Goal: Transaction & Acquisition: Purchase product/service

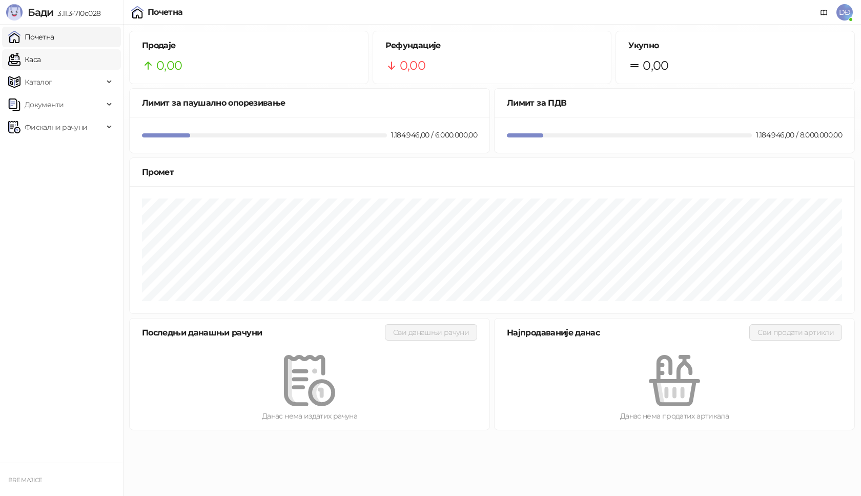
click at [39, 57] on link "Каса" at bounding box center [24, 59] width 32 height 20
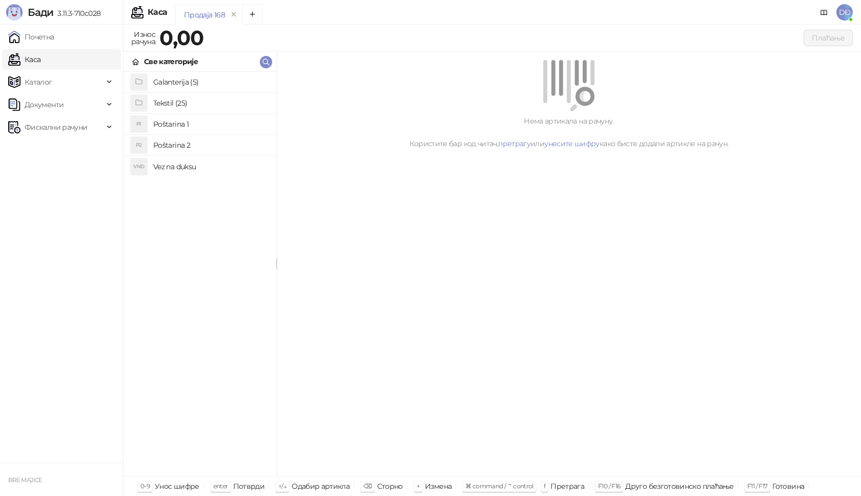
click at [170, 119] on h4 "Poštarina 1" at bounding box center [210, 124] width 115 height 16
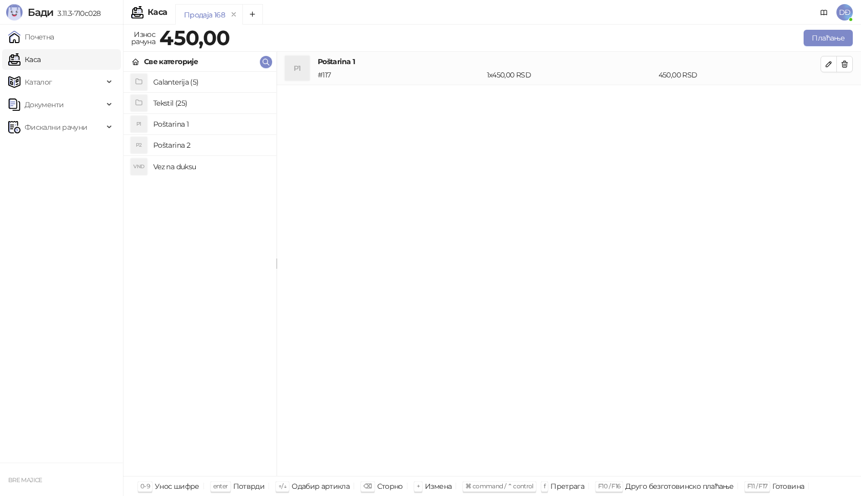
click at [174, 104] on h4 "Tekstil (25)" at bounding box center [210, 103] width 115 height 16
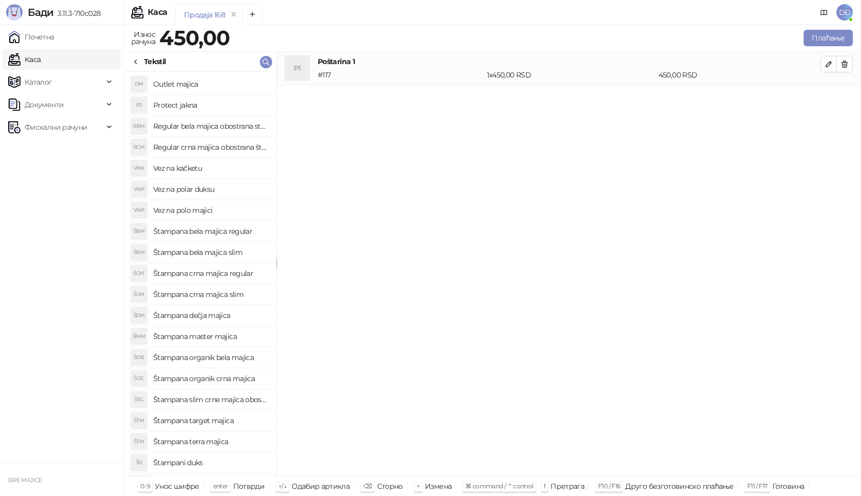
scroll to position [121, 0]
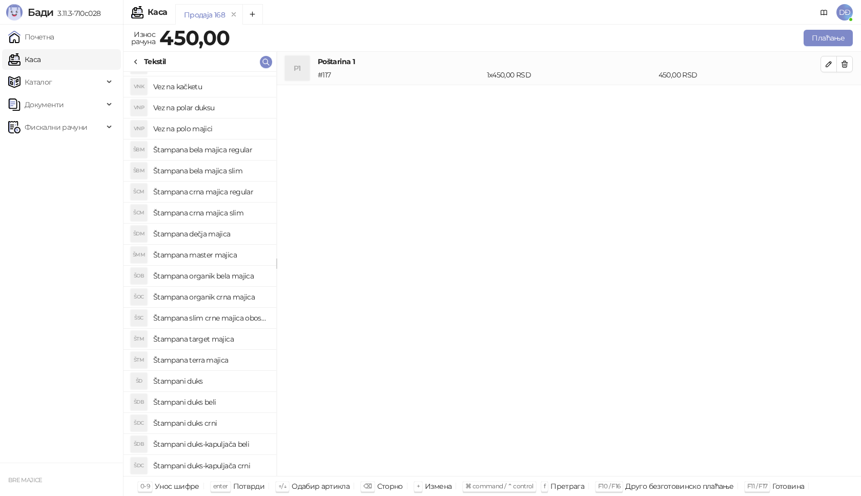
click at [234, 466] on h4 "Štampani duks-kapuljača crni" at bounding box center [210, 465] width 115 height 16
click at [832, 95] on icon "button" at bounding box center [829, 97] width 8 height 8
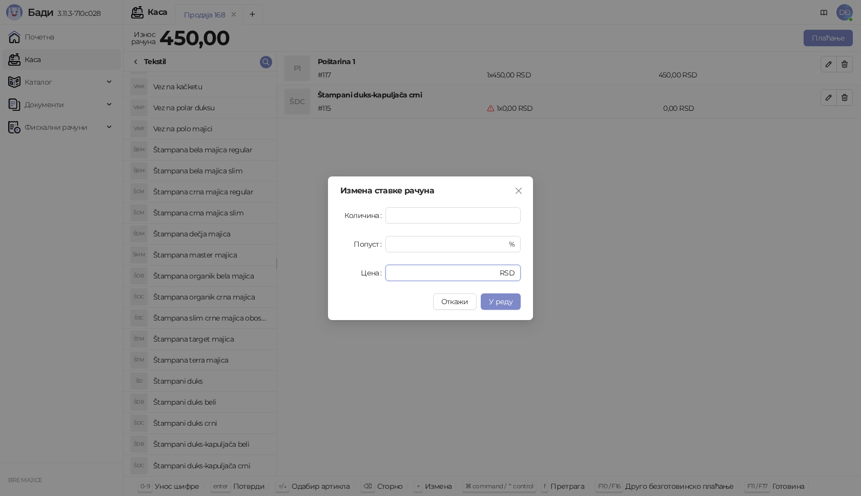
drag, startPoint x: 415, startPoint y: 274, endPoint x: 357, endPoint y: 277, distance: 58.0
click at [357, 277] on div "Цена * RSD" at bounding box center [430, 272] width 180 height 16
click at [501, 302] on span "У реду" at bounding box center [501, 301] width 24 height 9
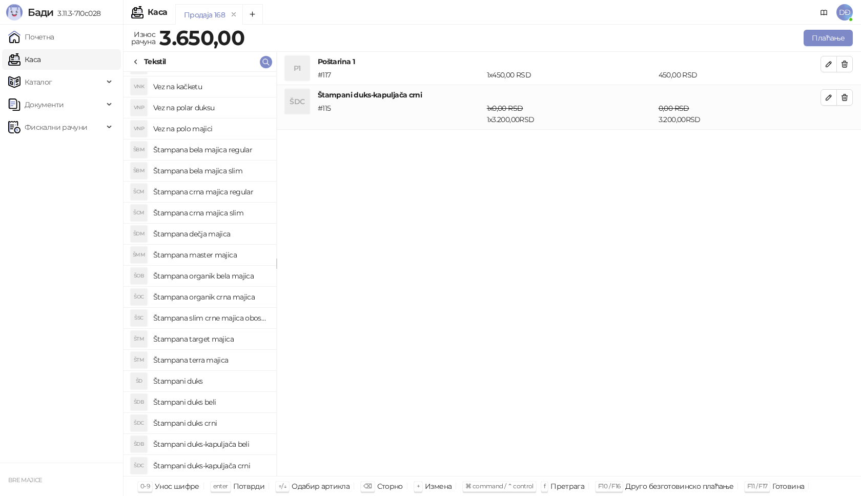
click at [135, 59] on icon at bounding box center [136, 62] width 8 height 8
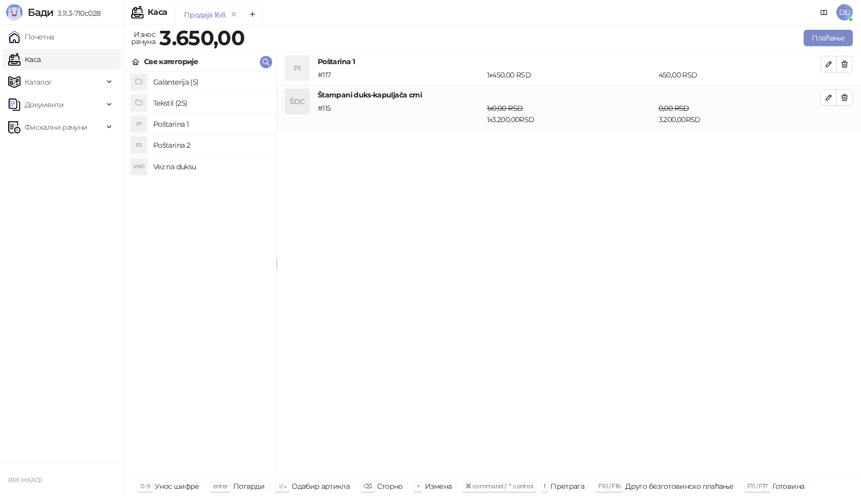
click at [175, 83] on h4 "Galanterija (5)" at bounding box center [210, 82] width 115 height 16
click at [203, 105] on h4 "Gravirani metalni Army upaljač" at bounding box center [210, 103] width 115 height 16
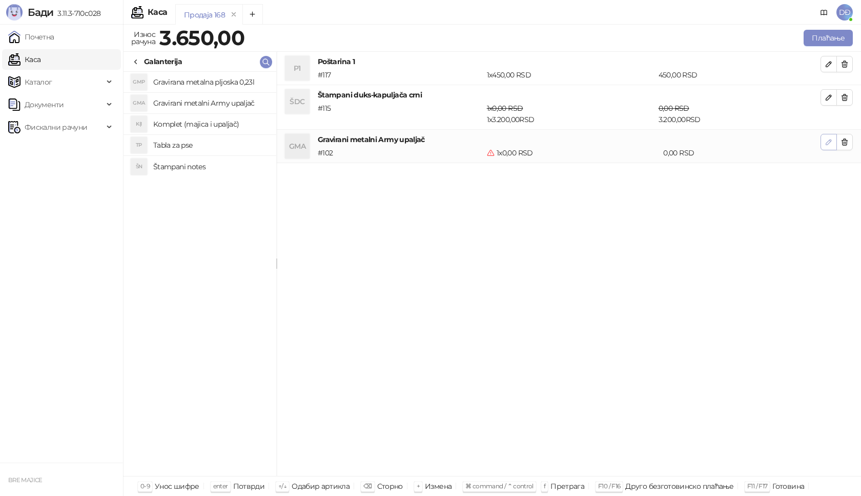
click at [832, 144] on icon "button" at bounding box center [829, 142] width 8 height 8
type input "*"
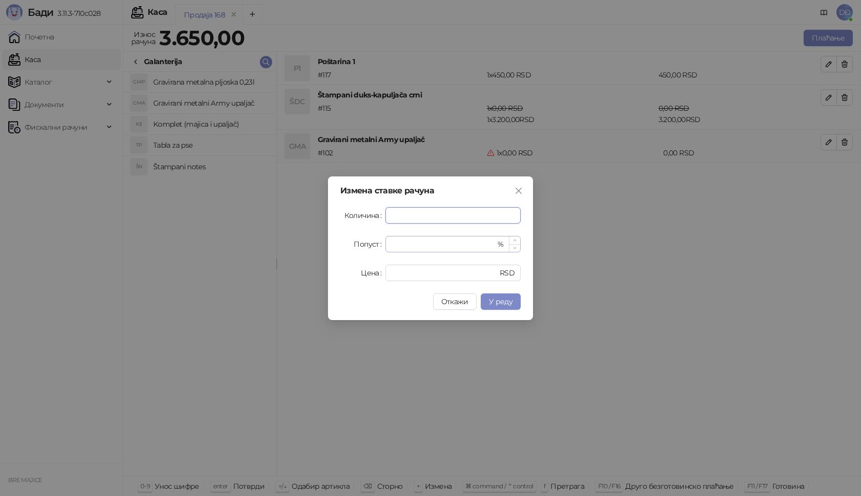
type input "*"
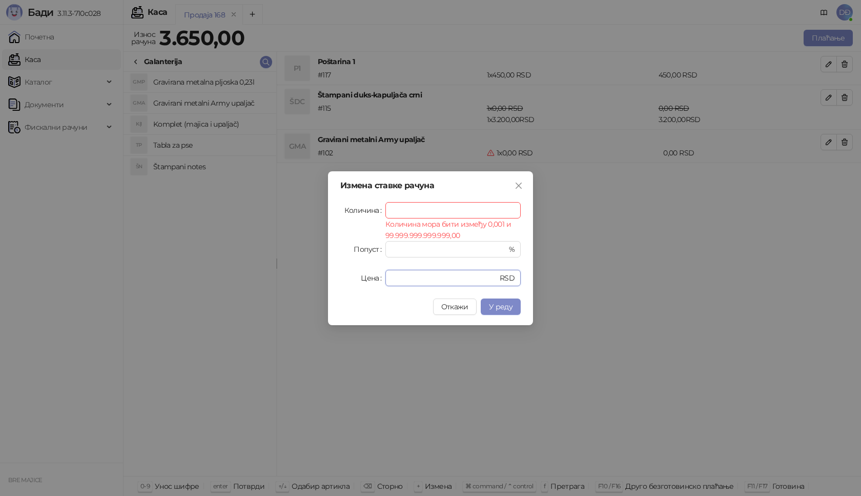
drag, startPoint x: 419, startPoint y: 280, endPoint x: 380, endPoint y: 279, distance: 39.5
click at [381, 280] on div "Цена * RSD" at bounding box center [430, 278] width 180 height 16
type input "****"
click at [400, 207] on input "Количина" at bounding box center [453, 209] width 134 height 15
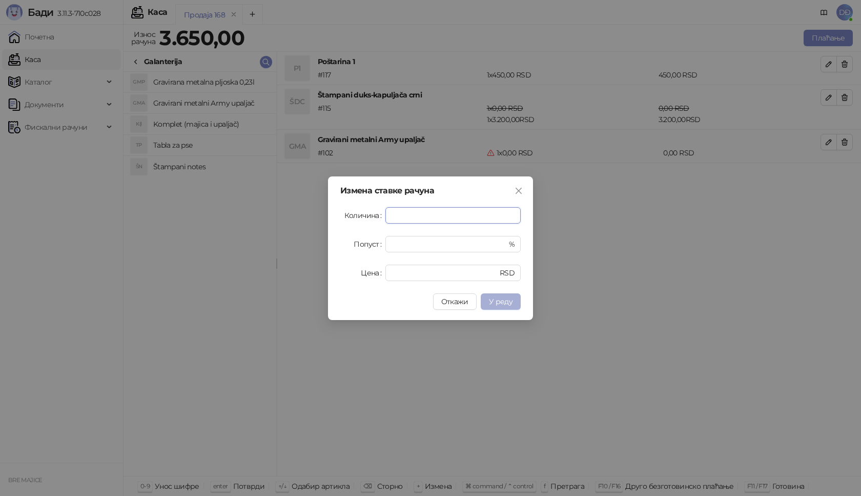
type input "*"
click at [505, 298] on span "У реду" at bounding box center [501, 301] width 24 height 9
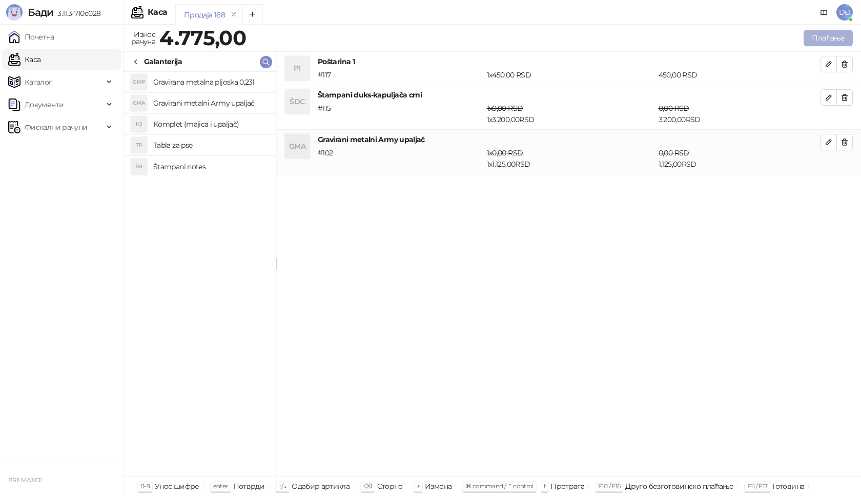
click at [826, 37] on button "Плаћање" at bounding box center [828, 38] width 49 height 16
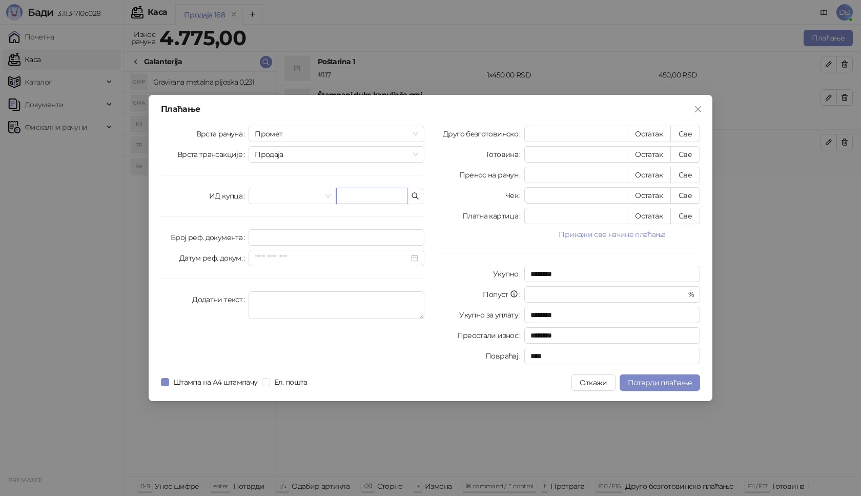
click at [369, 192] on input "text" at bounding box center [371, 196] width 71 height 16
paste input "**********"
type input "**********"
click at [684, 128] on button "Све" at bounding box center [685, 134] width 30 height 16
type input "****"
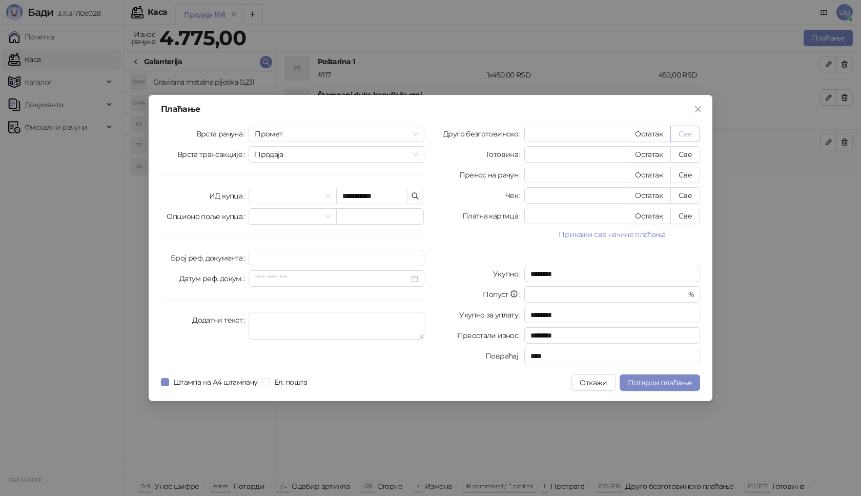
type input "****"
click at [664, 381] on span "Потврди плаћање" at bounding box center [660, 382] width 64 height 9
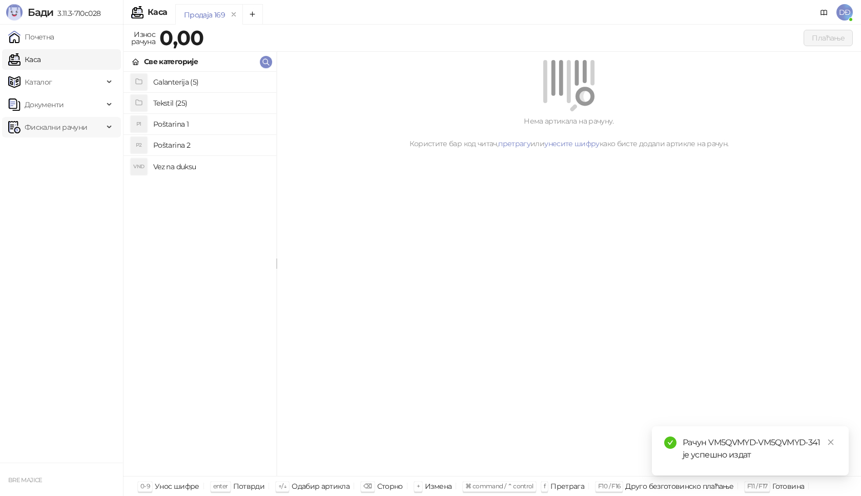
click at [68, 130] on span "Фискални рачуни" at bounding box center [56, 127] width 63 height 20
click at [64, 152] on link "Издати рачуни" at bounding box center [46, 149] width 69 height 20
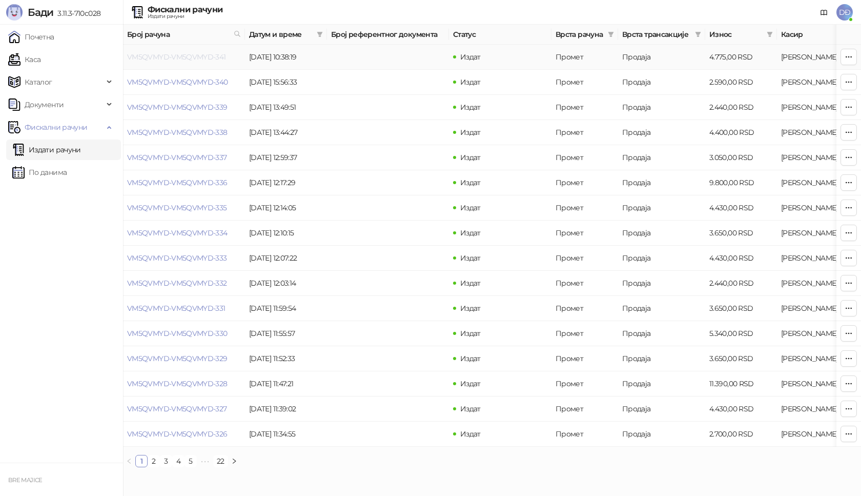
click at [179, 55] on link "VM5QVMYD-VM5QVMYD-341" at bounding box center [176, 56] width 99 height 9
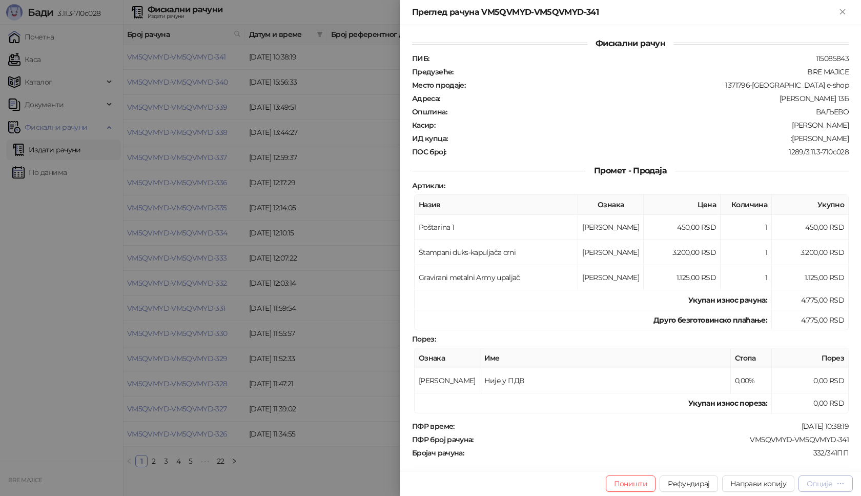
click at [828, 488] on button "Опције" at bounding box center [825, 483] width 54 height 16
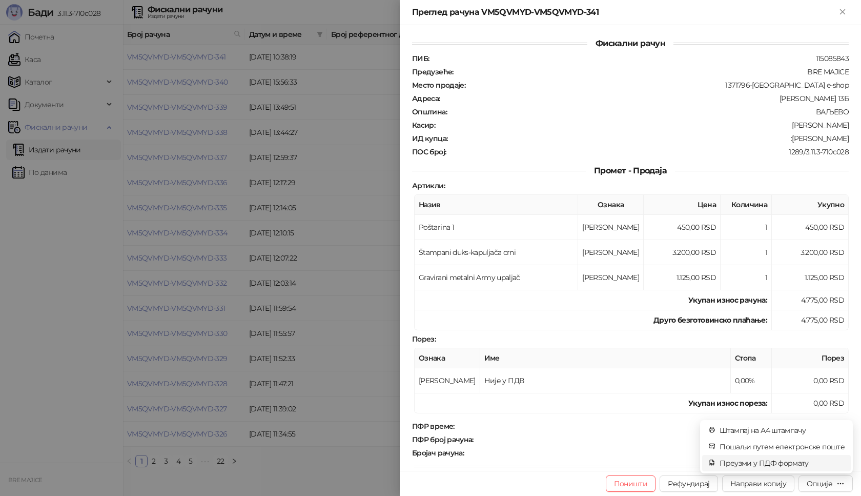
click at [797, 464] on span "Преузми у ПДФ формату" at bounding box center [782, 462] width 125 height 11
click at [833, 442] on icon "close" at bounding box center [830, 441] width 7 height 7
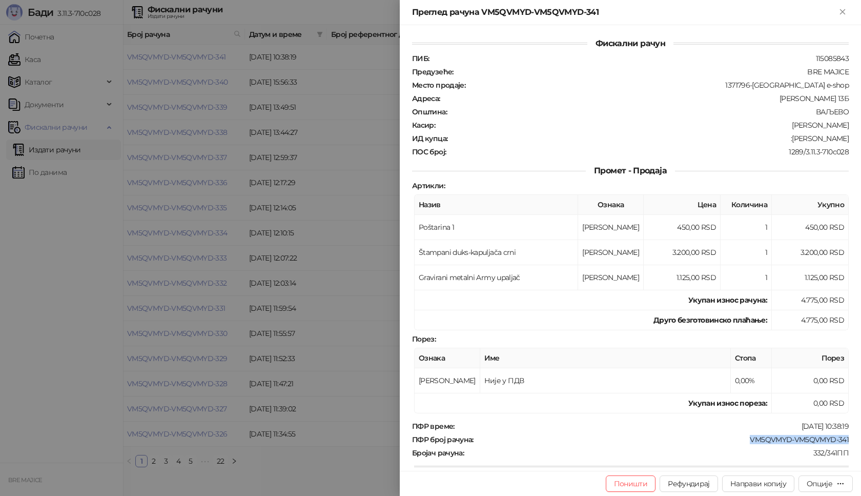
drag, startPoint x: 828, startPoint y: 439, endPoint x: 743, endPoint y: 439, distance: 85.1
click at [743, 439] on div "Фискални рачун ПИБ : 115085843 Предузеће : BRE MAJICE Место продаје : 1371796-B…" at bounding box center [630, 247] width 461 height 445
copy div "VM5QVMYD-VM5QVMYD-341"
drag, startPoint x: 842, startPoint y: 135, endPoint x: 797, endPoint y: 140, distance: 44.8
click at [797, 140] on div "Фискални рачун ПИБ : 115085843 Предузеће : BRE MAJICE Место продаје : 1371796-B…" at bounding box center [630, 247] width 461 height 445
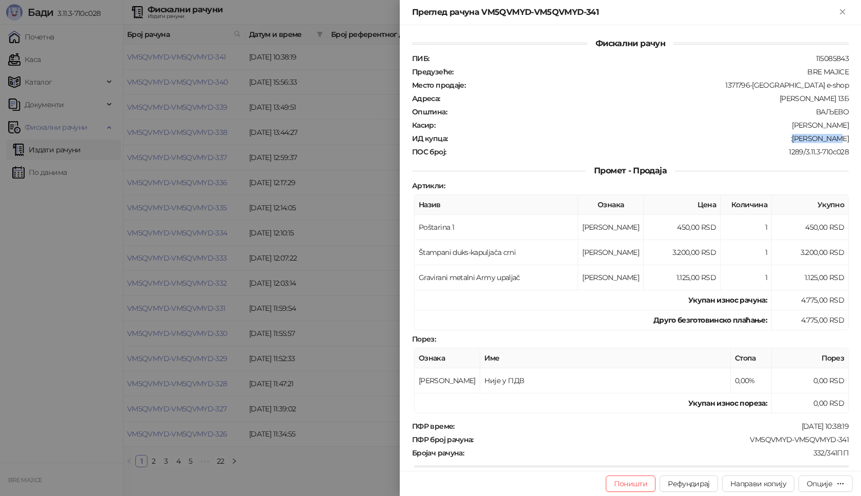
copy div "Zora Pazman"
click at [846, 15] on icon "Close" at bounding box center [842, 11] width 9 height 9
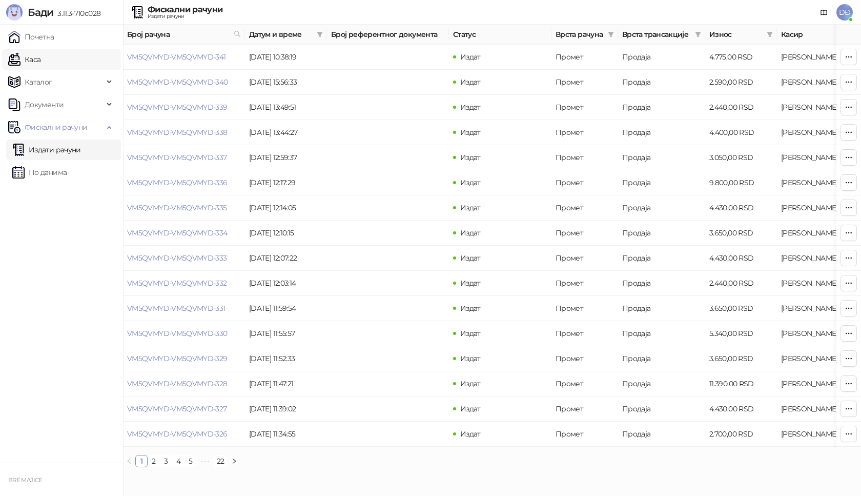
click at [39, 58] on link "Каса" at bounding box center [24, 59] width 32 height 20
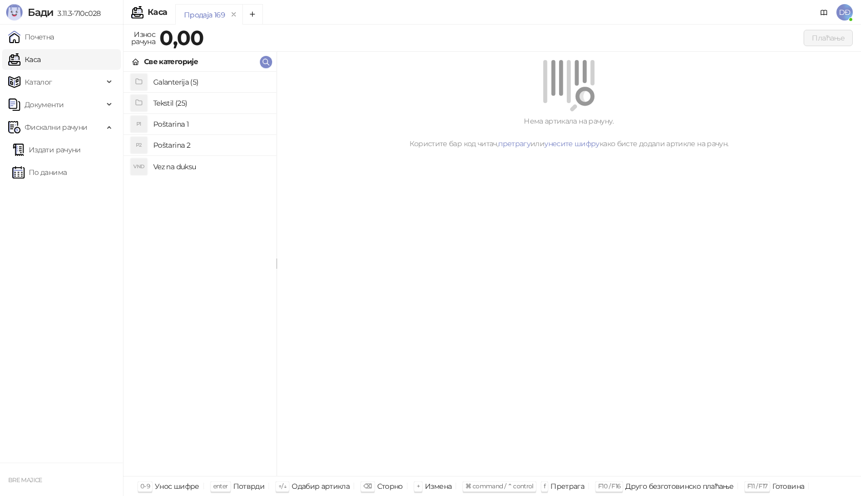
click at [168, 121] on h4 "Poštarina 1" at bounding box center [210, 124] width 115 height 16
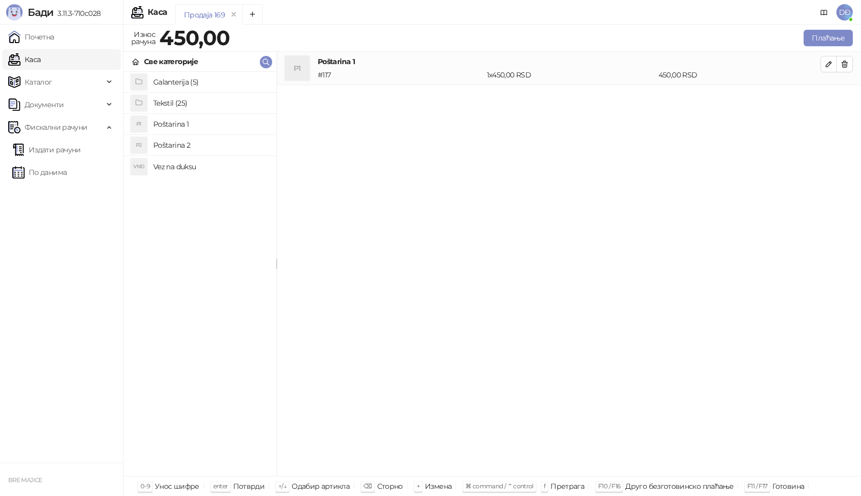
click at [176, 100] on h4 "Tekstil (25)" at bounding box center [210, 103] width 115 height 16
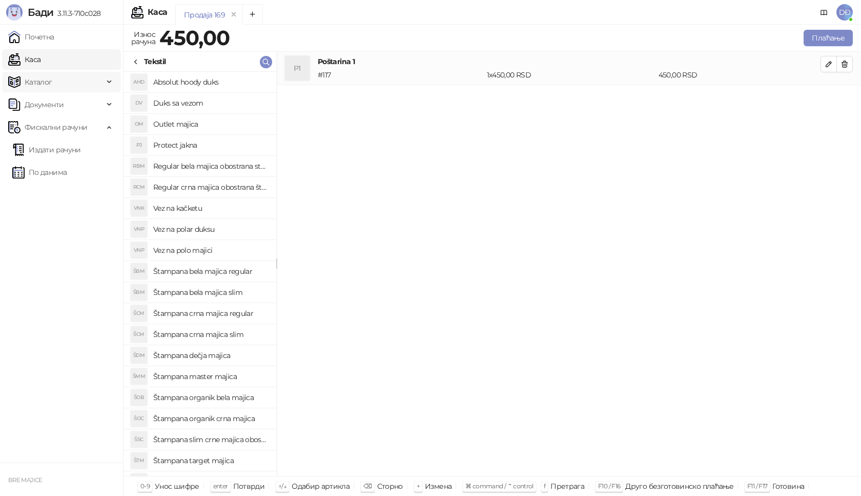
click at [43, 83] on span "Каталог" at bounding box center [39, 82] width 28 height 20
click at [45, 127] on link "Категорије" at bounding box center [40, 127] width 56 height 20
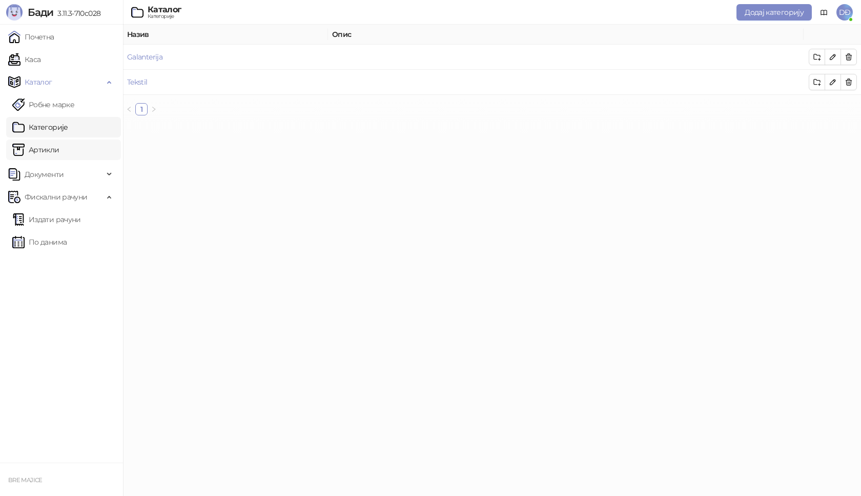
click at [43, 152] on link "Артикли" at bounding box center [35, 149] width 47 height 20
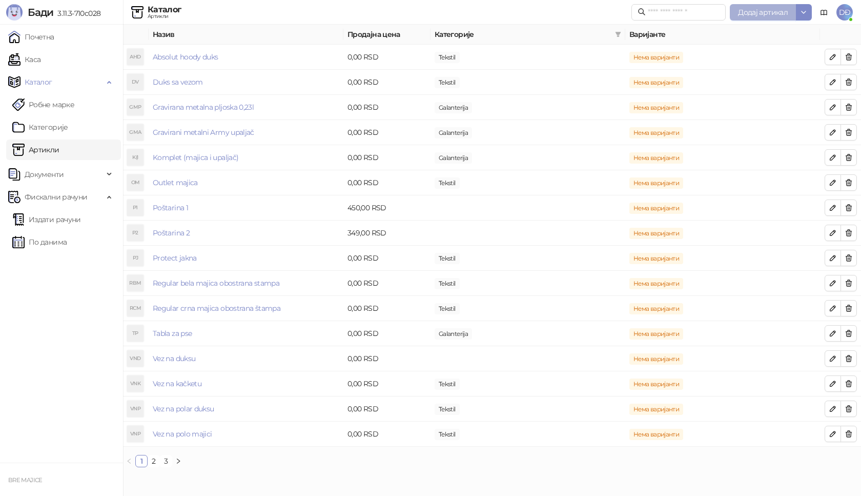
click at [766, 13] on span "Додај артикал" at bounding box center [763, 12] width 50 height 9
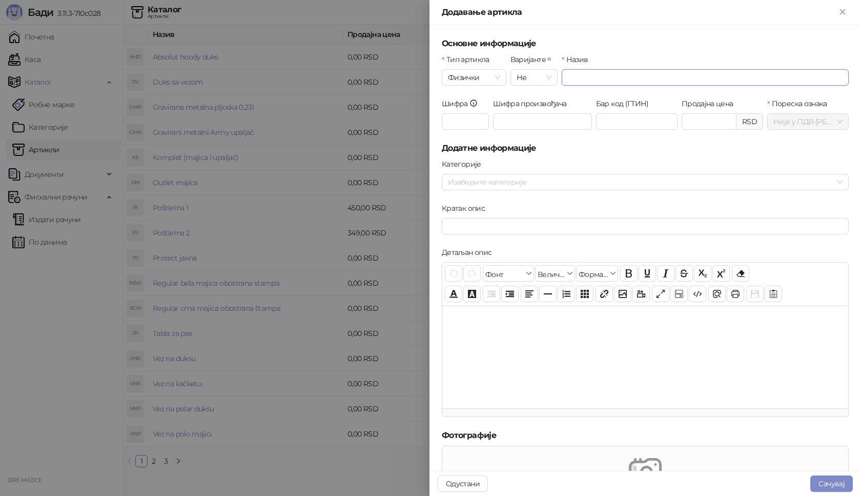
click at [601, 79] on input "Назив" at bounding box center [705, 77] width 287 height 16
type input "**********"
click at [465, 125] on input "Шифра" at bounding box center [465, 121] width 47 height 16
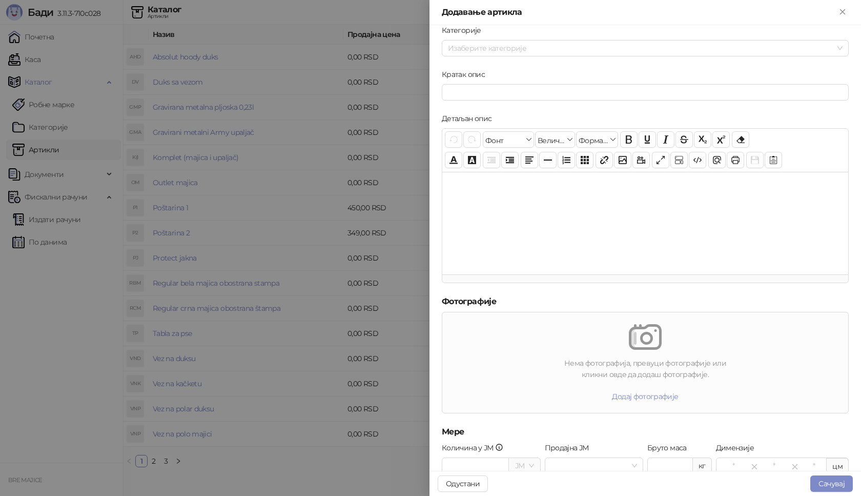
scroll to position [207, 0]
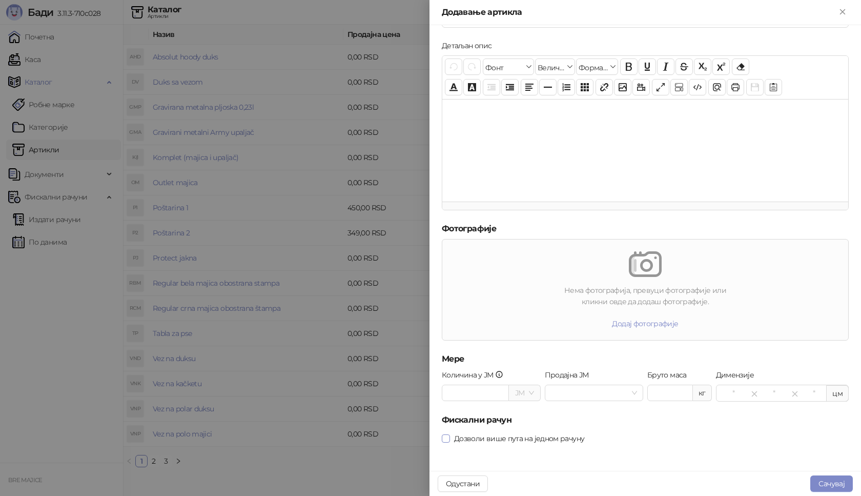
type input "***"
click at [831, 481] on button "Сачувај" at bounding box center [831, 483] width 43 height 16
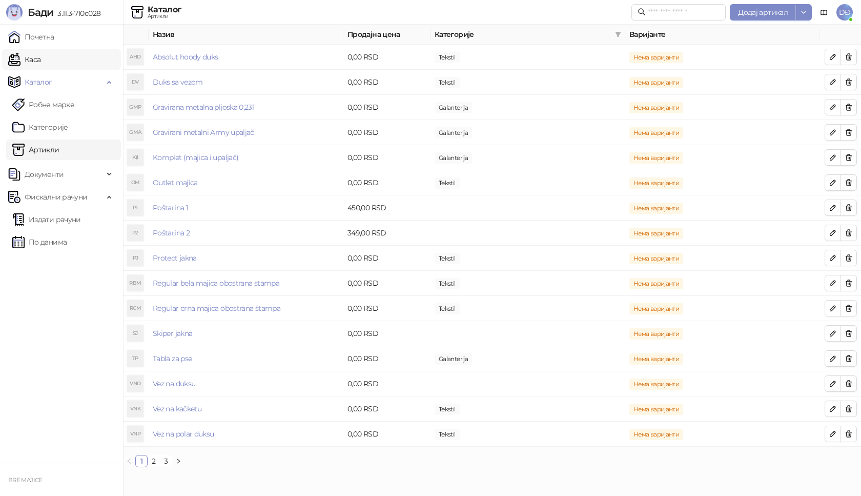
click at [38, 59] on link "Каса" at bounding box center [24, 59] width 32 height 20
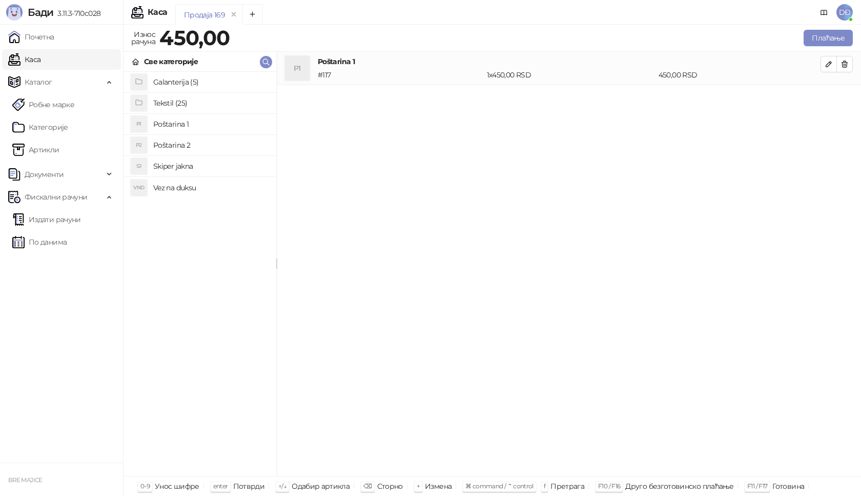
click at [161, 102] on h4 "Tekstil (25)" at bounding box center [210, 103] width 115 height 16
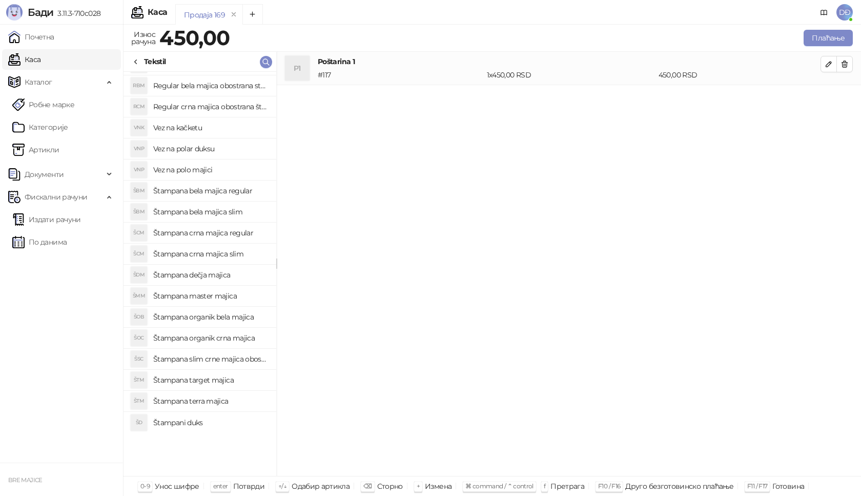
scroll to position [121, 0]
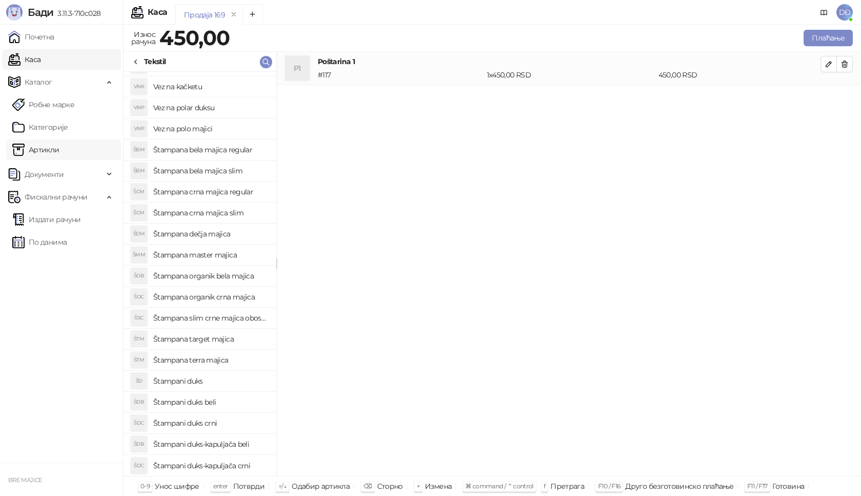
click at [49, 150] on link "Артикли" at bounding box center [35, 149] width 47 height 20
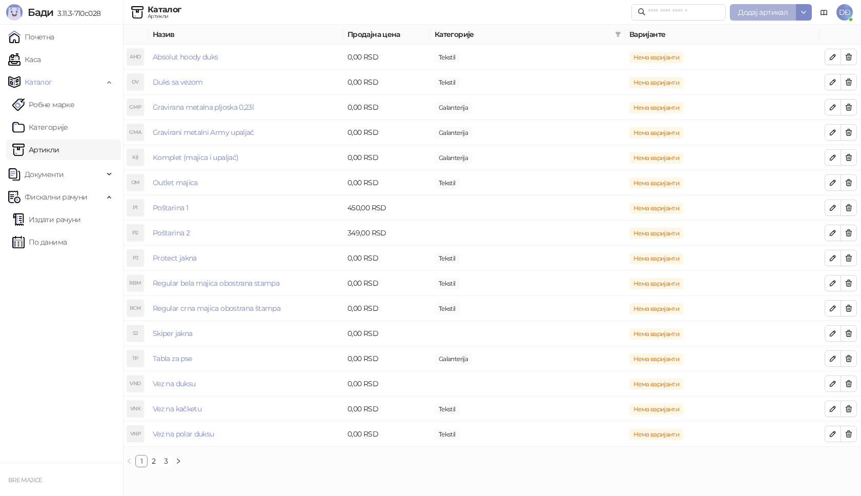
click at [758, 13] on span "Додај артикал" at bounding box center [763, 12] width 50 height 9
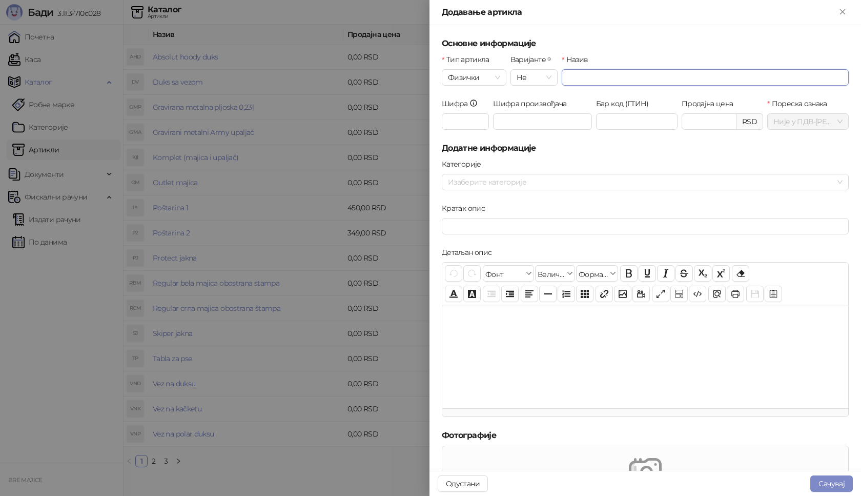
click at [591, 76] on input "Назив" at bounding box center [705, 77] width 287 height 16
type input "**********"
click at [469, 118] on input "Шифра" at bounding box center [465, 121] width 47 height 16
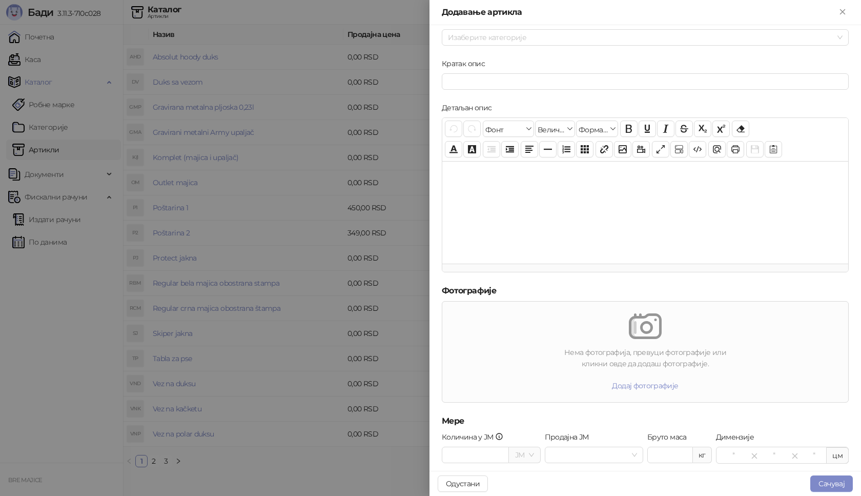
scroll to position [207, 0]
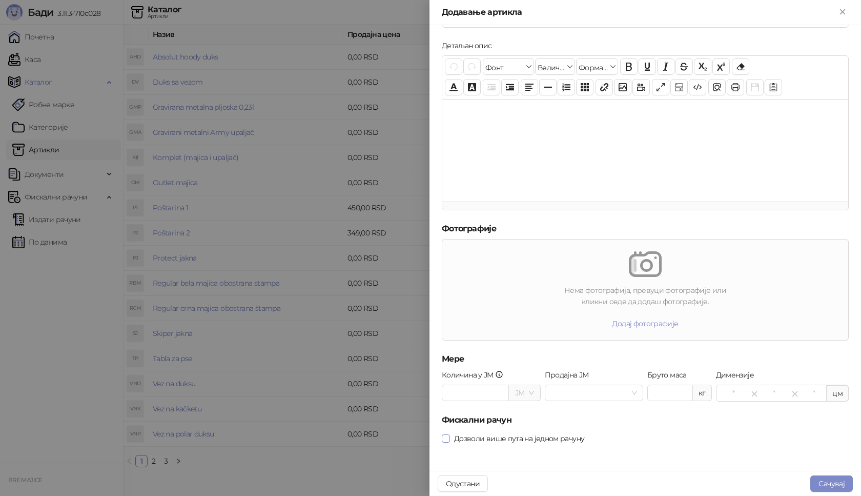
type input "***"
click at [834, 483] on button "Сачувај" at bounding box center [831, 483] width 43 height 16
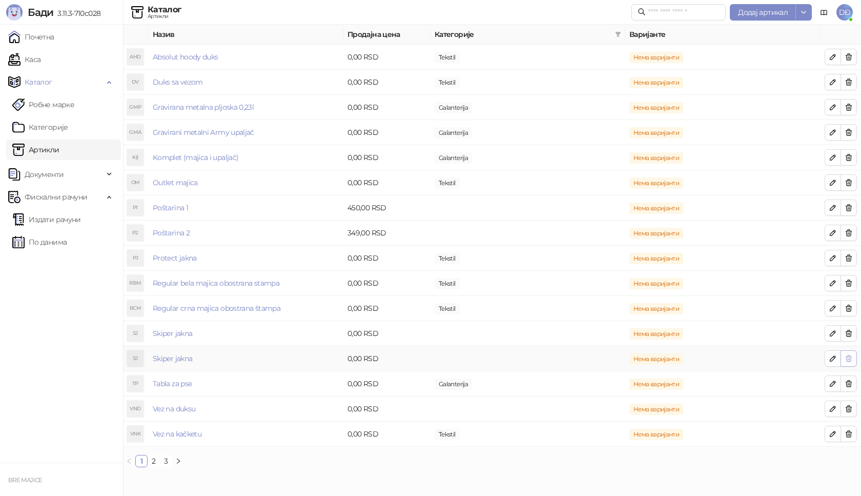
click at [854, 359] on button "button" at bounding box center [848, 358] width 16 height 16
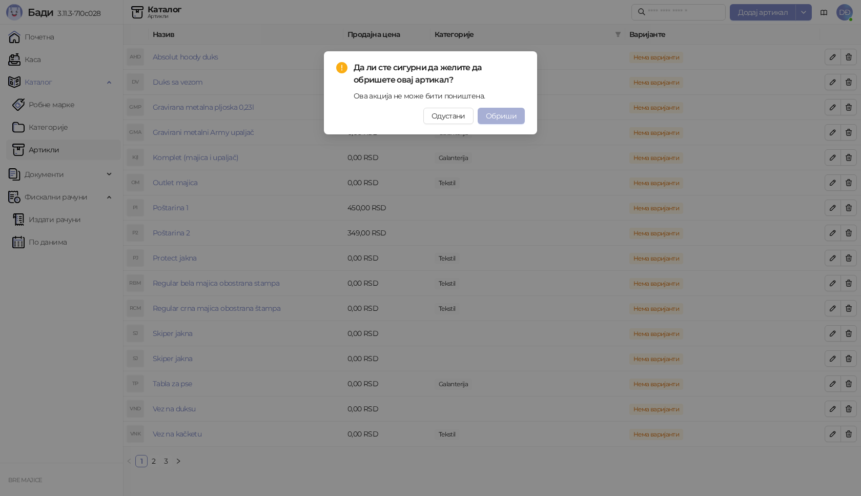
click at [492, 115] on span "Обриши" at bounding box center [501, 115] width 31 height 9
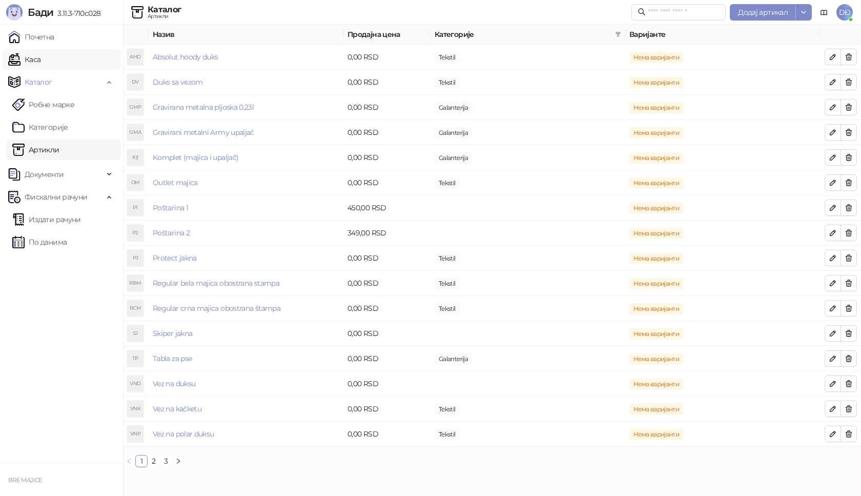
click at [19, 57] on link "Каса" at bounding box center [24, 59] width 32 height 20
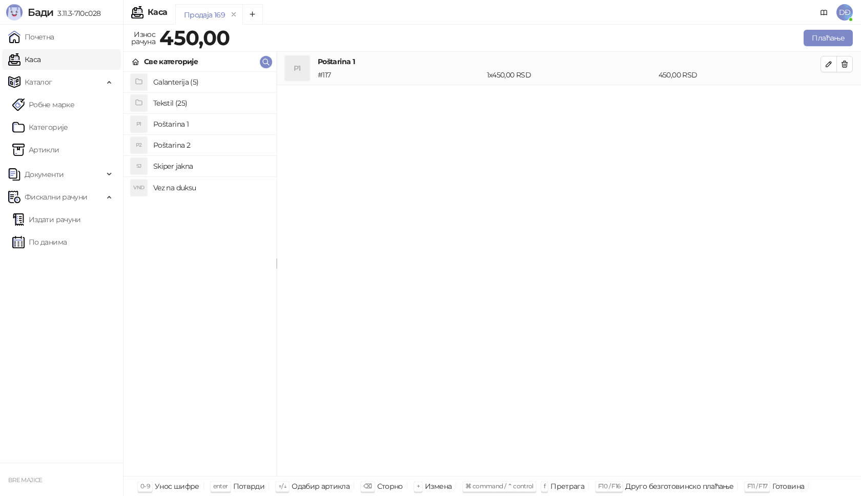
click at [159, 102] on h4 "Tekstil (25)" at bounding box center [210, 103] width 115 height 16
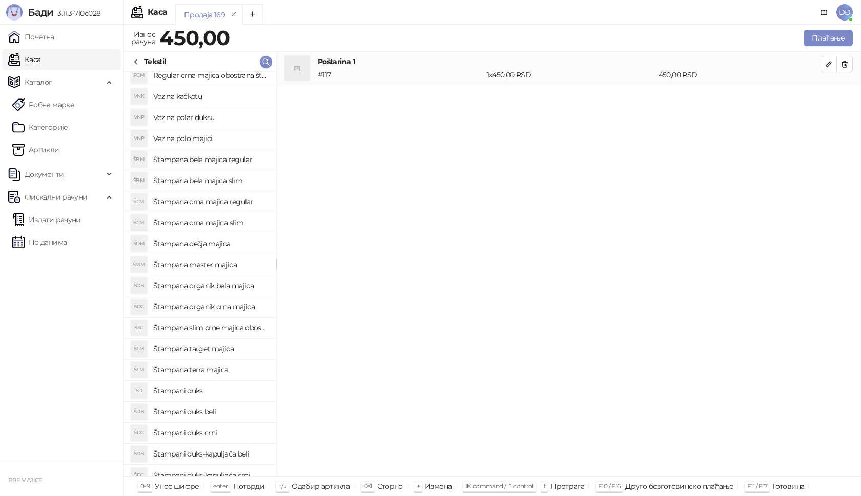
scroll to position [121, 0]
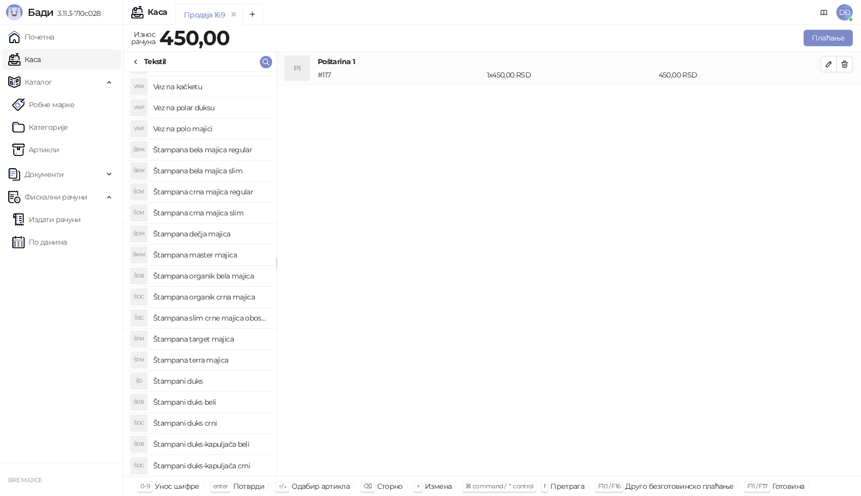
click at [136, 59] on icon at bounding box center [136, 62] width 8 height 8
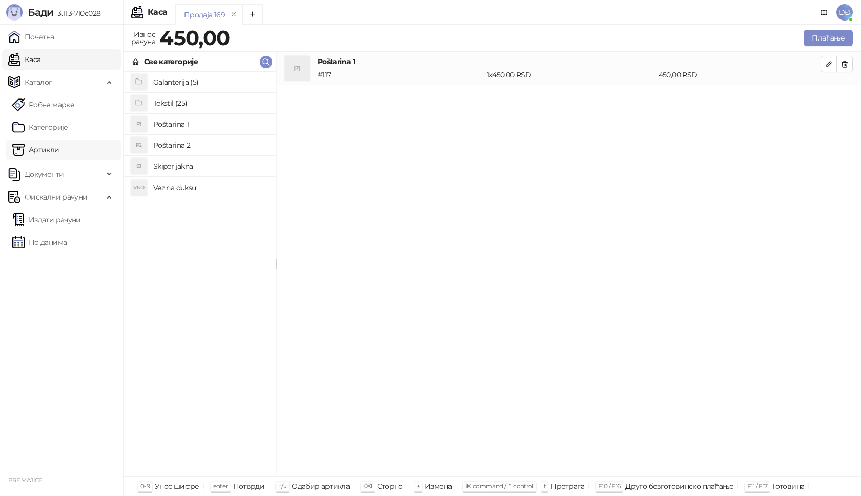
click at [48, 149] on link "Артикли" at bounding box center [35, 149] width 47 height 20
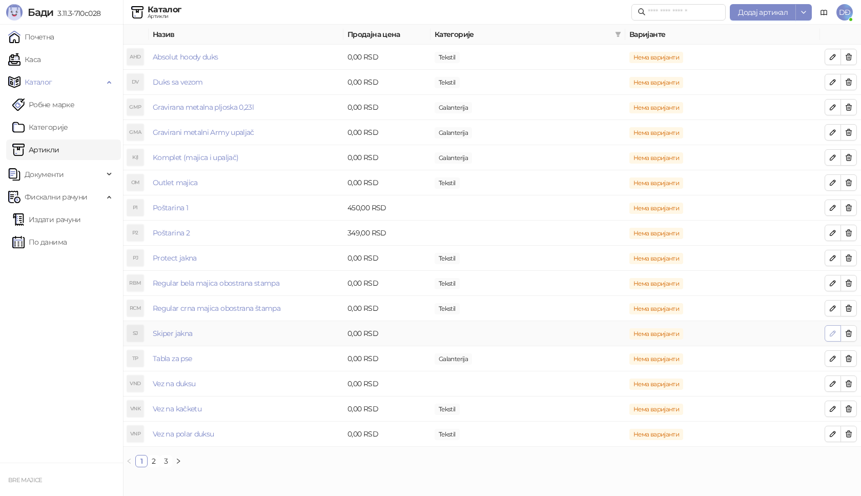
click at [832, 333] on icon "button" at bounding box center [832, 333] width 5 height 5
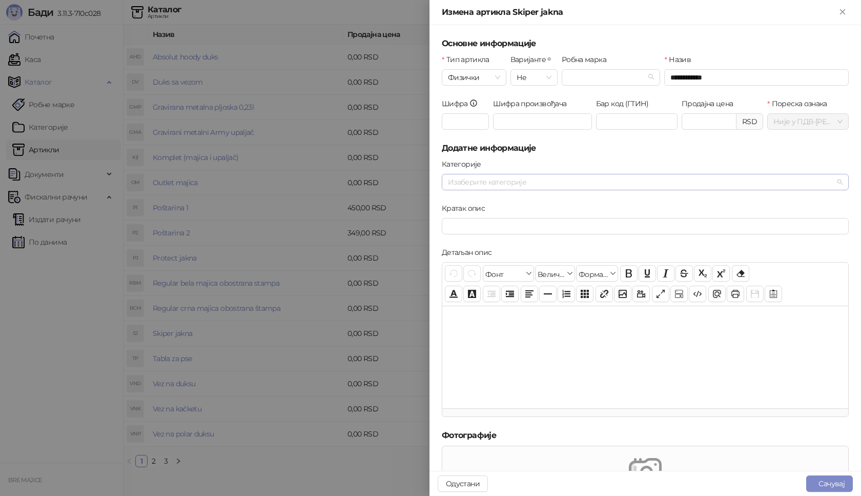
click at [511, 184] on div at bounding box center [640, 182] width 392 height 14
click at [486, 216] on span "Tekstil" at bounding box center [482, 216] width 20 height 9
click at [834, 485] on button "Сачувај" at bounding box center [829, 483] width 47 height 16
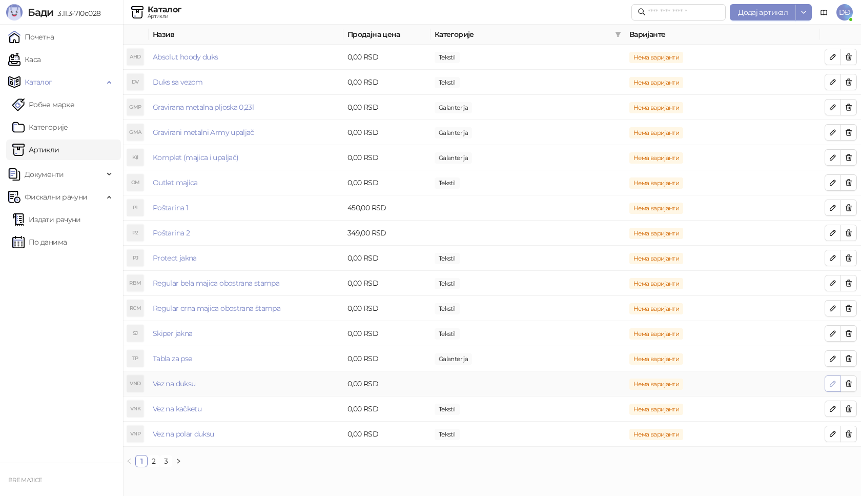
click at [828, 387] on button "button" at bounding box center [833, 383] width 16 height 16
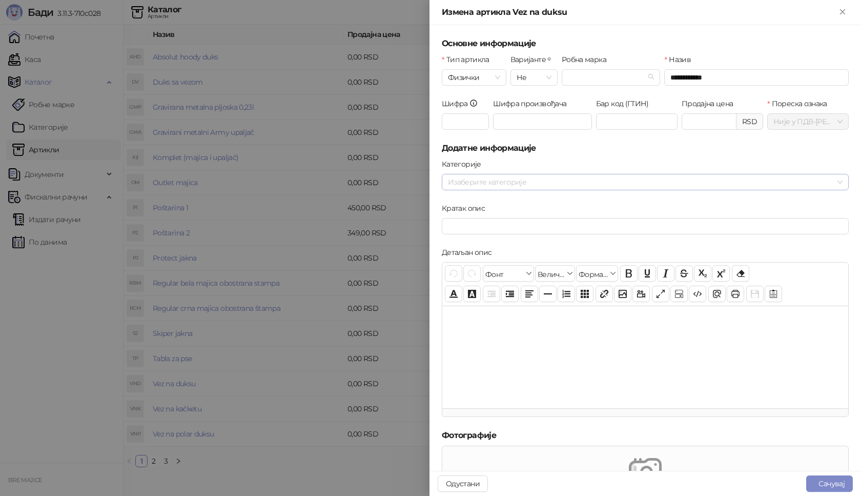
click at [527, 180] on div at bounding box center [640, 182] width 392 height 14
click at [510, 215] on span "Tekstil" at bounding box center [652, 217] width 369 height 12
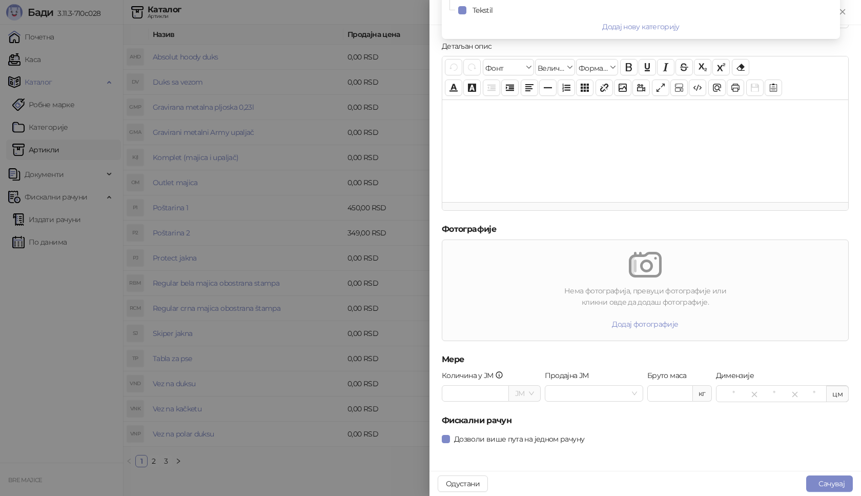
scroll to position [207, 0]
click at [818, 478] on button "Сачувај" at bounding box center [829, 483] width 47 height 16
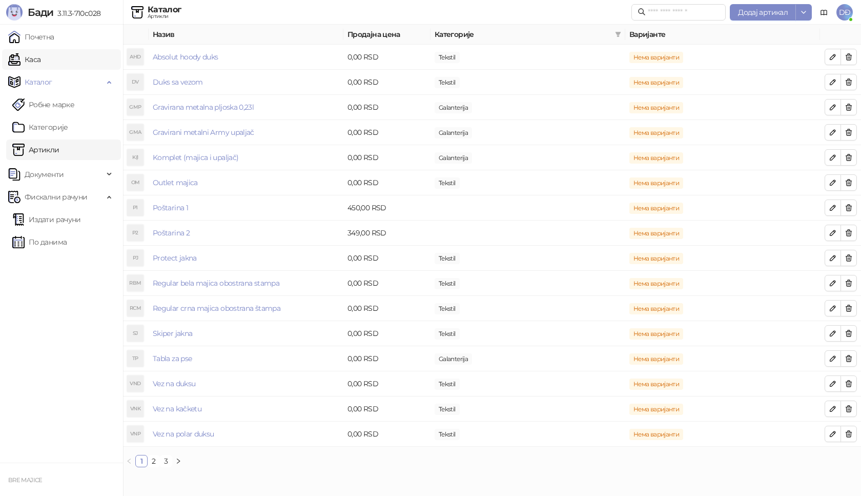
click at [38, 57] on link "Каса" at bounding box center [24, 59] width 32 height 20
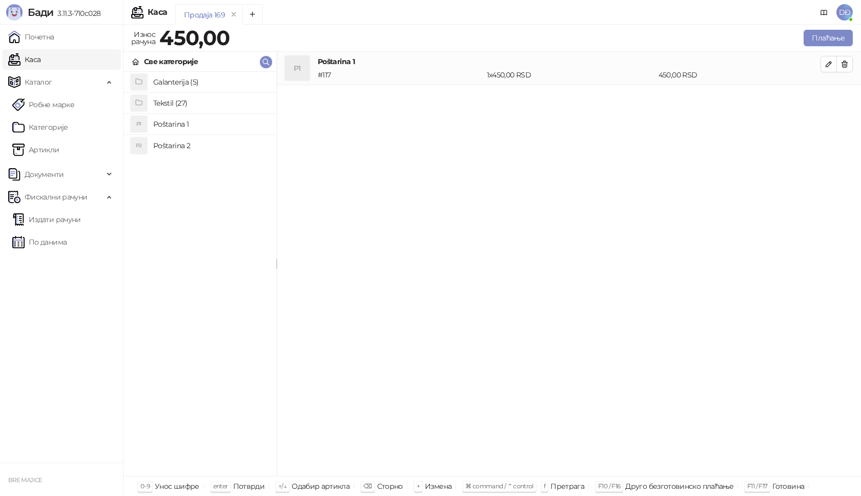
click at [175, 103] on h4 "Tekstil (27)" at bounding box center [210, 103] width 115 height 16
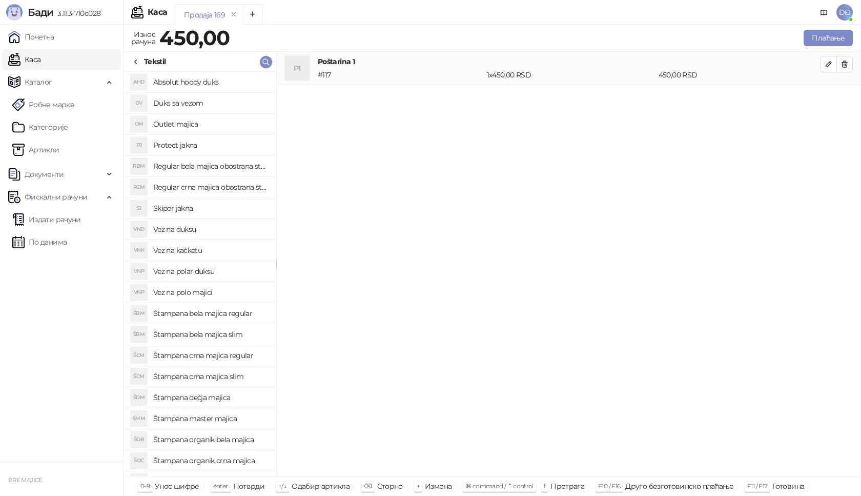
click at [193, 206] on h4 "Skiper jakna" at bounding box center [210, 208] width 115 height 16
click at [834, 95] on button "button" at bounding box center [828, 97] width 16 height 16
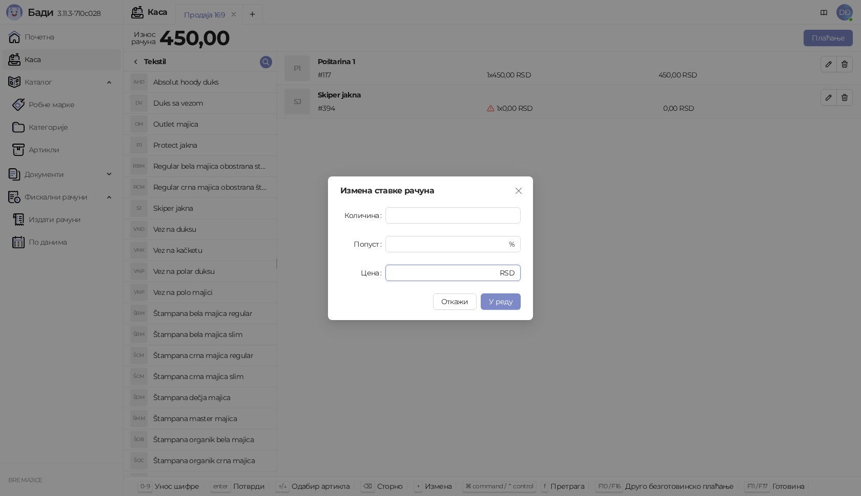
drag, startPoint x: 404, startPoint y: 273, endPoint x: 331, endPoint y: 263, distance: 73.4
click at [357, 272] on div "Цена * RSD" at bounding box center [430, 272] width 180 height 16
type input "****"
click at [498, 305] on span "У реду" at bounding box center [501, 301] width 24 height 9
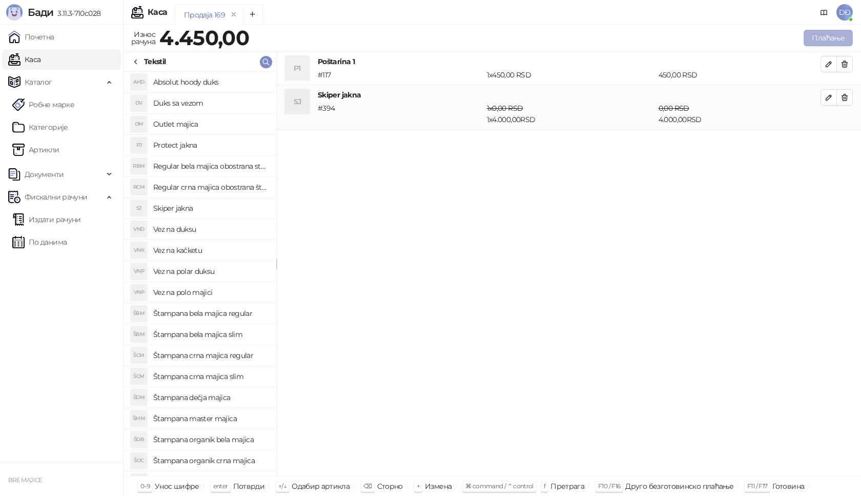
click at [815, 39] on button "Плаћање" at bounding box center [828, 38] width 49 height 16
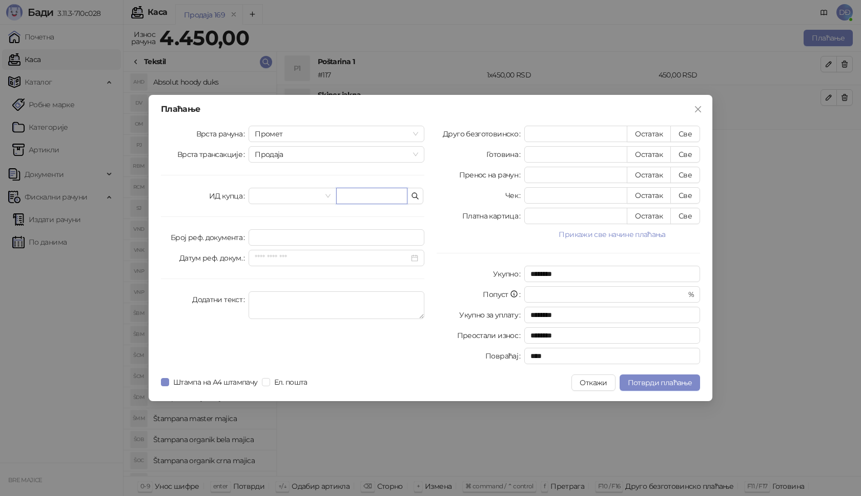
click at [345, 196] on input "text" at bounding box center [371, 196] width 71 height 16
paste input "**********"
type input "**********"
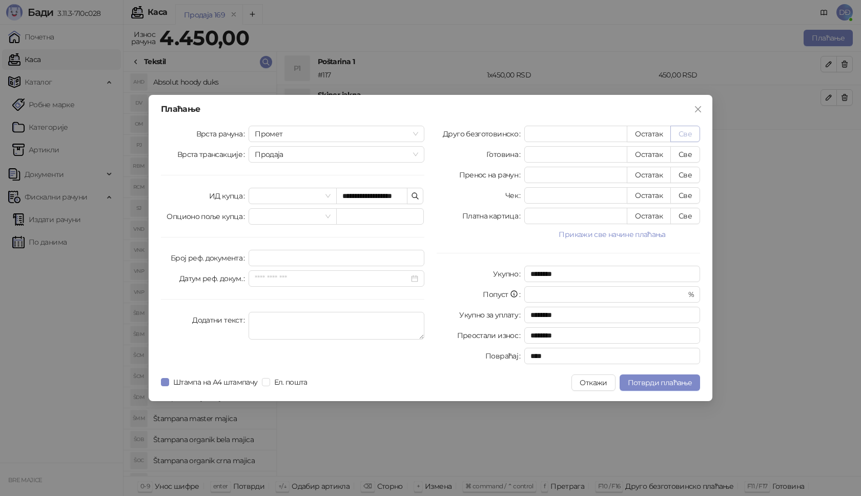
click at [687, 130] on button "Све" at bounding box center [685, 134] width 30 height 16
type input "****"
click at [646, 383] on span "Потврди плаћање" at bounding box center [660, 382] width 64 height 9
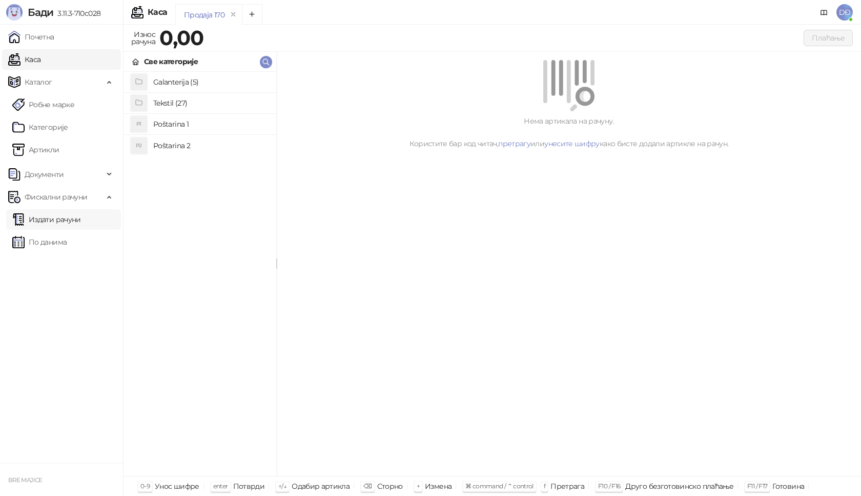
click at [48, 225] on link "Издати рачуни" at bounding box center [46, 219] width 69 height 20
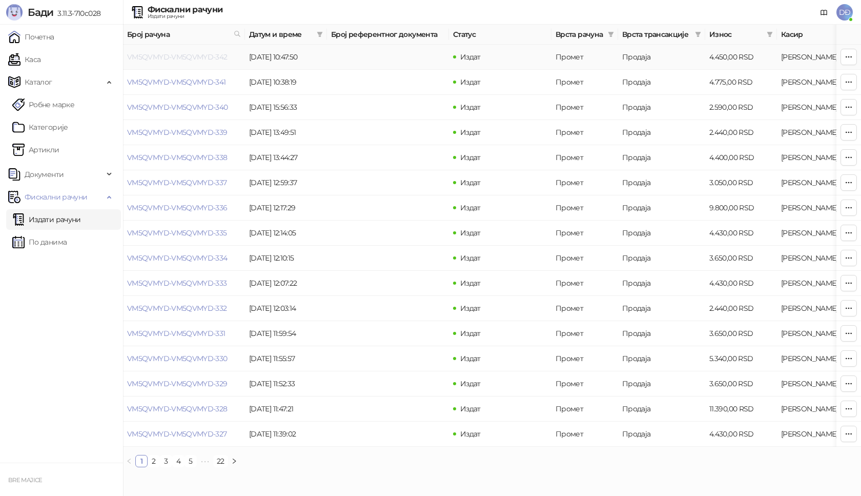
click at [190, 57] on link "VM5QVMYD-VM5QVMYD-342" at bounding box center [177, 56] width 100 height 9
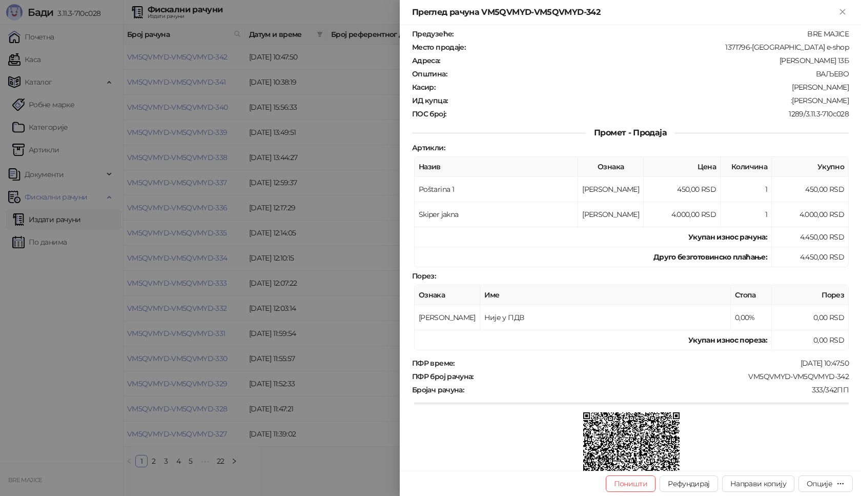
scroll to position [102, 0]
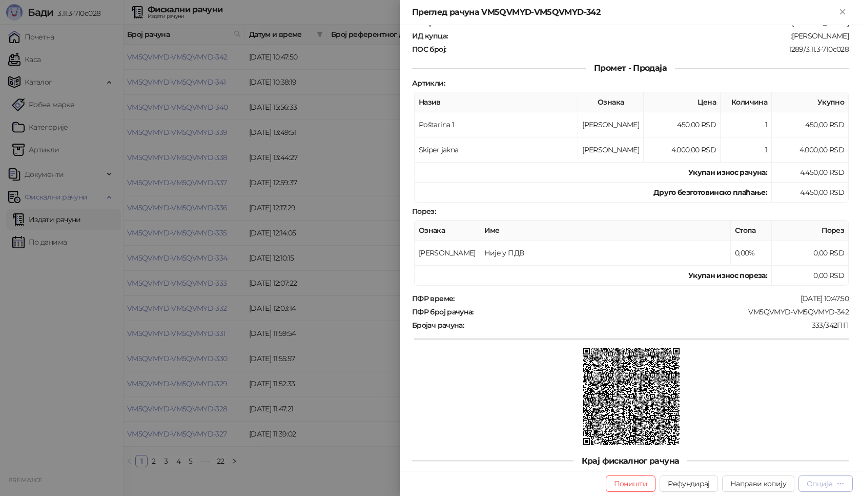
click at [830, 484] on div "Опције" at bounding box center [820, 483] width 26 height 9
click at [756, 430] on span "Штампај на А4 штампачу" at bounding box center [782, 429] width 125 height 11
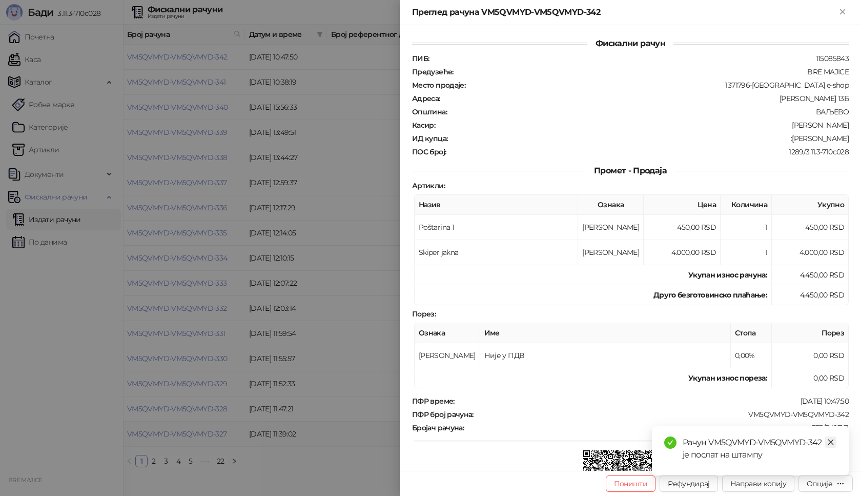
click at [830, 443] on icon "close" at bounding box center [831, 442] width 6 height 6
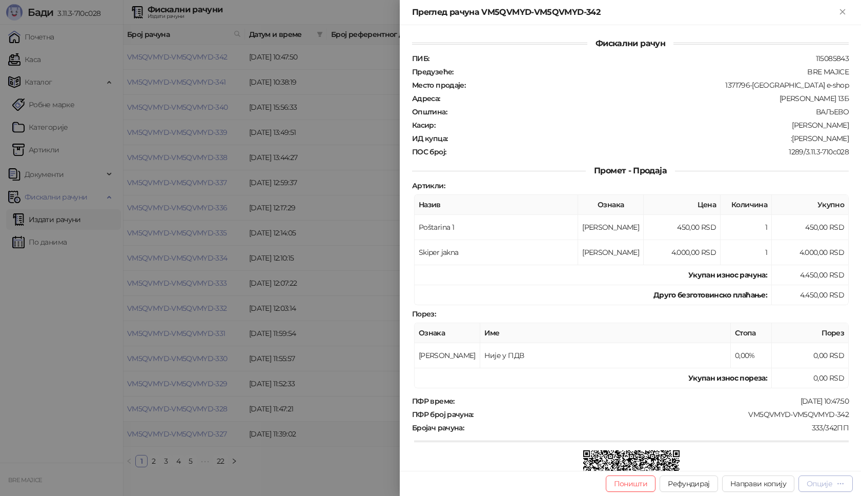
click at [828, 486] on div "Опције" at bounding box center [820, 483] width 26 height 9
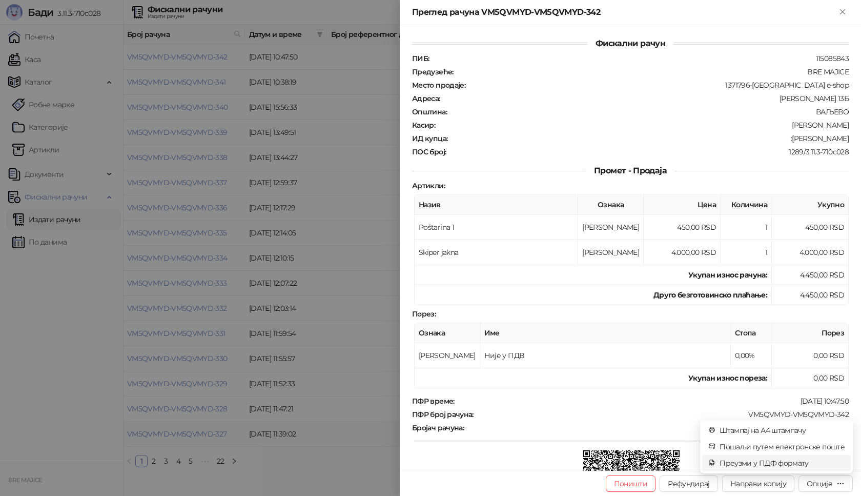
click at [790, 463] on span "Преузми у ПДФ формату" at bounding box center [782, 462] width 125 height 11
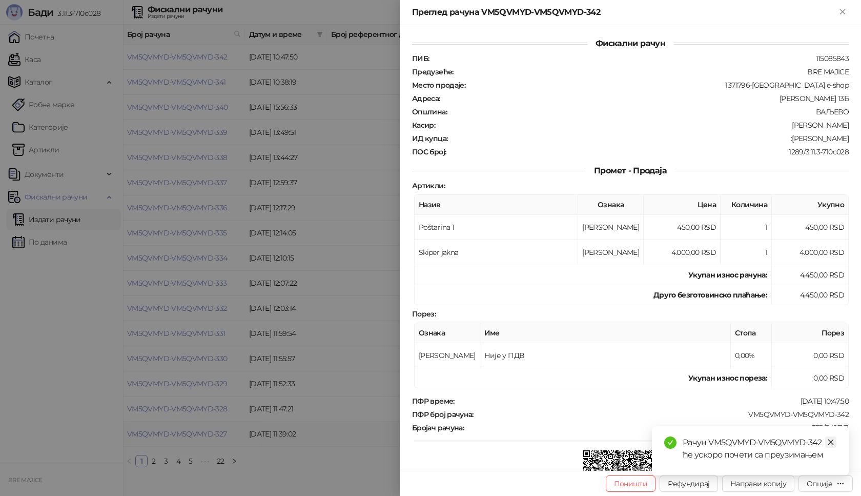
click at [828, 442] on icon "close" at bounding box center [830, 441] width 7 height 7
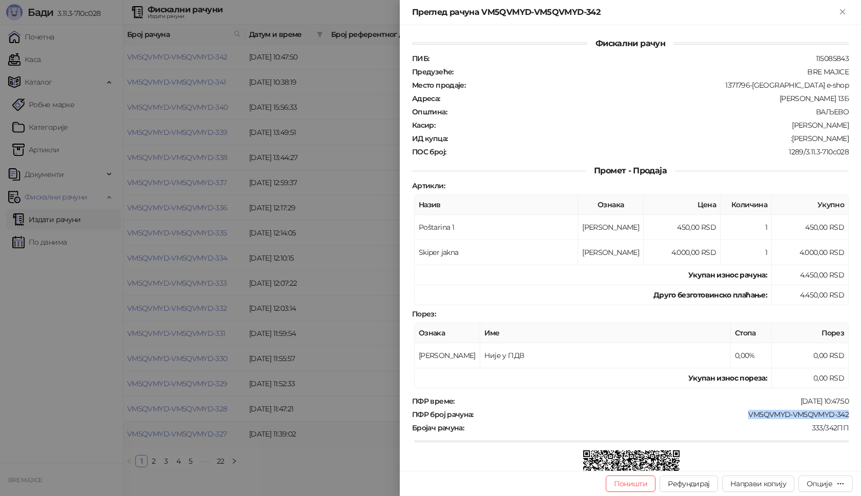
drag, startPoint x: 843, startPoint y: 416, endPoint x: 737, endPoint y: 415, distance: 105.6
click at [737, 415] on div "Фискални рачун ПИБ : 115085843 Предузеће : BRE MAJICE Место продаје : 1371796-B…" at bounding box center [630, 247] width 461 height 445
copy div "VM5QVMYD-VM5QVMYD-342"
drag, startPoint x: 841, startPoint y: 137, endPoint x: 771, endPoint y: 137, distance: 70.2
click at [771, 137] on div "ИД купца : :Nemanja Veselinovic" at bounding box center [630, 138] width 441 height 9
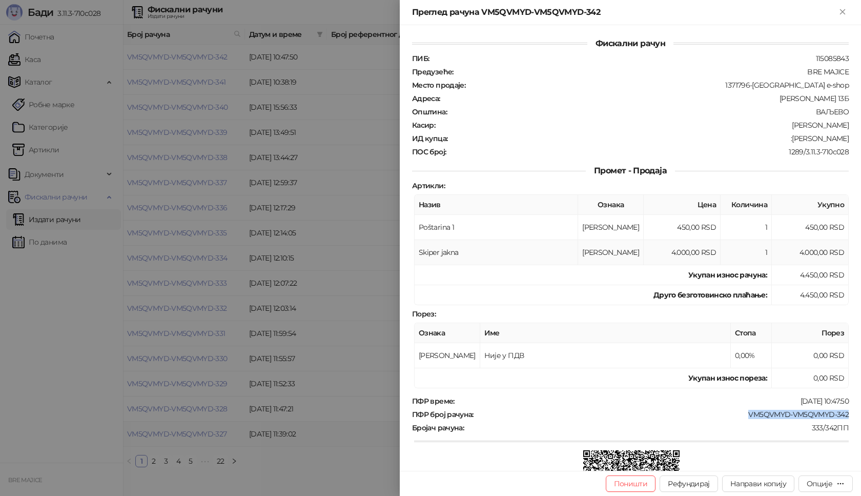
copy div "Nemanja Veselinovic"
click at [843, 11] on icon "Close" at bounding box center [842, 11] width 9 height 9
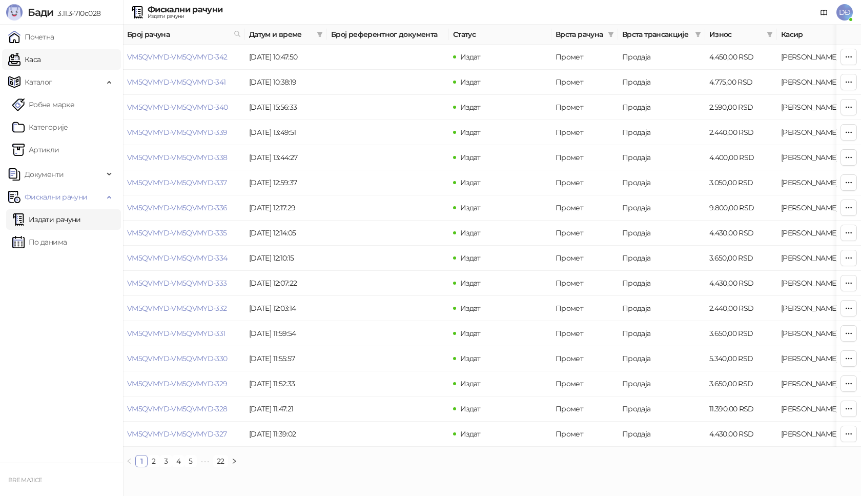
click at [31, 57] on link "Каса" at bounding box center [24, 59] width 32 height 20
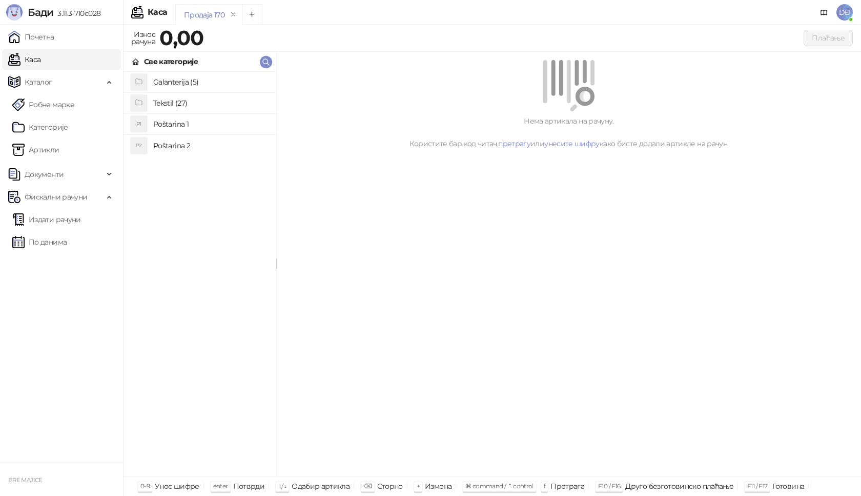
click at [179, 128] on h4 "Poštarina 1" at bounding box center [210, 124] width 115 height 16
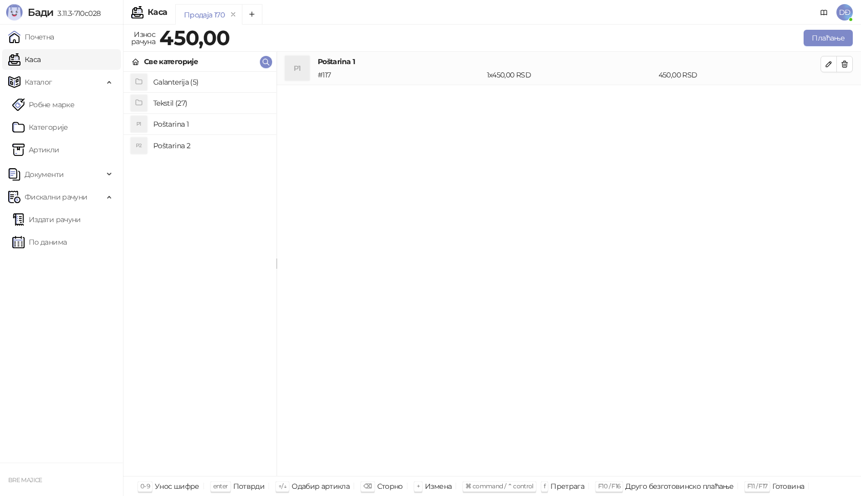
click at [179, 104] on h4 "Tekstil (27)" at bounding box center [210, 103] width 115 height 16
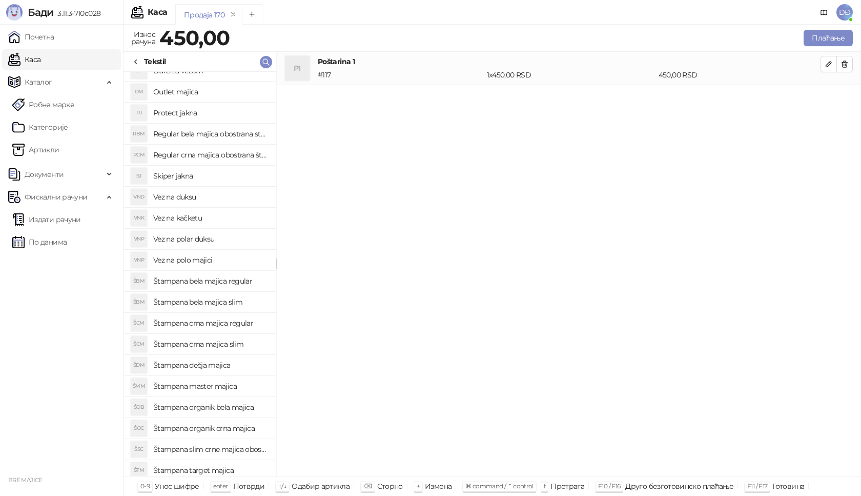
scroll to position [51, 0]
click at [228, 367] on h4 "Štampana master majica" at bounding box center [210, 367] width 115 height 16
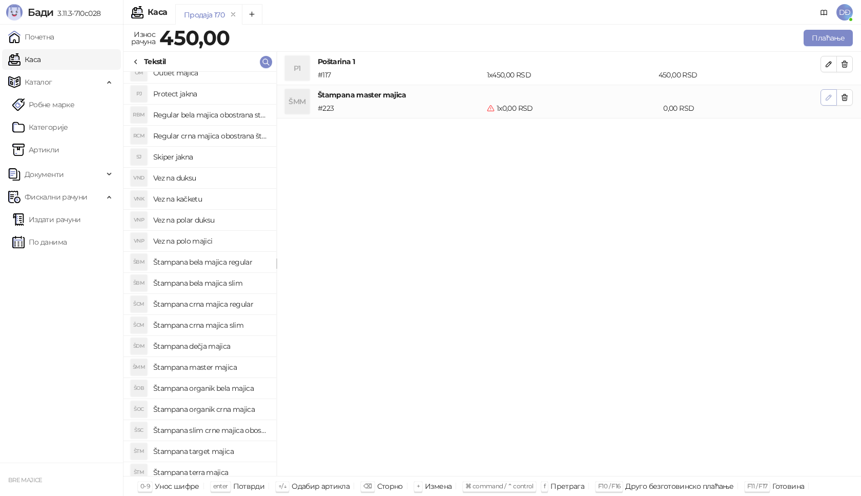
click at [831, 97] on icon "button" at bounding box center [829, 97] width 8 height 8
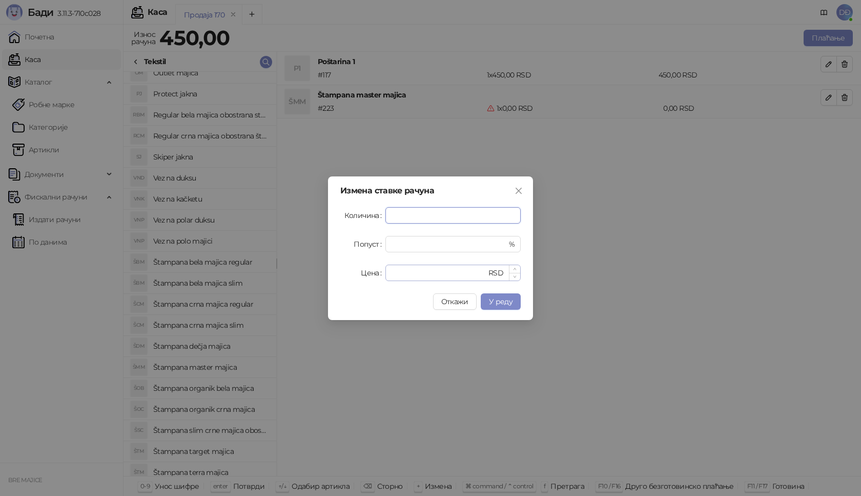
type input "*"
drag, startPoint x: 411, startPoint y: 275, endPoint x: 336, endPoint y: 271, distance: 74.9
click at [347, 275] on div "Цена * RSD" at bounding box center [430, 272] width 180 height 16
type input "****"
click at [503, 298] on span "У реду" at bounding box center [501, 301] width 24 height 9
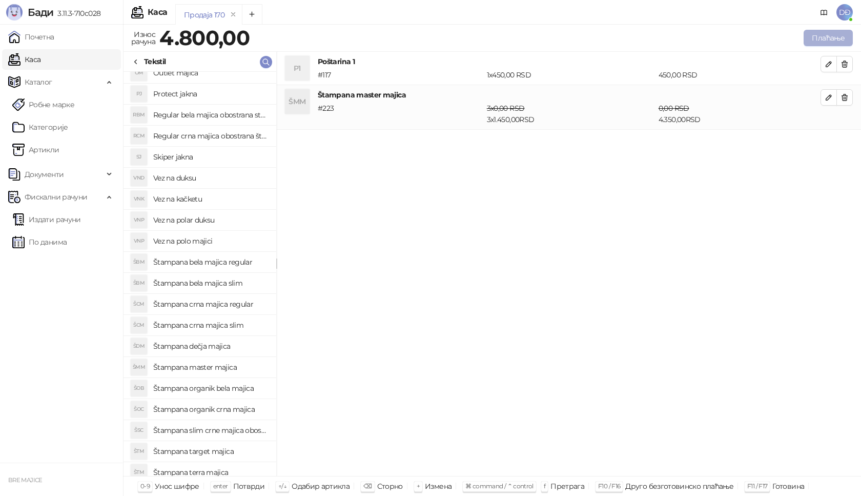
click at [817, 37] on button "Плаћање" at bounding box center [828, 38] width 49 height 16
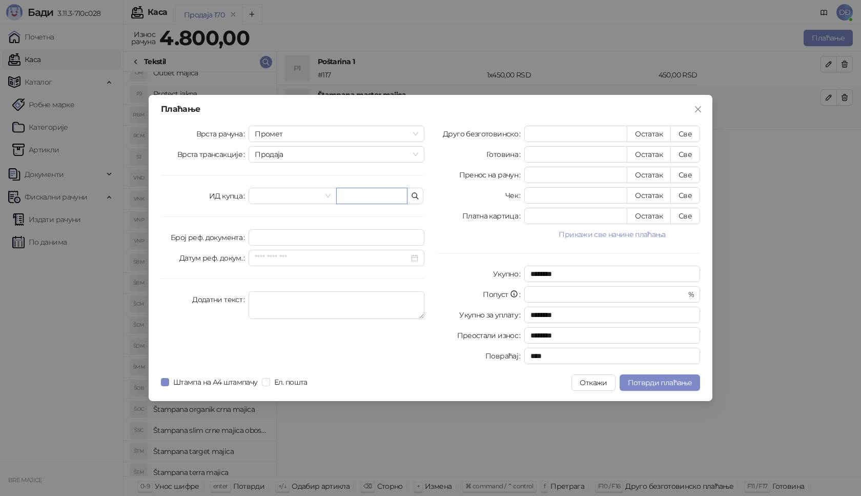
click at [348, 197] on input "text" at bounding box center [371, 196] width 71 height 16
paste input "**********"
type input "**********"
click at [691, 134] on button "Све" at bounding box center [685, 134] width 30 height 16
type input "****"
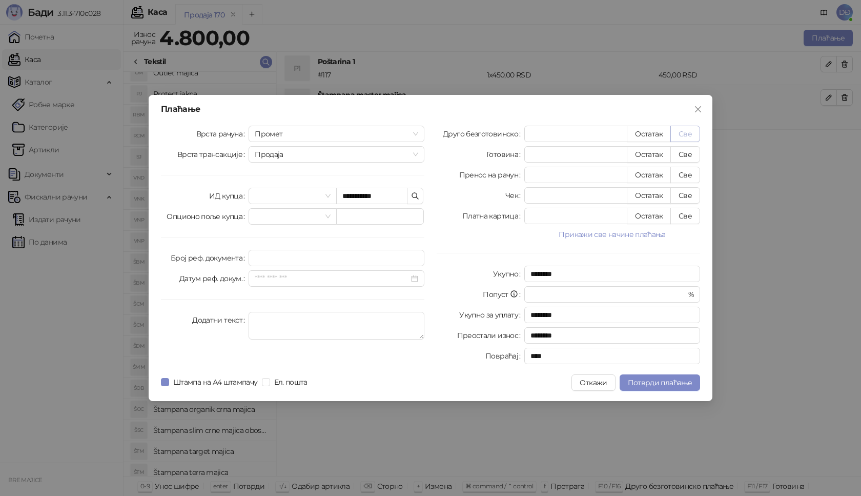
type input "****"
click at [657, 384] on span "Потврди плаћање" at bounding box center [660, 382] width 64 height 9
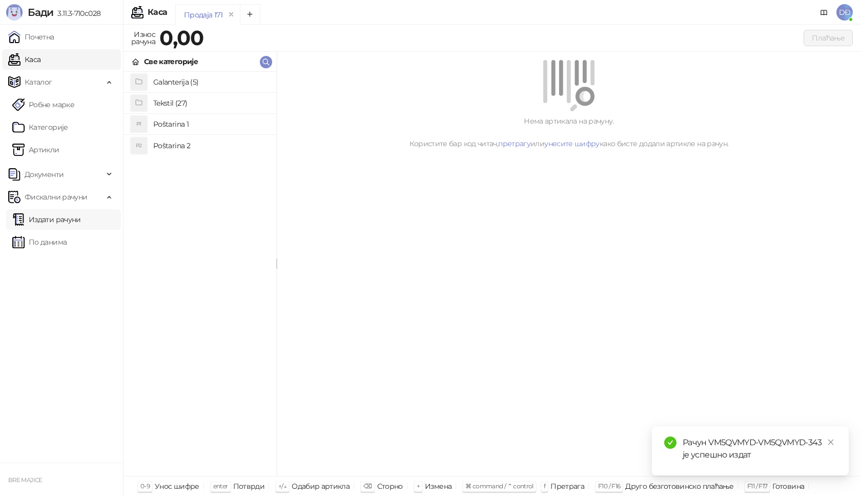
click at [53, 221] on link "Издати рачуни" at bounding box center [46, 219] width 69 height 20
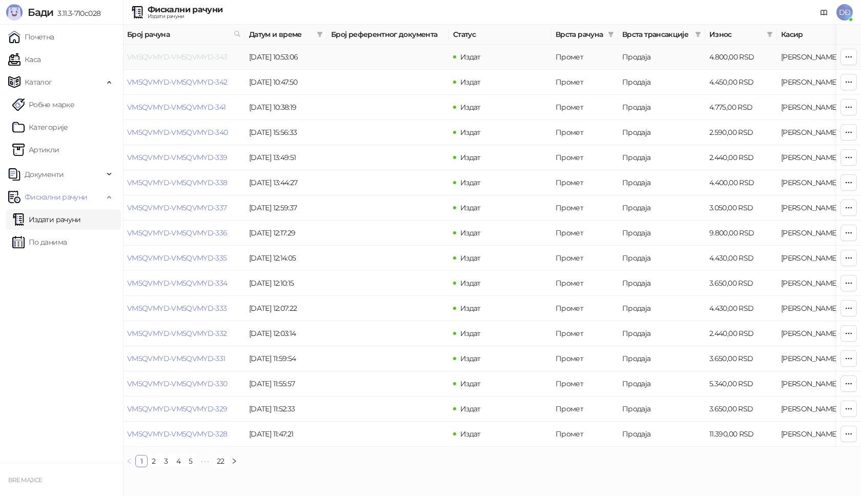
click at [198, 57] on link "VM5QVMYD-VM5QVMYD-343" at bounding box center [177, 56] width 100 height 9
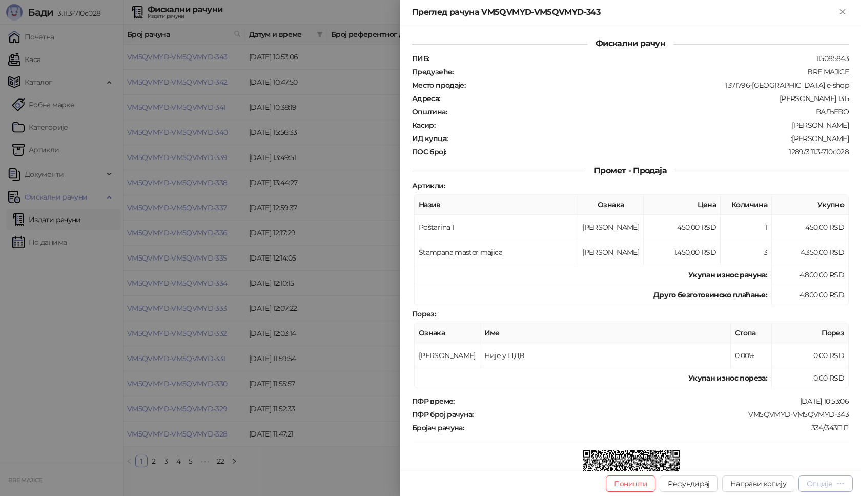
click at [834, 484] on div "Опције" at bounding box center [826, 483] width 38 height 10
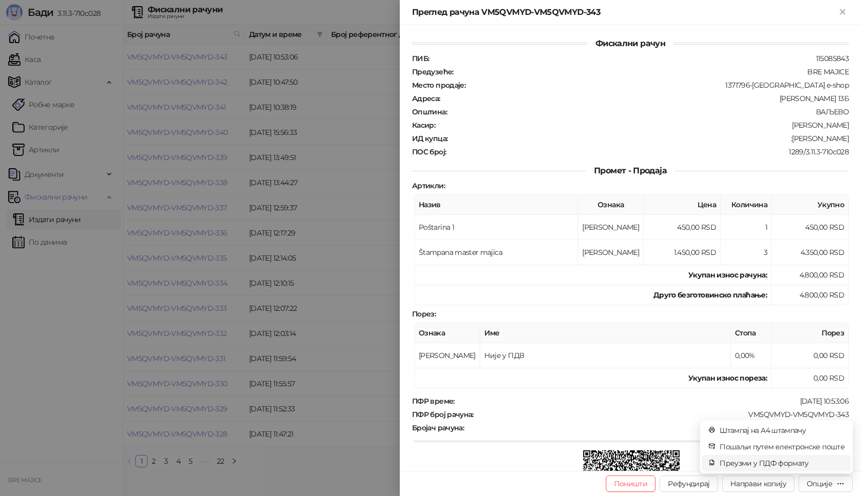
click at [795, 464] on span "Преузми у ПДФ формату" at bounding box center [782, 462] width 125 height 11
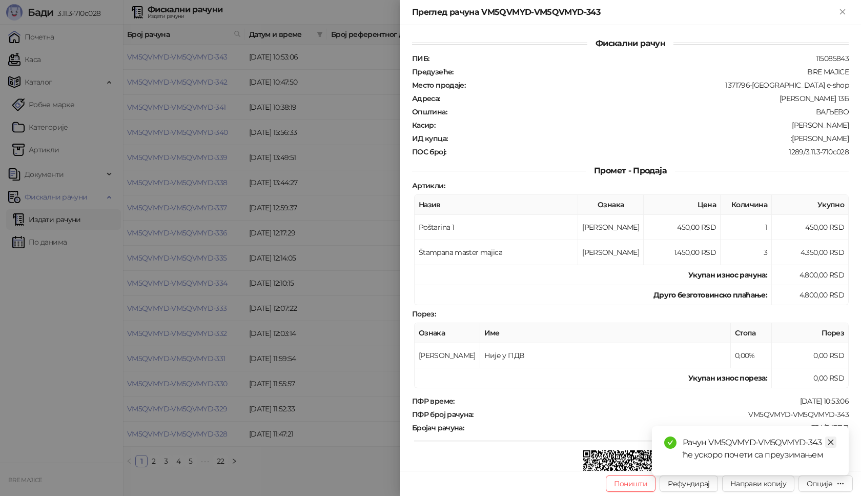
click at [831, 443] on icon "close" at bounding box center [830, 441] width 7 height 7
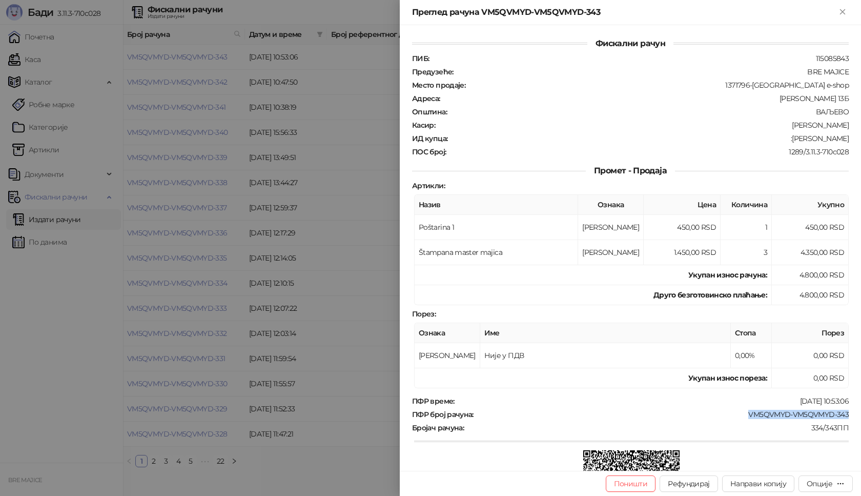
drag, startPoint x: 845, startPoint y: 416, endPoint x: 741, endPoint y: 414, distance: 104.0
click at [742, 415] on div "Фискални рачун ПИБ : 115085843 Предузеће : BRE MAJICE Место продаје : 1371796-B…" at bounding box center [630, 247] width 461 height 445
copy div "VM5QVMYD-VM5QVMYD-343"
drag, startPoint x: 839, startPoint y: 137, endPoint x: 793, endPoint y: 139, distance: 45.7
click at [793, 139] on div ":Adnan Dodan" at bounding box center [648, 138] width 401 height 9
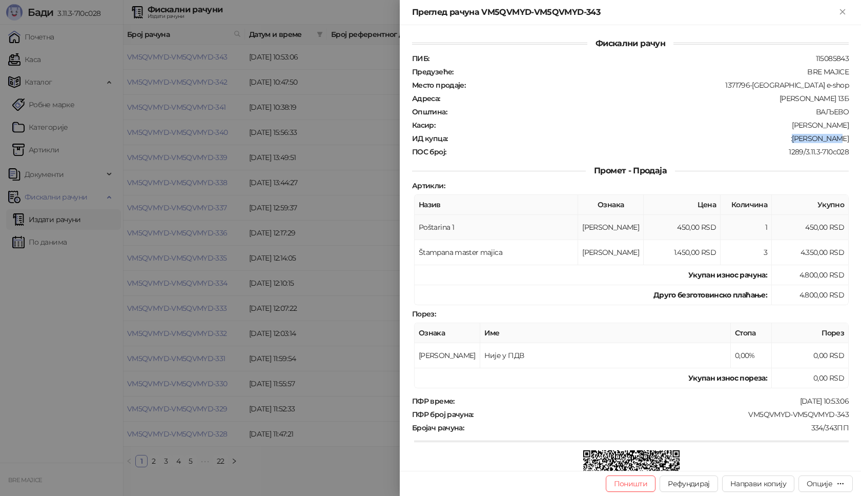
copy div "Adnan Dodan"
click at [842, 12] on icon "Close" at bounding box center [842, 11] width 5 height 5
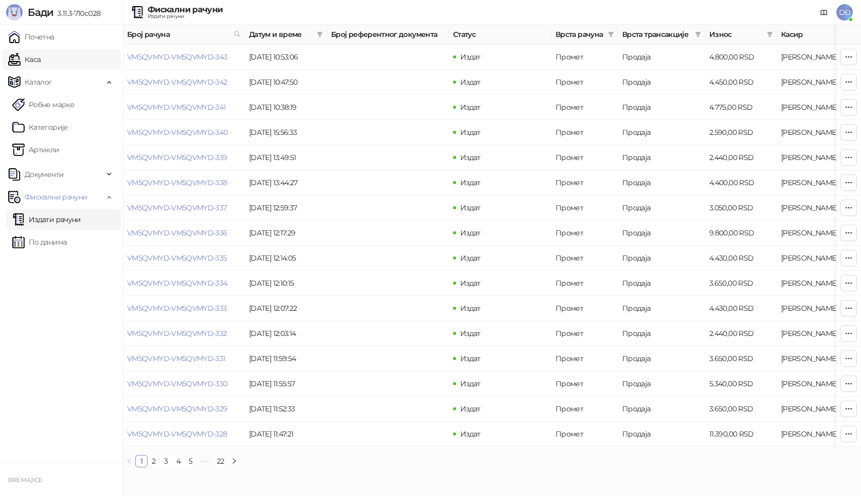
click at [40, 60] on link "Каса" at bounding box center [24, 59] width 32 height 20
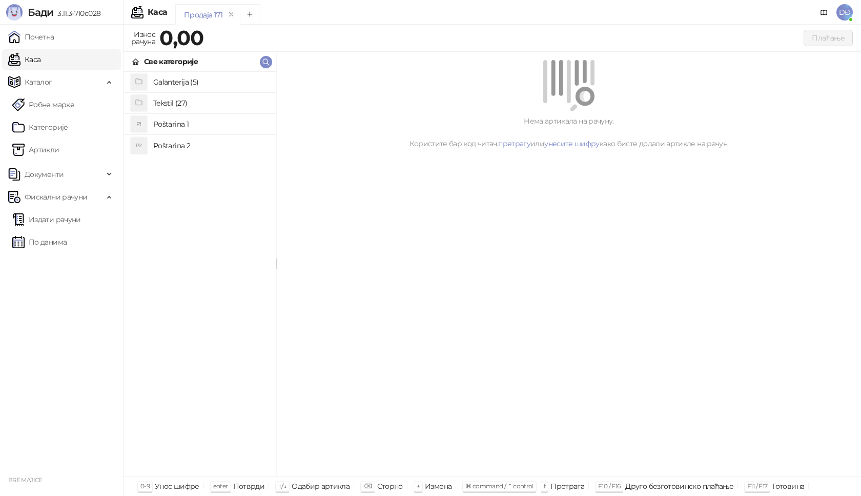
click at [175, 100] on h4 "Tekstil (27)" at bounding box center [210, 103] width 115 height 16
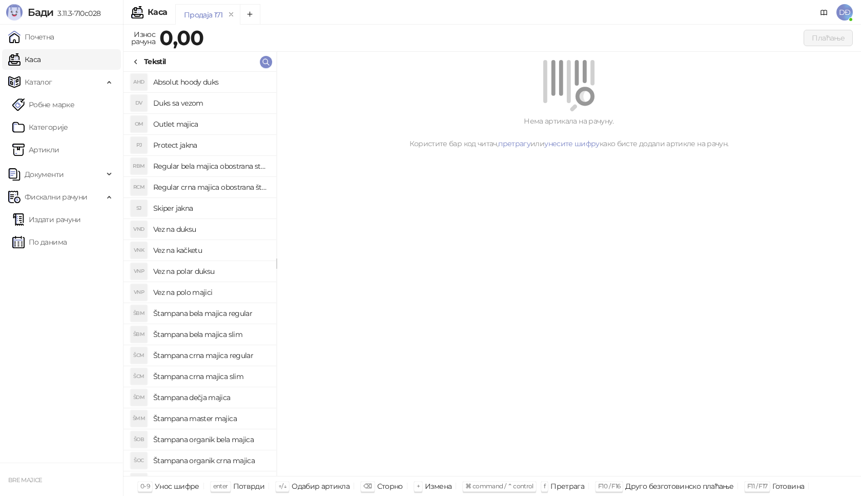
click at [212, 271] on h4 "Vez na polar duksu" at bounding box center [210, 271] width 115 height 16
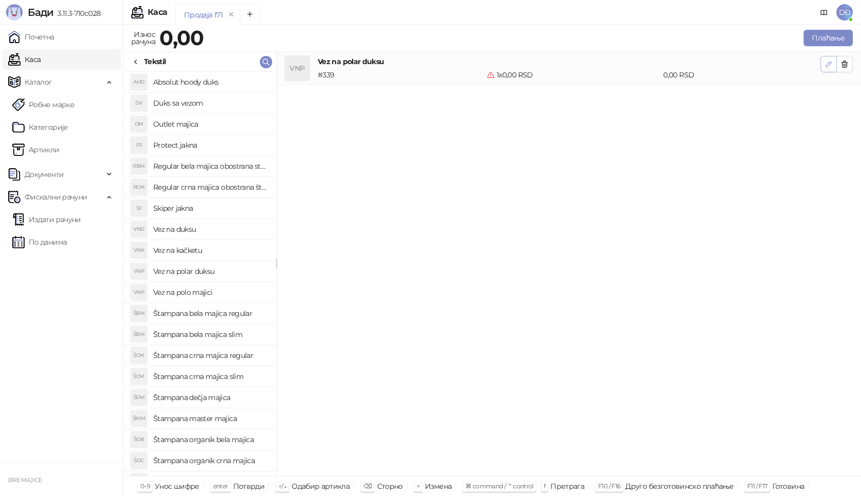
click at [829, 67] on icon "button" at bounding box center [829, 64] width 8 height 8
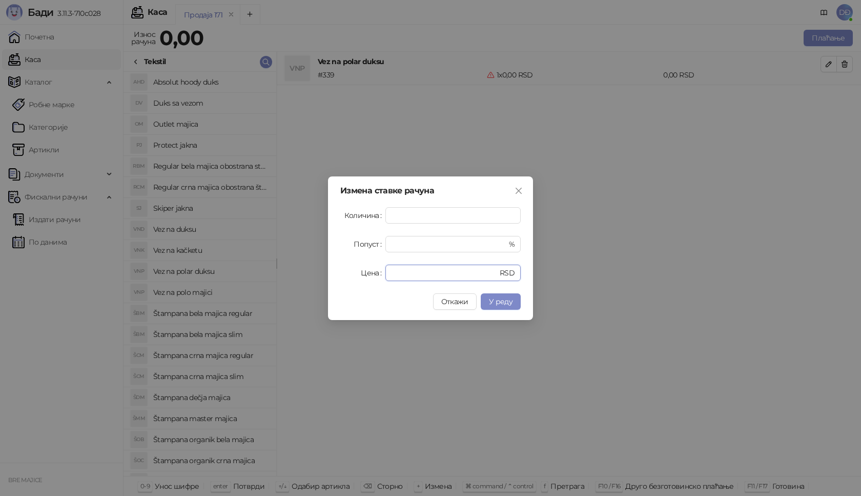
drag, startPoint x: 398, startPoint y: 273, endPoint x: 371, endPoint y: 272, distance: 26.7
click at [379, 273] on div "Цена * RSD" at bounding box center [430, 272] width 180 height 16
click at [498, 301] on span "У реду" at bounding box center [501, 301] width 24 height 9
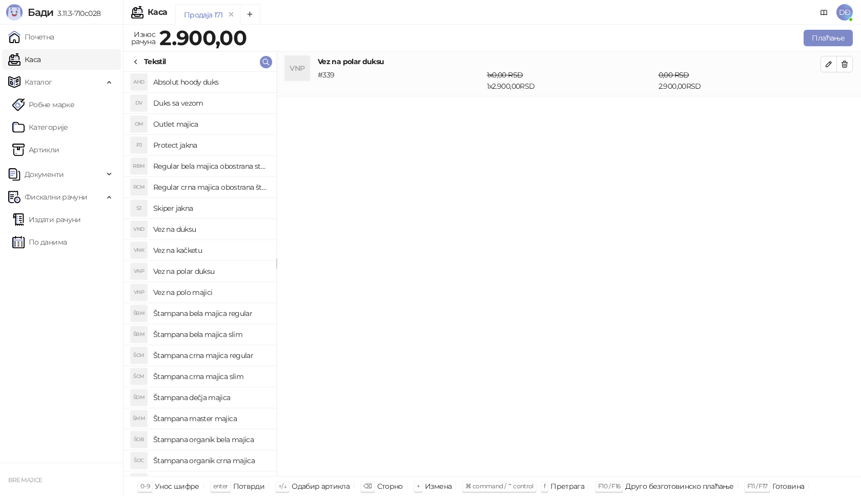
click at [179, 254] on h4 "Vez na kačketu" at bounding box center [210, 250] width 115 height 16
click at [831, 112] on icon "button" at bounding box center [829, 109] width 8 height 8
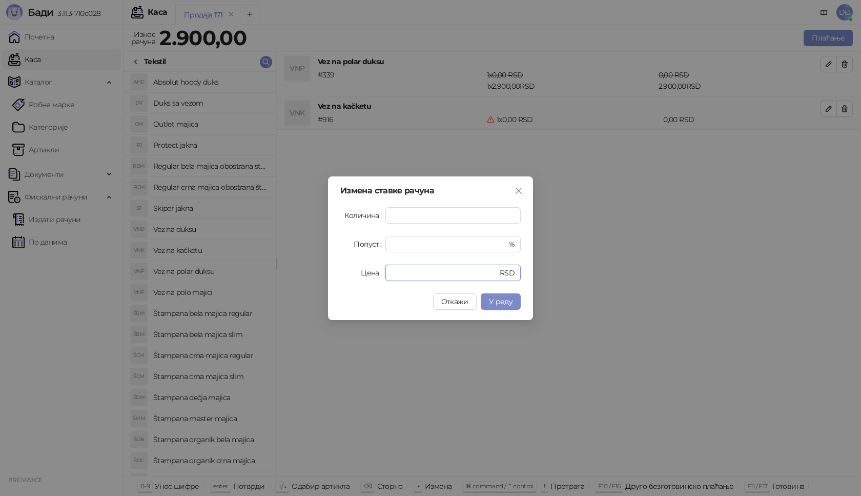
drag, startPoint x: 415, startPoint y: 268, endPoint x: 341, endPoint y: 271, distance: 73.9
click at [347, 271] on div "Цена * RSD" at bounding box center [430, 272] width 180 height 16
type input "****"
click at [506, 302] on span "У реду" at bounding box center [501, 301] width 24 height 9
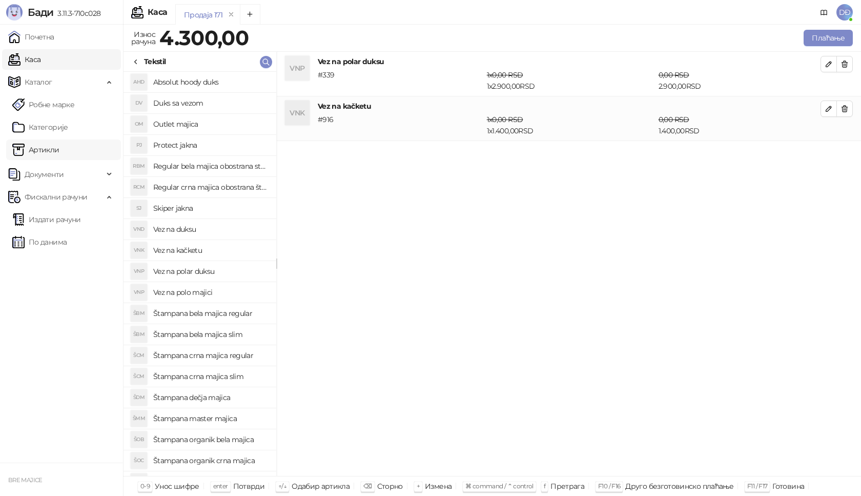
click at [43, 152] on link "Артикли" at bounding box center [35, 149] width 47 height 20
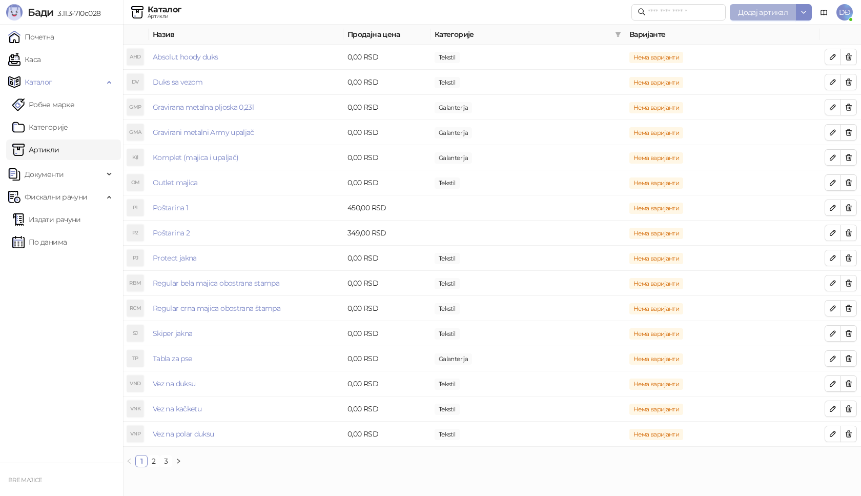
click at [753, 17] on button "Додај артикал" at bounding box center [763, 12] width 66 height 16
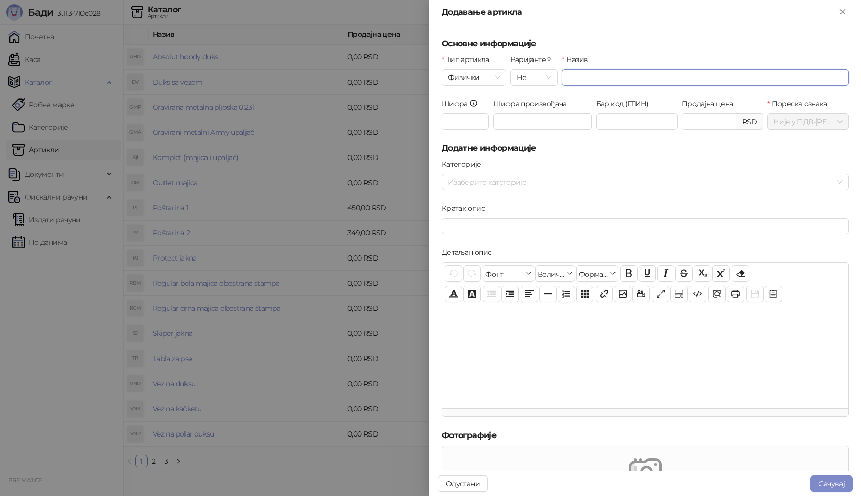
click at [568, 78] on input "Назив" at bounding box center [705, 77] width 287 height 16
type input "**********"
click at [468, 121] on input "Шифра" at bounding box center [465, 121] width 47 height 16
type input "***"
click at [581, 78] on input "**********" at bounding box center [705, 77] width 287 height 16
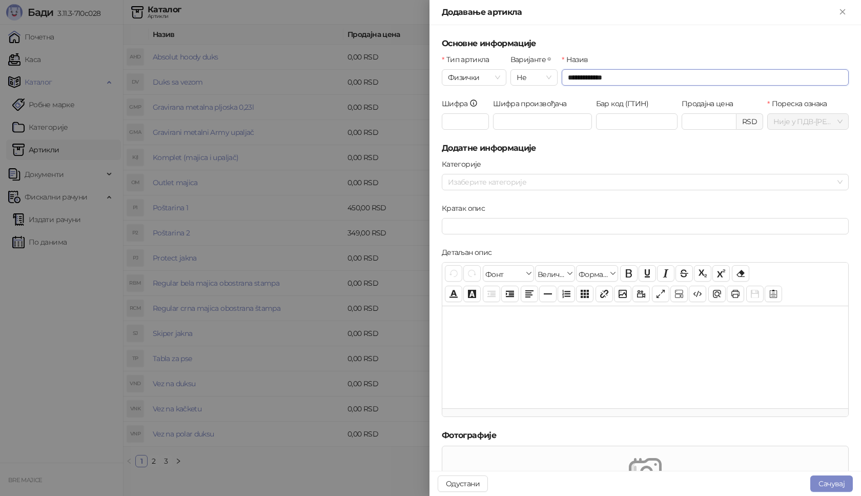
type input "**********"
click at [454, 165] on label "Категорије" at bounding box center [465, 163] width 46 height 11
click at [450, 176] on input "Категорије" at bounding box center [449, 182] width 2 height 12
click at [468, 163] on label "Категорије" at bounding box center [465, 163] width 46 height 11
click at [450, 176] on input "Категорије" at bounding box center [449, 182] width 2 height 12
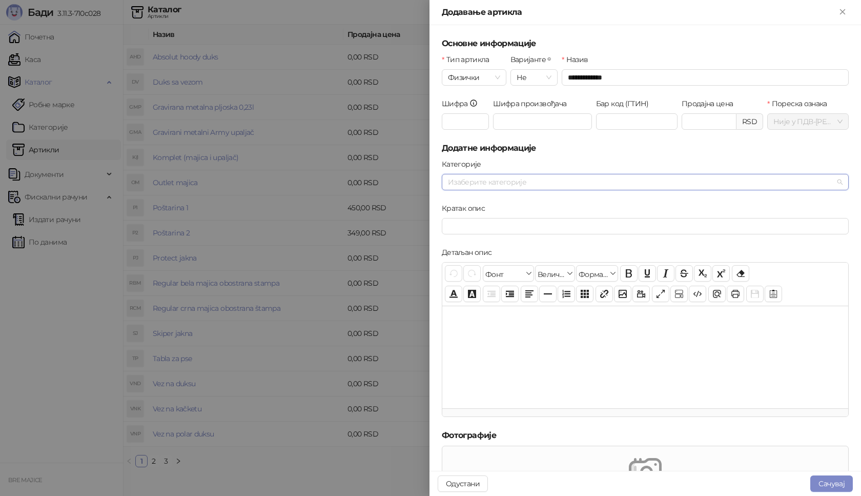
click at [466, 179] on div at bounding box center [640, 182] width 392 height 14
click at [476, 217] on span "Tekstil" at bounding box center [482, 216] width 20 height 9
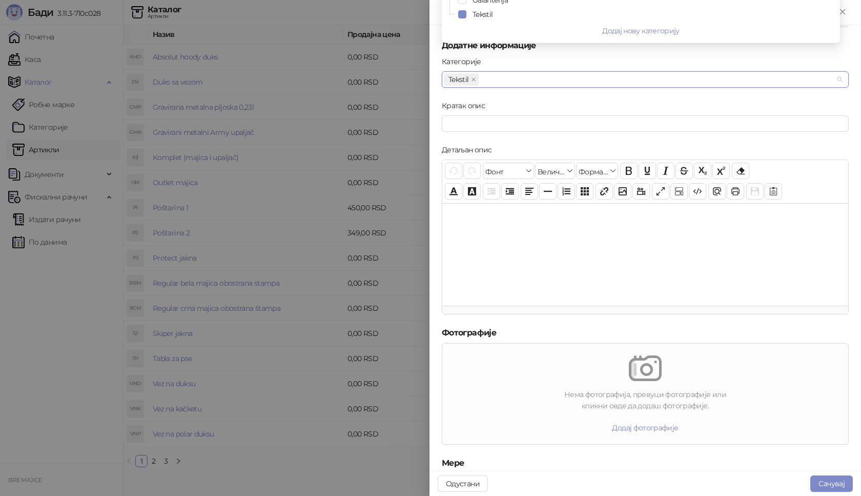
scroll to position [207, 0]
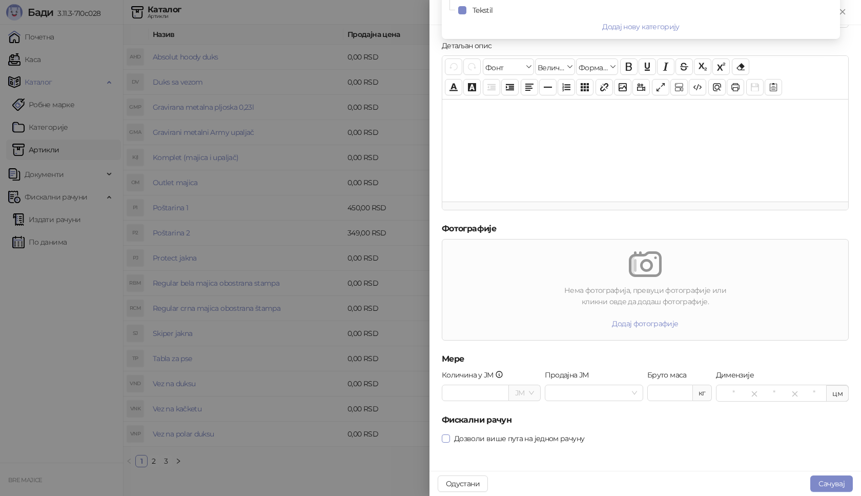
click at [449, 438] on span at bounding box center [446, 438] width 8 height 8
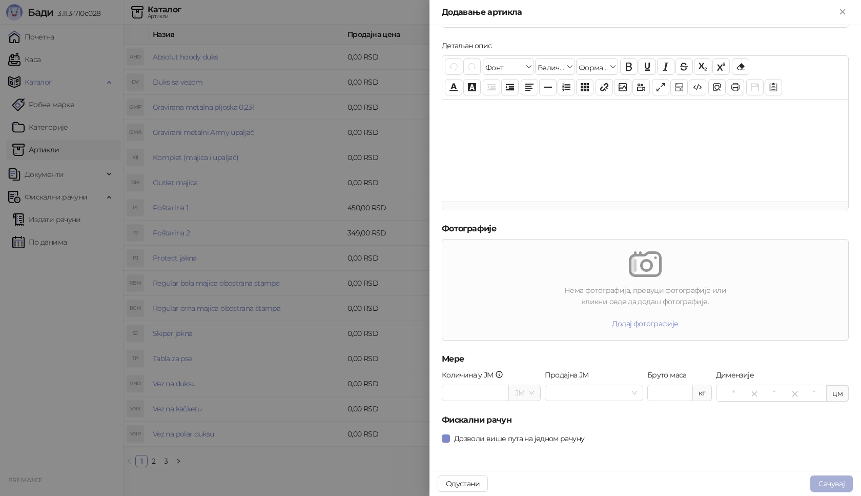
click at [844, 486] on button "Сачувај" at bounding box center [831, 483] width 43 height 16
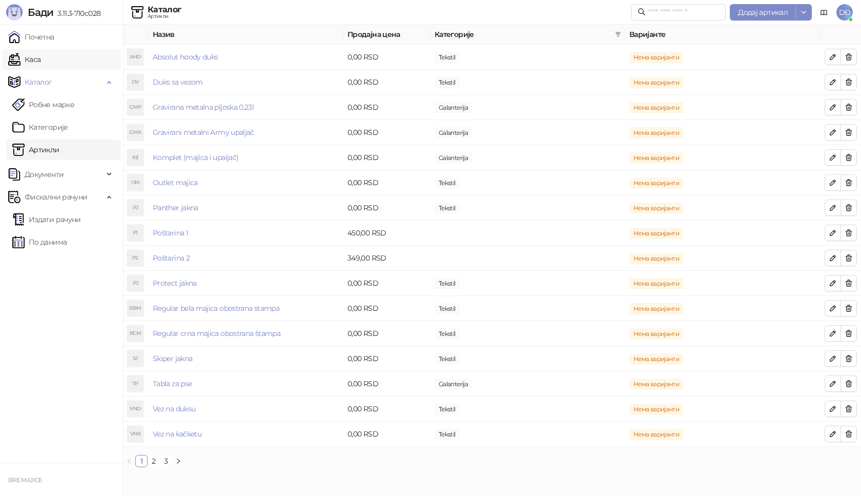
click at [40, 60] on link "Каса" at bounding box center [24, 59] width 32 height 20
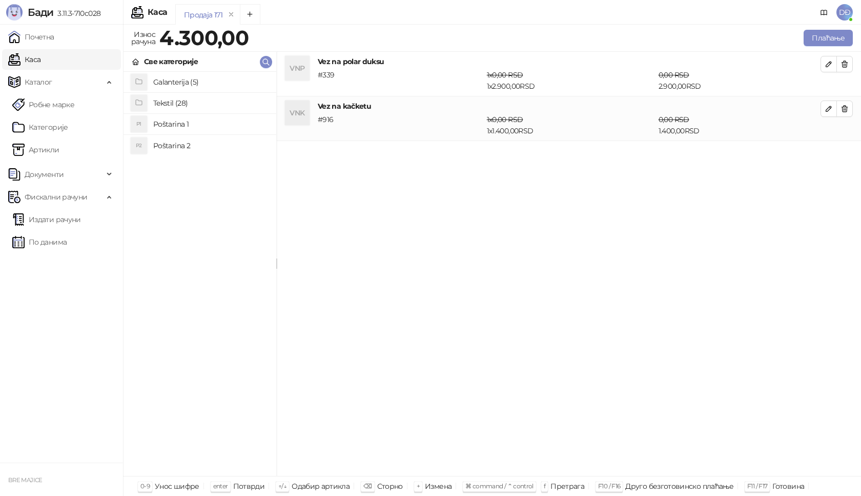
click at [162, 104] on h4 "Tekstil (28)" at bounding box center [210, 103] width 115 height 16
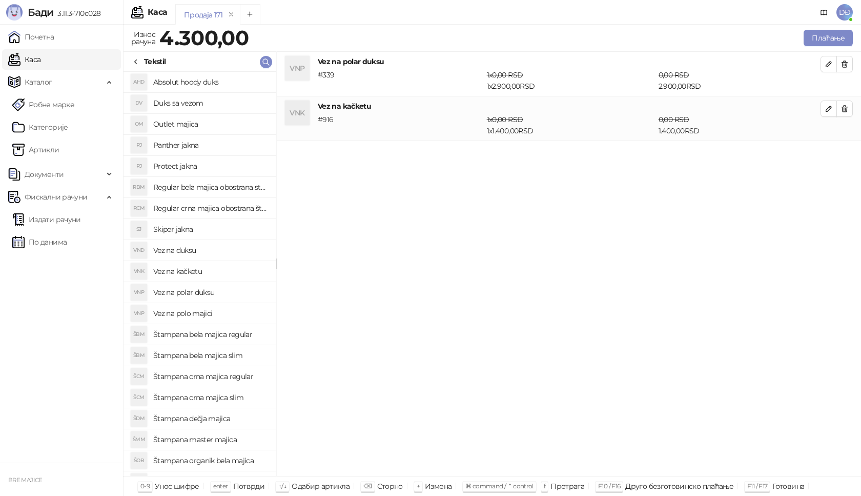
click at [200, 143] on h4 "Panther jakna" at bounding box center [210, 145] width 115 height 16
click at [828, 153] on icon "button" at bounding box center [829, 153] width 8 height 8
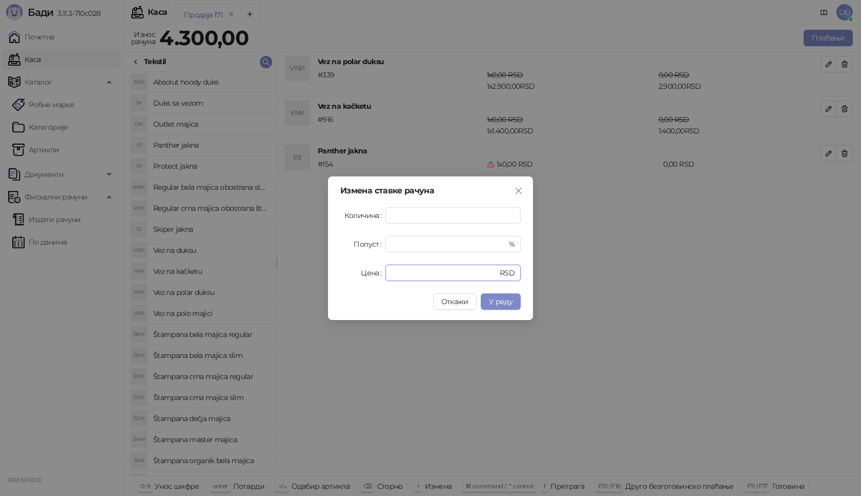
drag, startPoint x: 397, startPoint y: 272, endPoint x: 373, endPoint y: 272, distance: 24.1
click at [374, 272] on div "Цена * RSD" at bounding box center [430, 272] width 180 height 16
click at [503, 301] on span "У реду" at bounding box center [501, 301] width 24 height 9
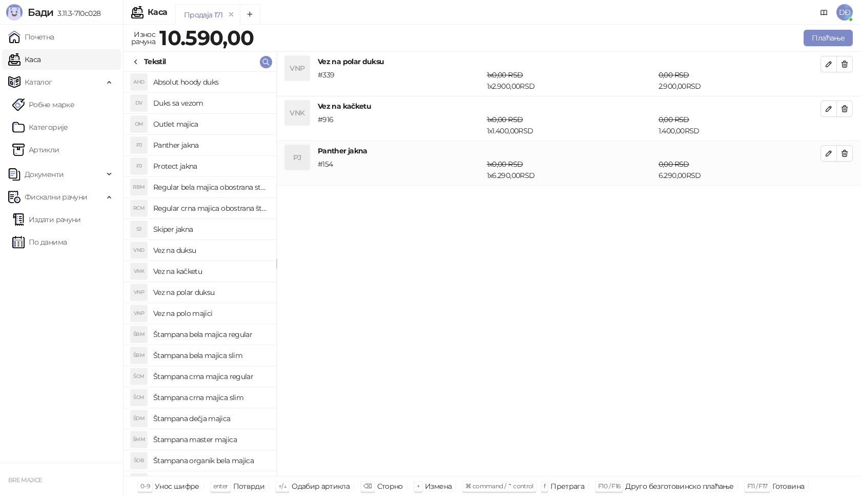
click at [212, 439] on h4 "Štampana master majica" at bounding box center [210, 439] width 115 height 16
click at [832, 202] on span "button" at bounding box center [829, 198] width 8 height 10
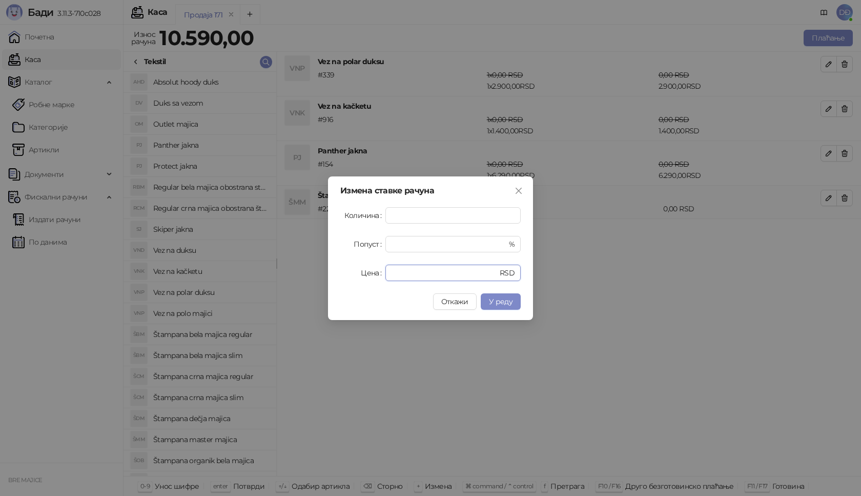
drag, startPoint x: 398, startPoint y: 268, endPoint x: 368, endPoint y: 272, distance: 29.9
click at [370, 272] on div "Цена * RSD" at bounding box center [430, 272] width 180 height 16
type input "****"
click at [495, 303] on span "У реду" at bounding box center [501, 301] width 24 height 9
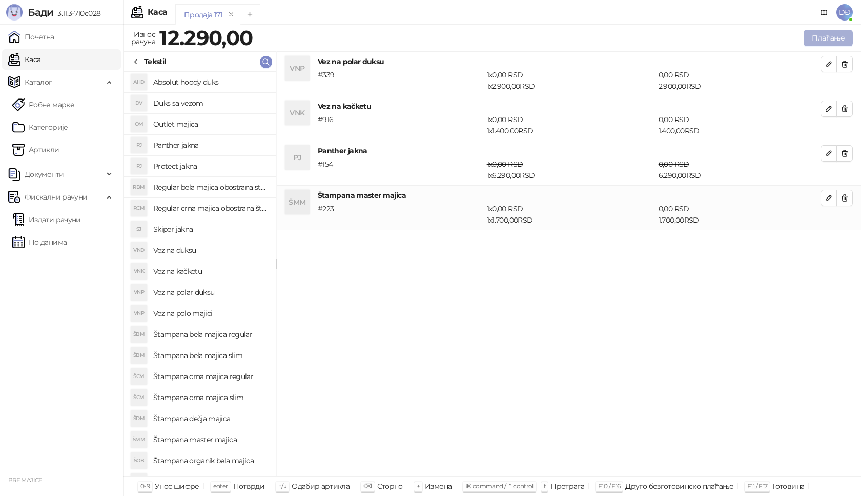
click at [825, 35] on button "Плаћање" at bounding box center [828, 38] width 49 height 16
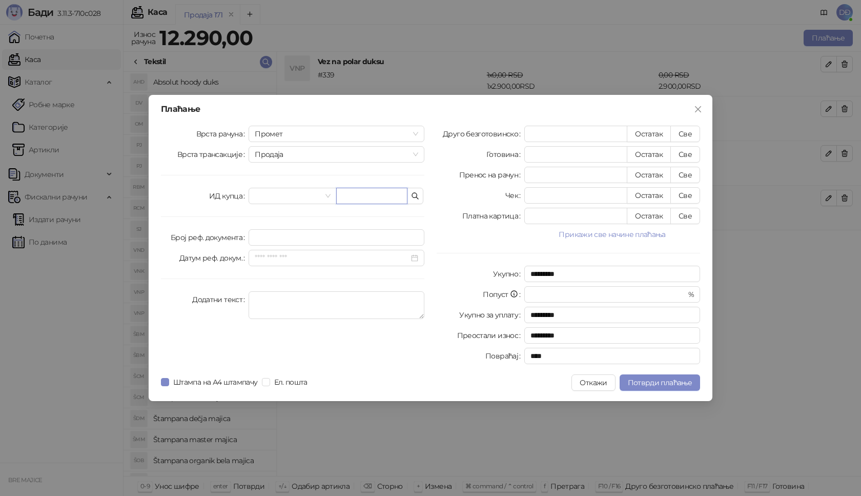
click at [353, 192] on input "text" at bounding box center [371, 196] width 71 height 16
paste input "**********"
type input "**********"
click at [688, 130] on button "Све" at bounding box center [685, 134] width 30 height 16
type input "*****"
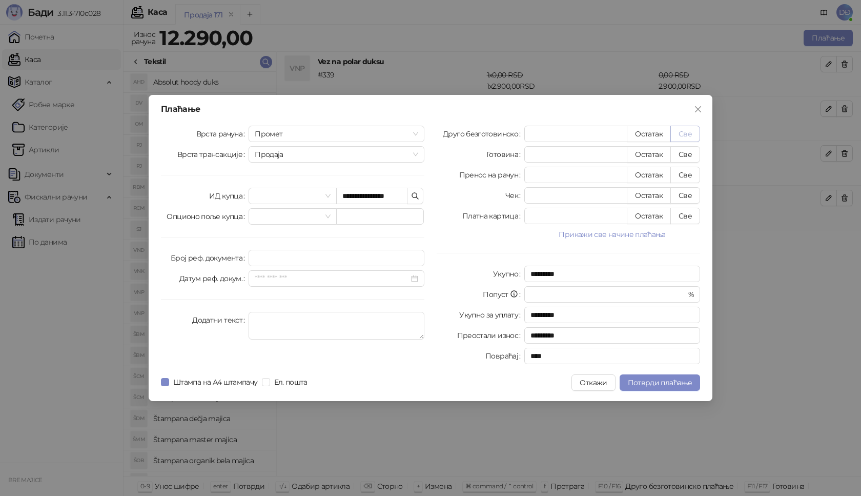
type input "****"
click at [658, 380] on span "Потврди плаћање" at bounding box center [660, 382] width 64 height 9
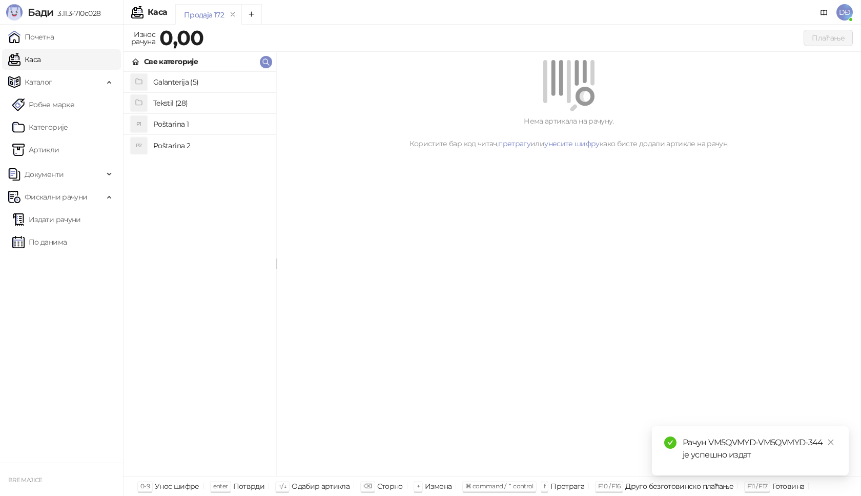
click at [59, 220] on link "Издати рачуни" at bounding box center [46, 219] width 69 height 20
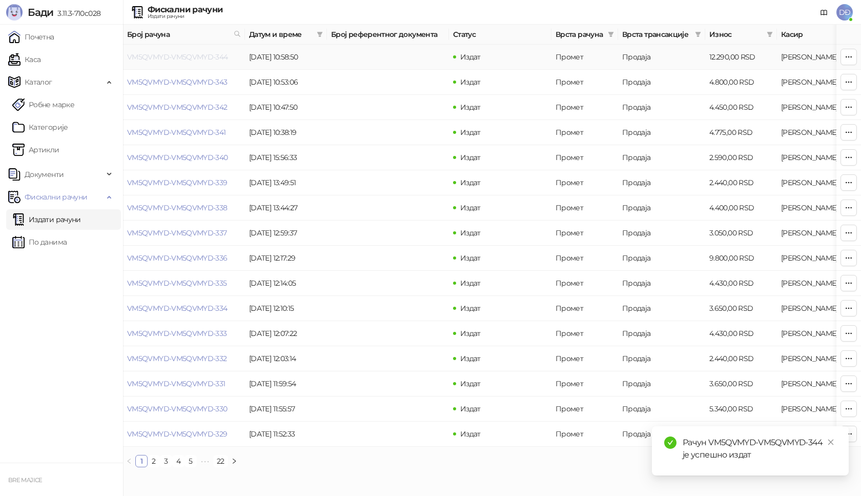
click at [167, 55] on link "VM5QVMYD-VM5QVMYD-344" at bounding box center [177, 56] width 101 height 9
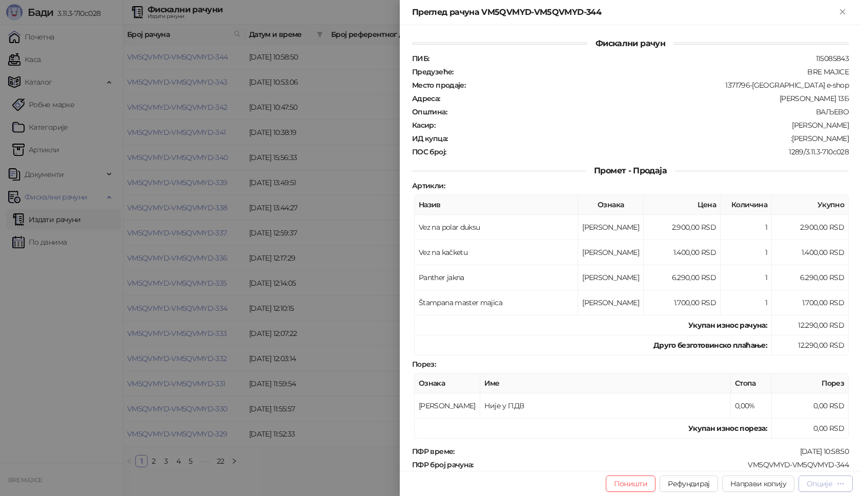
click at [831, 485] on div "Опције" at bounding box center [820, 483] width 26 height 9
click at [782, 429] on span "Штампај на А4 штампачу" at bounding box center [782, 429] width 125 height 11
click at [840, 13] on icon "Close" at bounding box center [842, 11] width 9 height 9
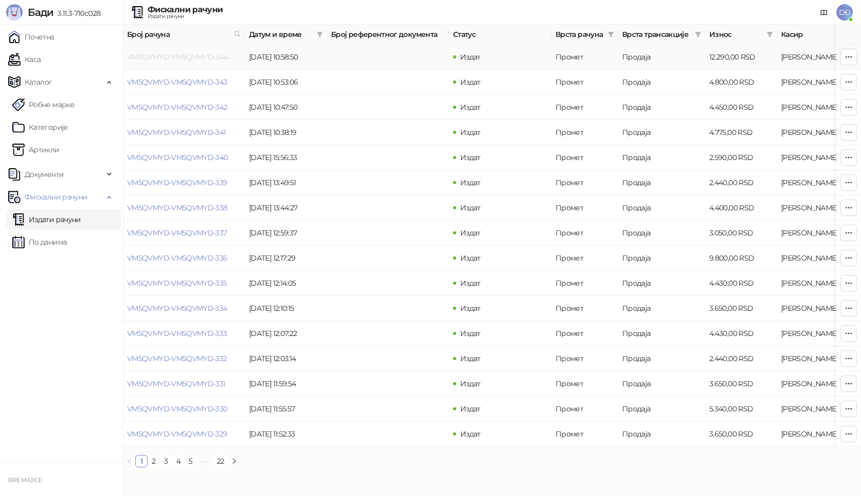
click at [189, 56] on link "VM5QVMYD-VM5QVMYD-344" at bounding box center [177, 56] width 101 height 9
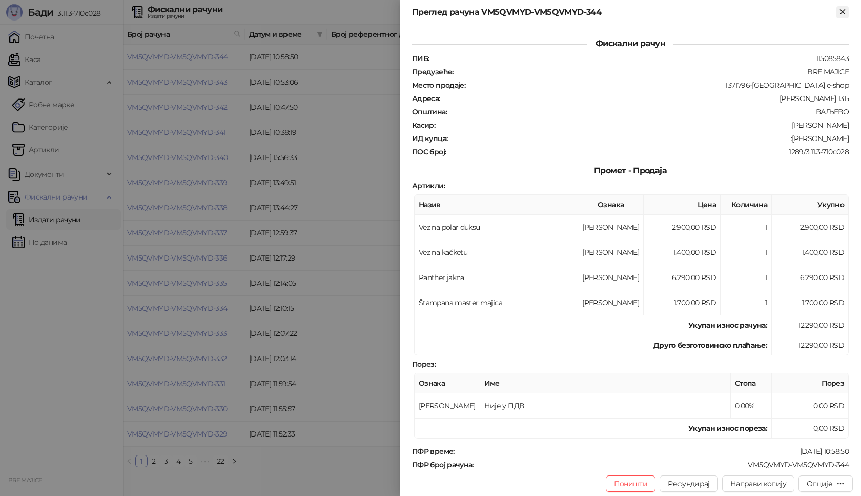
click at [842, 12] on icon "Close" at bounding box center [842, 11] width 5 height 5
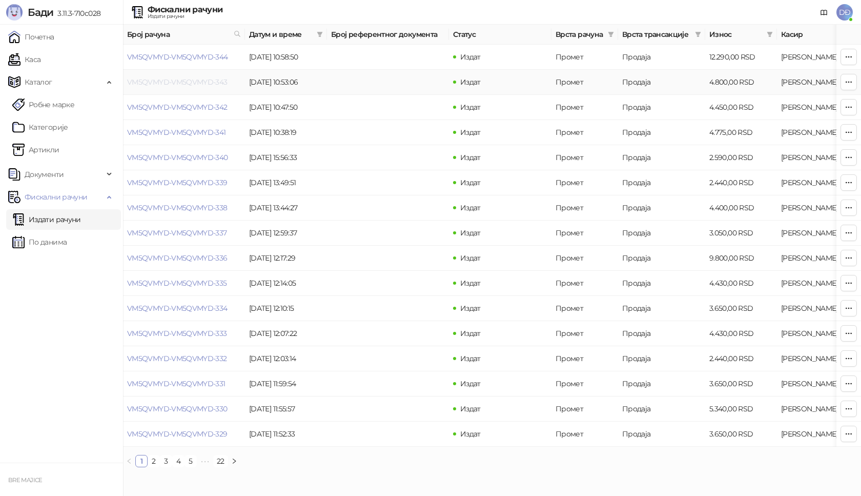
click at [195, 81] on link "VM5QVMYD-VM5QVMYD-343" at bounding box center [177, 81] width 100 height 9
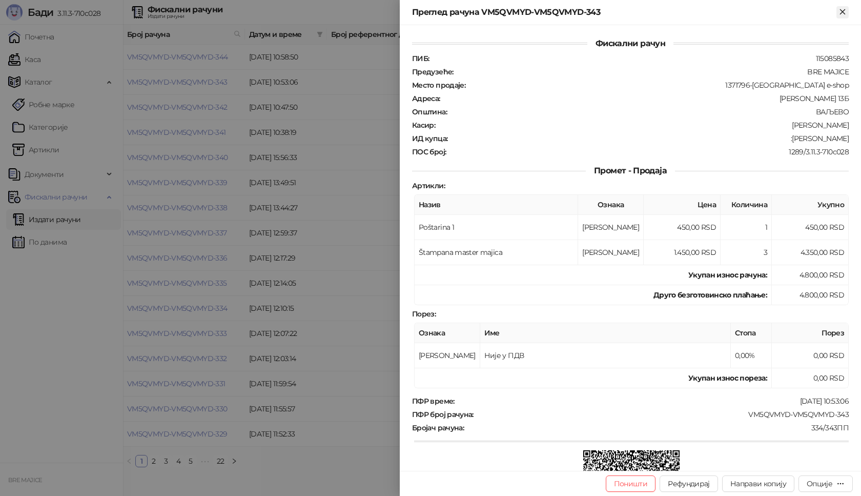
click at [843, 14] on icon "Close" at bounding box center [842, 11] width 9 height 9
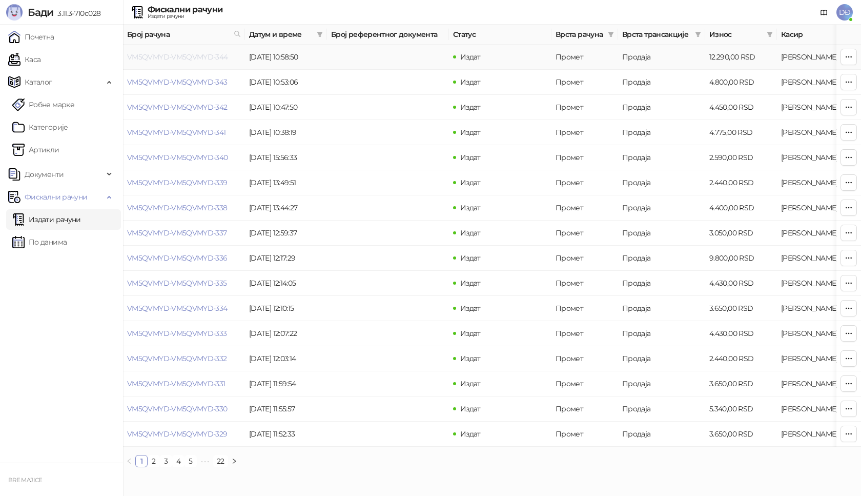
click at [178, 57] on link "VM5QVMYD-VM5QVMYD-344" at bounding box center [177, 56] width 101 height 9
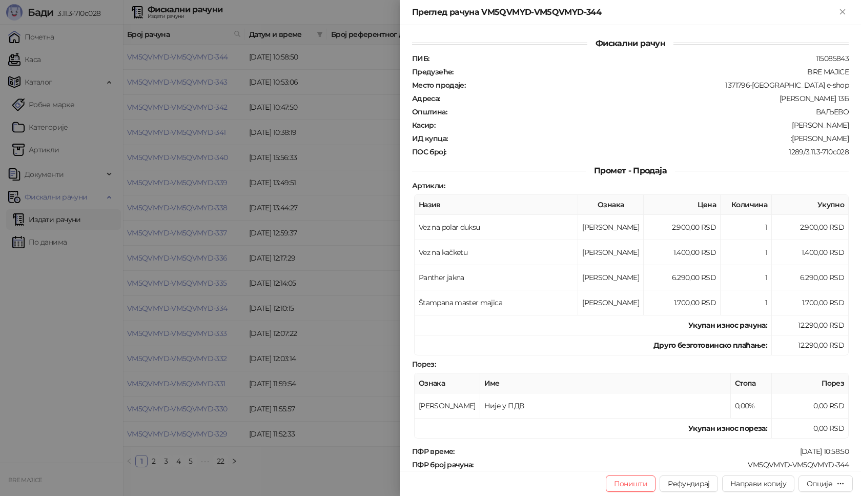
drag, startPoint x: 378, startPoint y: 164, endPoint x: 455, endPoint y: 78, distance: 115.4
click at [378, 164] on div at bounding box center [430, 248] width 861 height 496
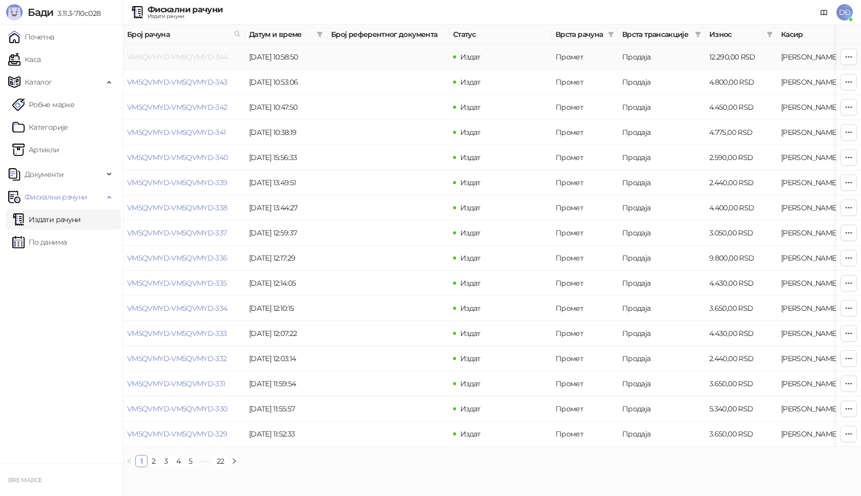
click at [212, 54] on link "VM5QVMYD-VM5QVMYD-344" at bounding box center [177, 56] width 101 height 9
click at [192, 57] on link "VM5QVMYD-VM5QVMYD-344" at bounding box center [177, 56] width 101 height 9
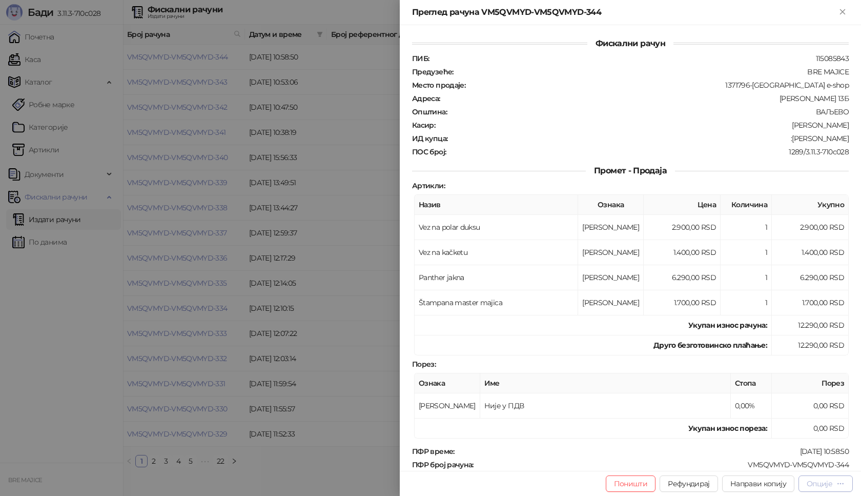
click at [840, 481] on icon "button" at bounding box center [840, 483] width 8 height 8
click at [790, 429] on span "Штампај на А4 штампачу" at bounding box center [782, 429] width 125 height 11
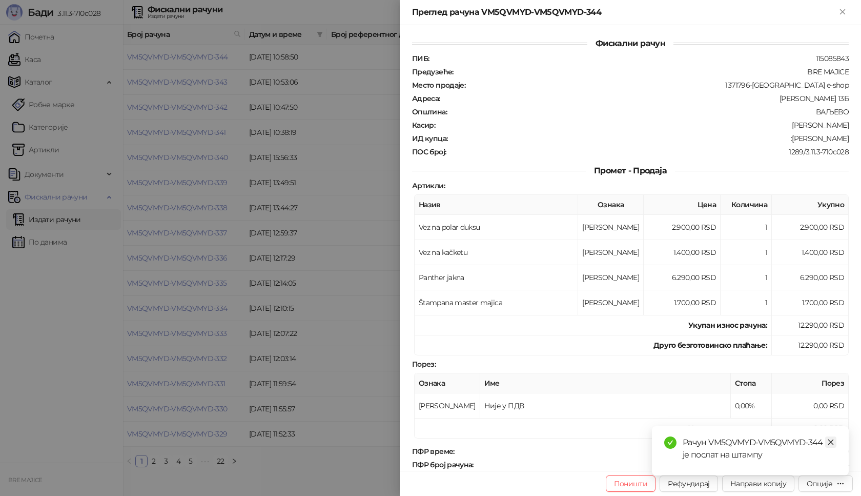
click at [835, 442] on link "Close" at bounding box center [830, 441] width 11 height 11
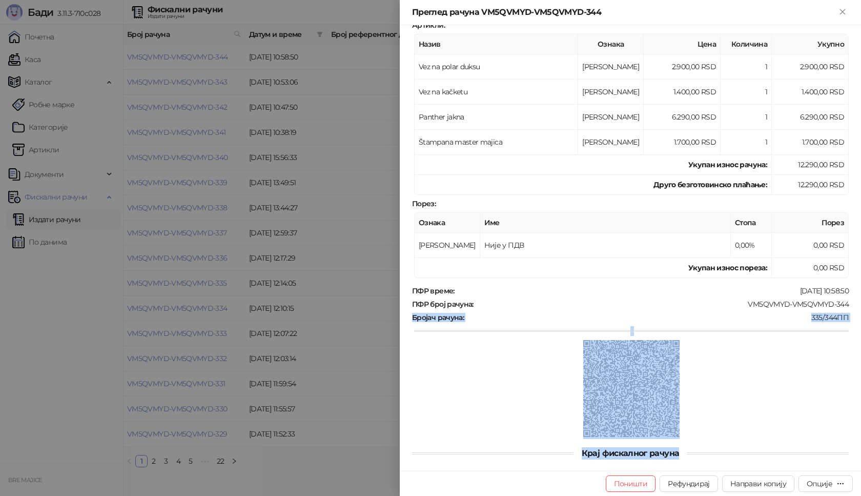
drag, startPoint x: 843, startPoint y: 464, endPoint x: 766, endPoint y: 459, distance: 77.6
click at [766, 459] on div "Фискални рачун ПИБ : 115085843 Предузеће : BRE MAJICE Место продаје : 1371796-B…" at bounding box center [630, 247] width 461 height 445
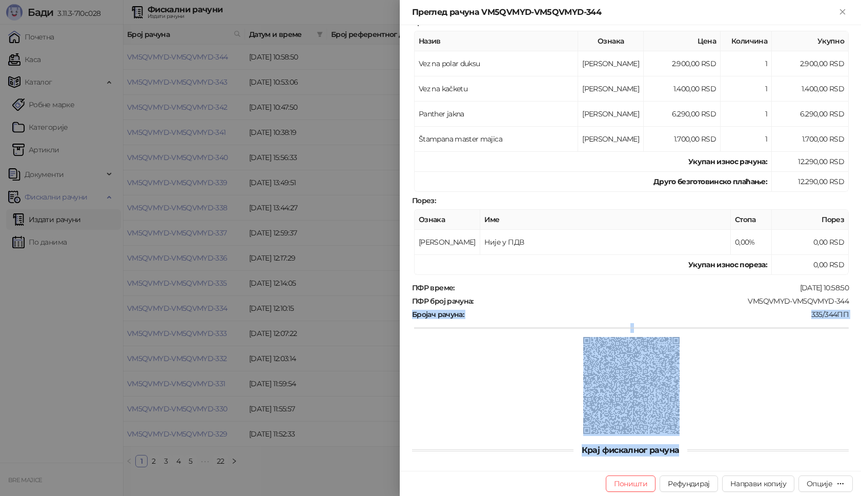
click at [771, 326] on div at bounding box center [631, 328] width 435 height 10
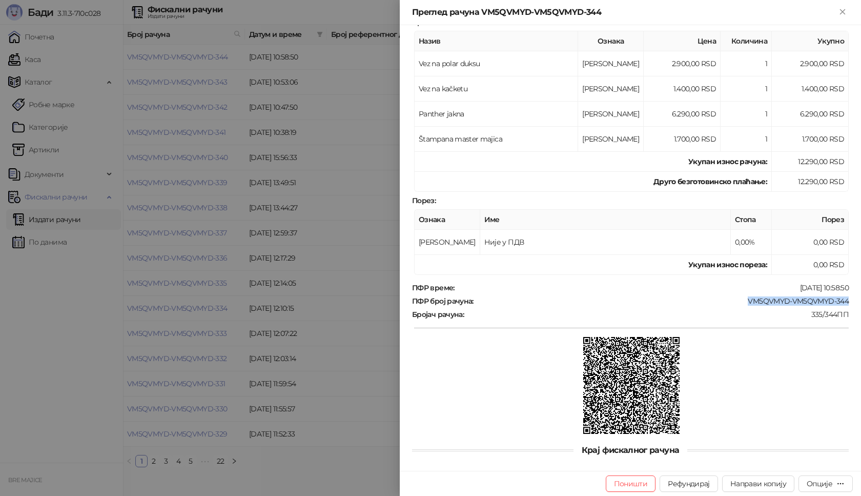
drag, startPoint x: 838, startPoint y: 300, endPoint x: 741, endPoint y: 300, distance: 97.4
click at [741, 300] on div "VM5QVMYD-VM5QVMYD-344" at bounding box center [662, 300] width 375 height 9
copy div "VM5QVMYD-VM5QVMYD-344"
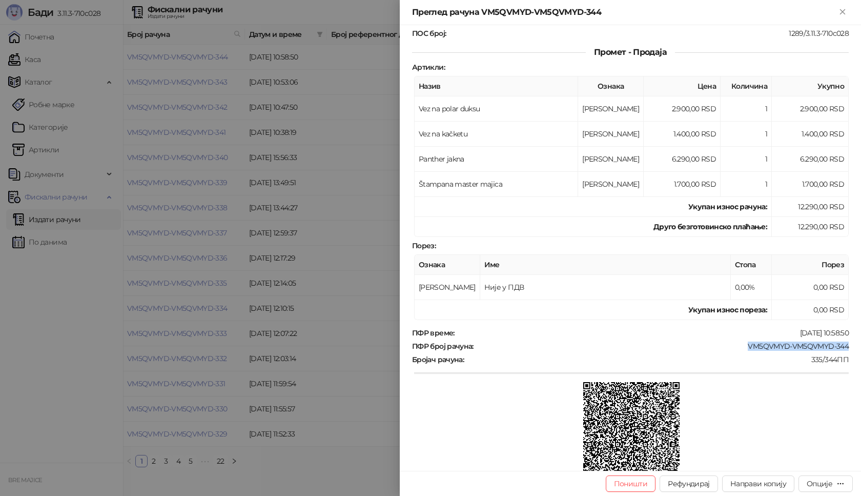
scroll to position [0, 0]
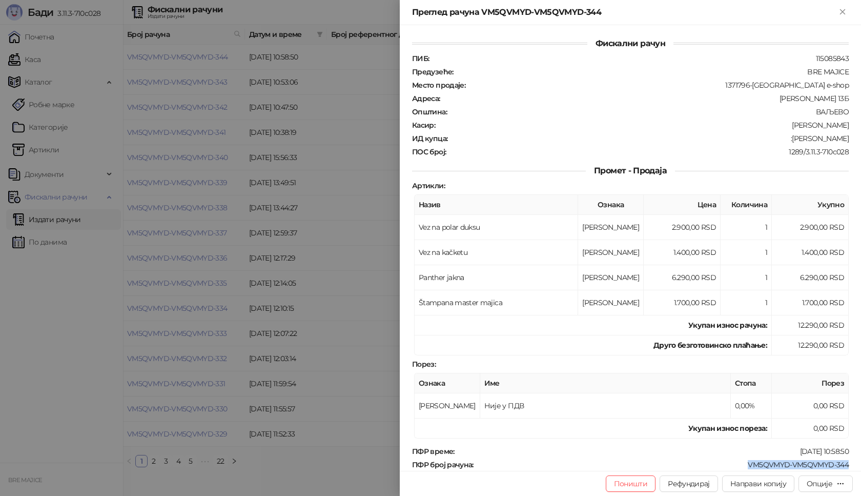
drag, startPoint x: 841, startPoint y: 140, endPoint x: 789, endPoint y: 134, distance: 53.1
click at [789, 134] on div "ИД купца : :Dejan Milosevic" at bounding box center [630, 138] width 441 height 9
copy div "Dejan Milosevic"
click at [842, 12] on icon "Close" at bounding box center [842, 11] width 5 height 5
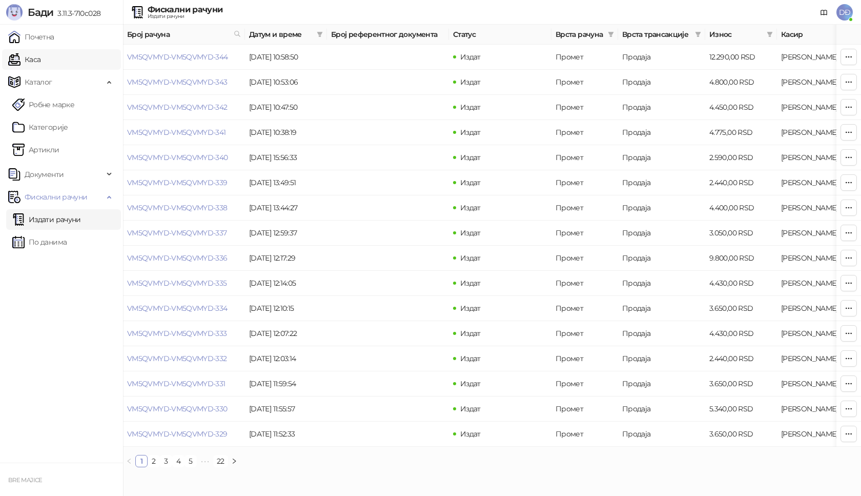
click at [35, 58] on link "Каса" at bounding box center [24, 59] width 32 height 20
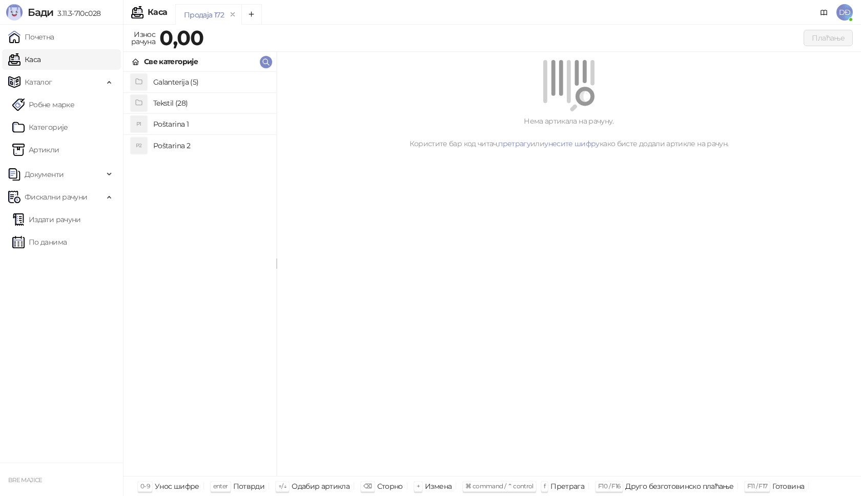
click at [178, 98] on h4 "Tekstil (28)" at bounding box center [210, 103] width 115 height 16
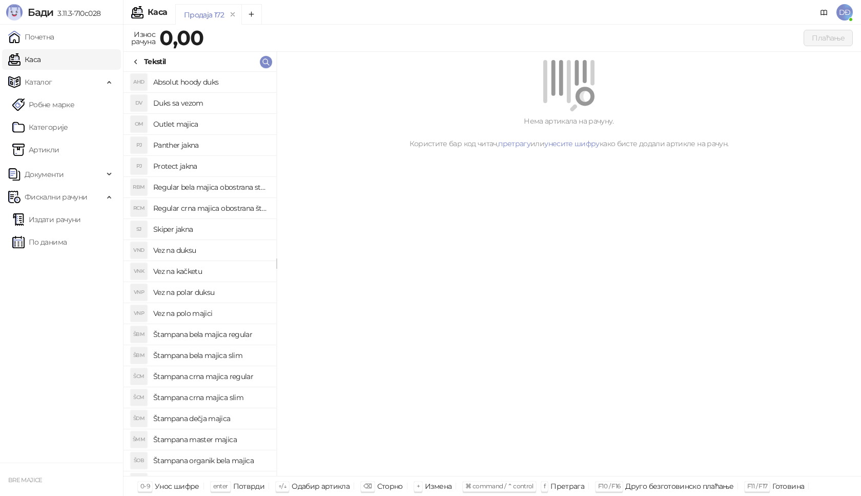
click at [223, 335] on h4 "Štampana bela majica regular" at bounding box center [210, 334] width 115 height 16
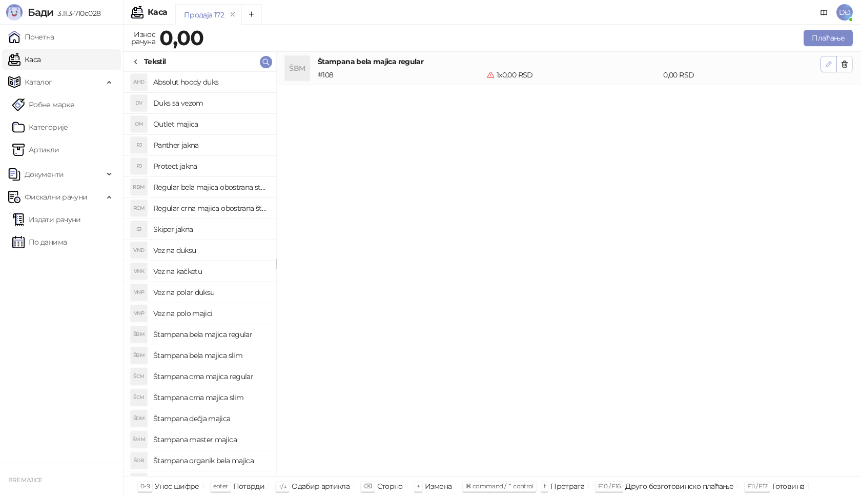
click at [827, 68] on icon "button" at bounding box center [829, 64] width 8 height 8
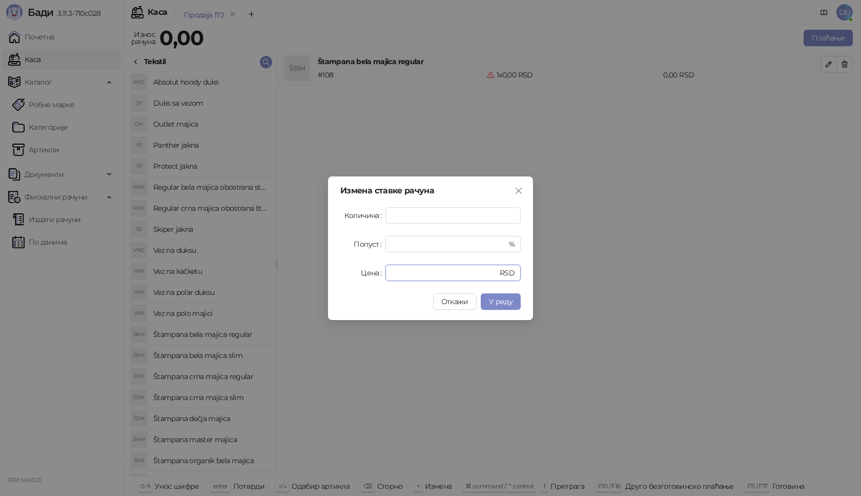
drag, startPoint x: 397, startPoint y: 273, endPoint x: 372, endPoint y: 265, distance: 26.8
click at [378, 270] on div "Цена * RSD" at bounding box center [430, 272] width 180 height 16
type input "****"
click at [505, 303] on span "У реду" at bounding box center [501, 301] width 24 height 9
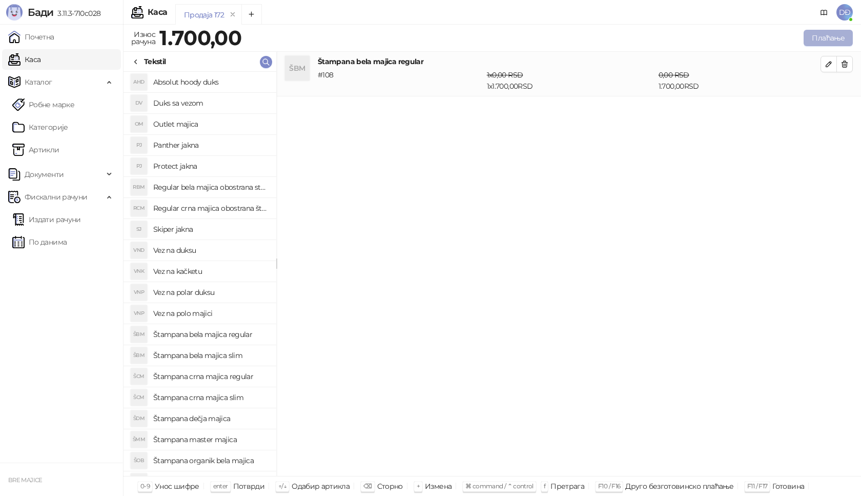
click at [835, 35] on button "Плаћање" at bounding box center [828, 38] width 49 height 16
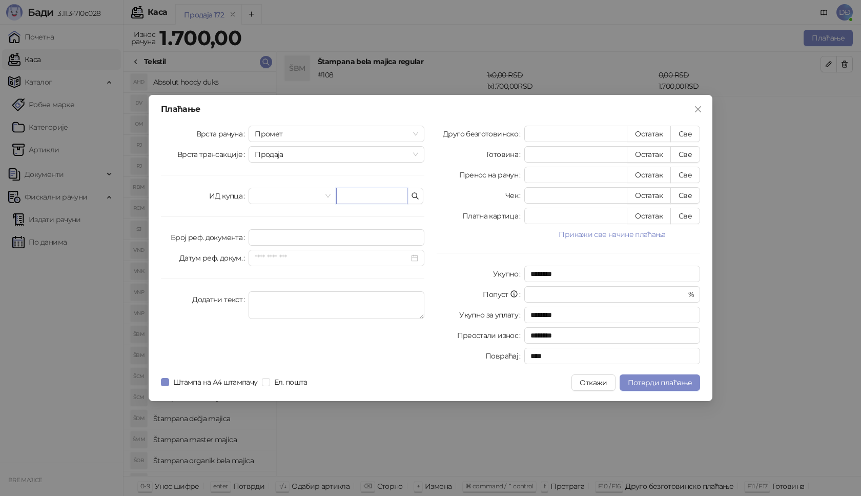
click at [367, 195] on input "text" at bounding box center [371, 196] width 71 height 16
paste input "**********"
type input "**********"
click at [691, 135] on button "Све" at bounding box center [685, 134] width 30 height 16
type input "****"
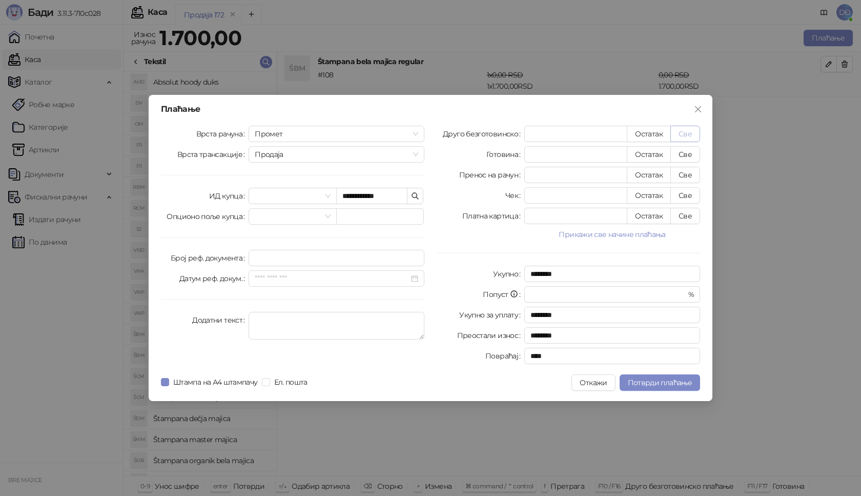
type input "****"
click at [649, 384] on span "Потврди плаћање" at bounding box center [660, 382] width 64 height 9
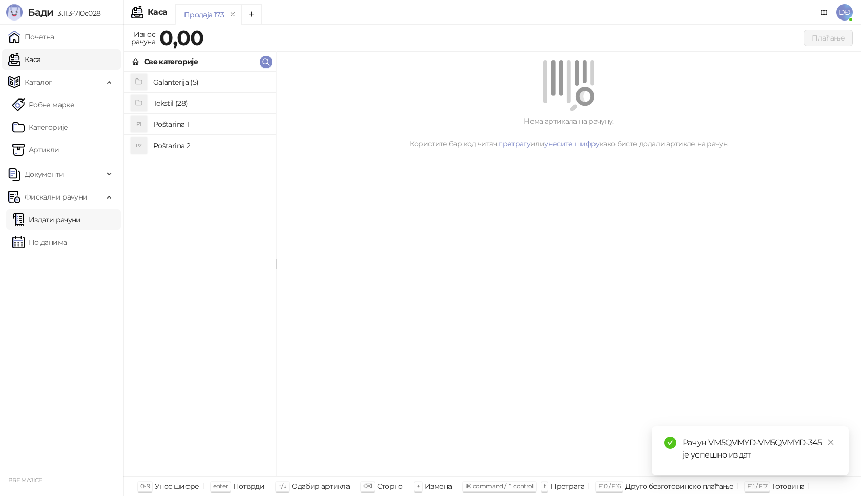
click at [49, 221] on link "Издати рачуни" at bounding box center [46, 219] width 69 height 20
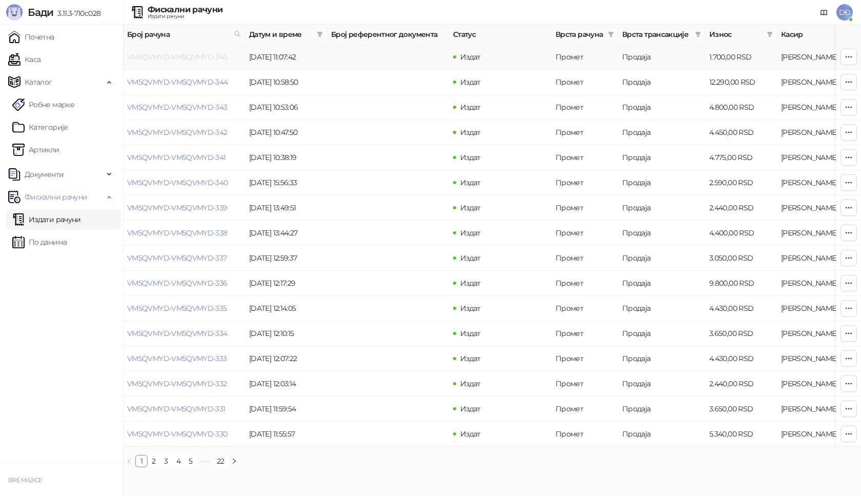
click at [184, 57] on link "VM5QVMYD-VM5QVMYD-345" at bounding box center [177, 56] width 100 height 9
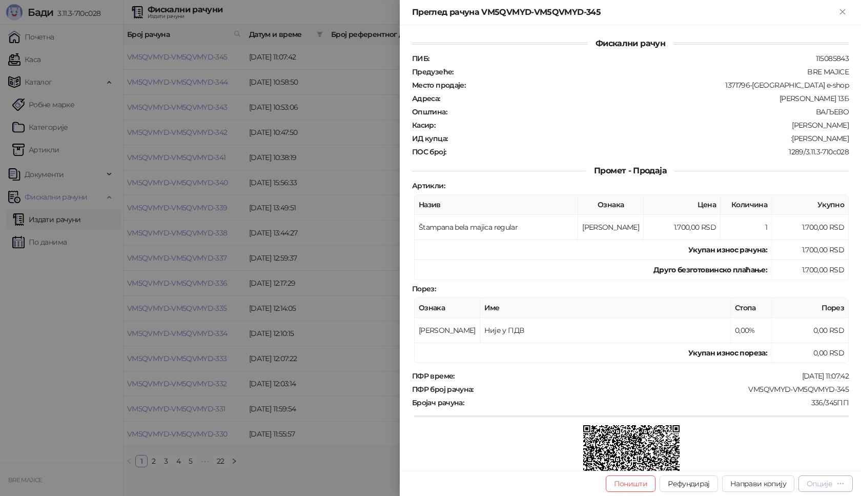
click at [824, 483] on div "Опције" at bounding box center [820, 483] width 26 height 9
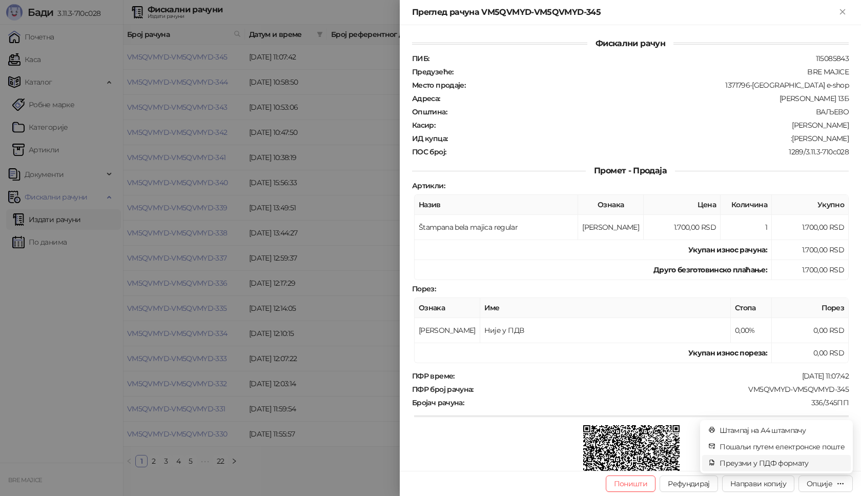
click at [810, 460] on span "Преузми у ПДФ формату" at bounding box center [782, 462] width 125 height 11
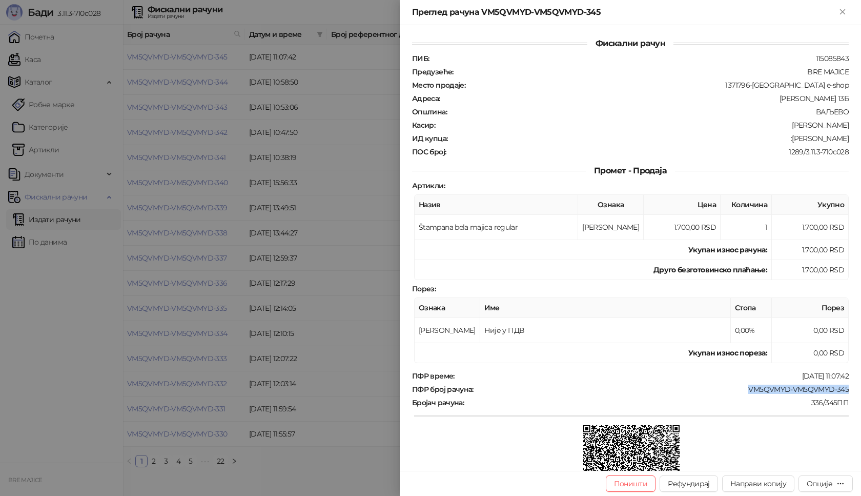
drag, startPoint x: 845, startPoint y: 390, endPoint x: 739, endPoint y: 388, distance: 105.1
click at [739, 388] on div "Фискални рачун ПИБ : 115085843 Предузеће : BRE MAJICE Место продаје : 1371796-B…" at bounding box center [630, 247] width 461 height 445
copy div "VM5QVMYD-VM5QVMYD-345"
drag, startPoint x: 841, startPoint y: 139, endPoint x: 802, endPoint y: 141, distance: 39.0
click at [802, 141] on div "ИД купца : :Jana Nikolic" at bounding box center [630, 138] width 441 height 9
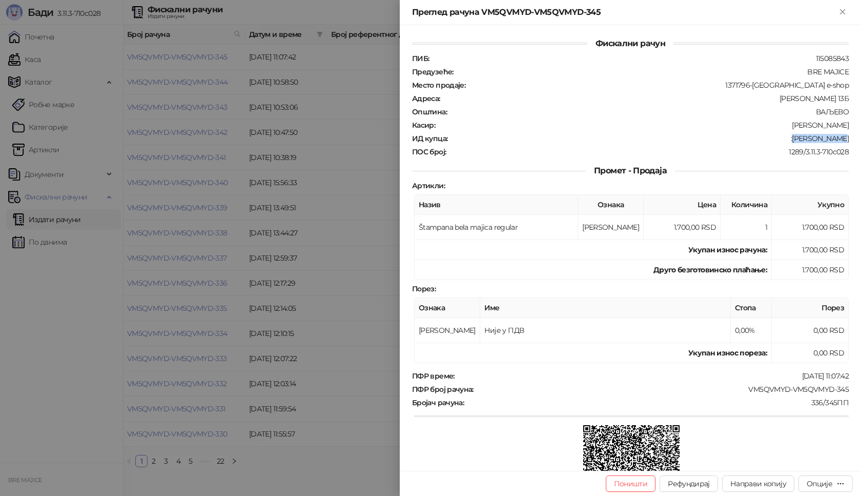
copy div "Jana Nikolic"
click at [841, 9] on icon "Close" at bounding box center [842, 11] width 9 height 9
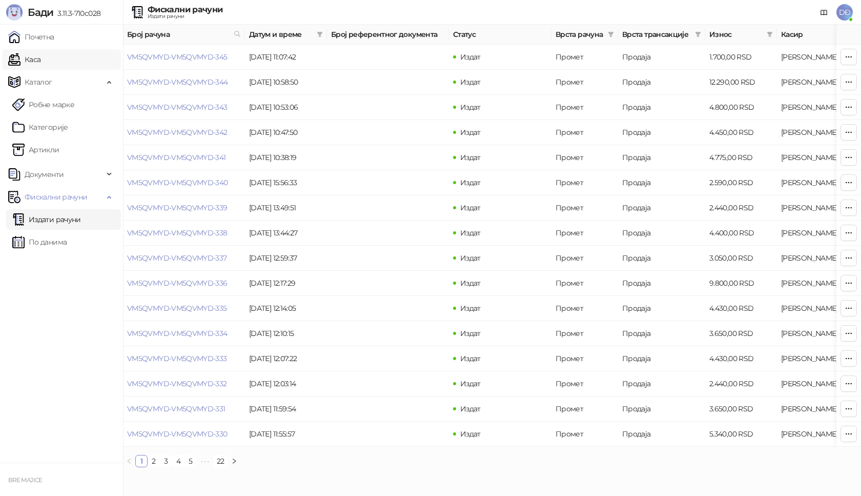
click at [29, 61] on link "Каса" at bounding box center [24, 59] width 32 height 20
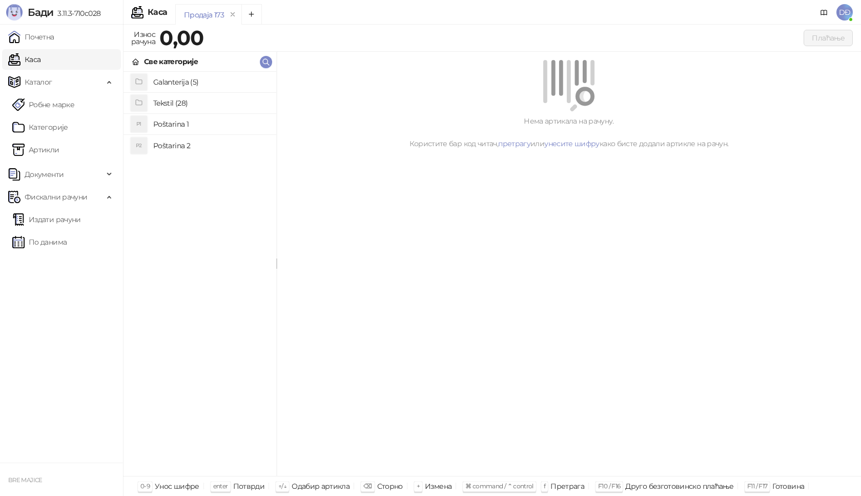
click at [172, 127] on h4 "Poštarina 1" at bounding box center [210, 124] width 115 height 16
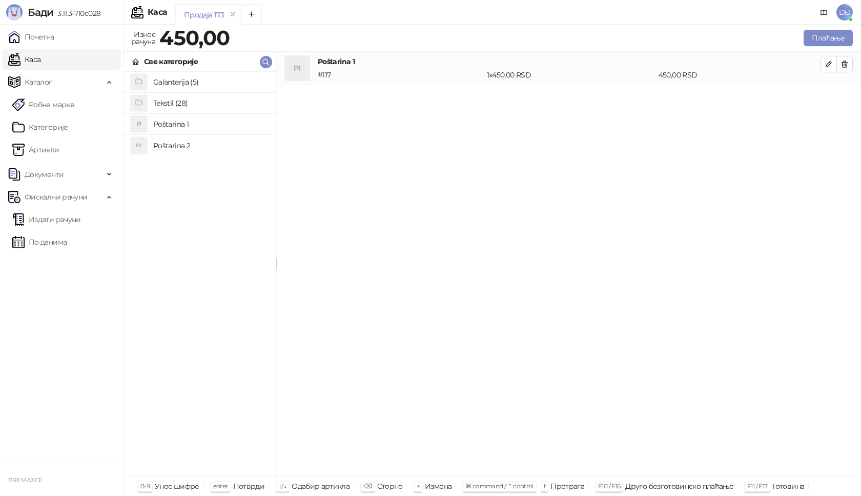
click at [158, 102] on h4 "Tekstil (28)" at bounding box center [210, 103] width 115 height 16
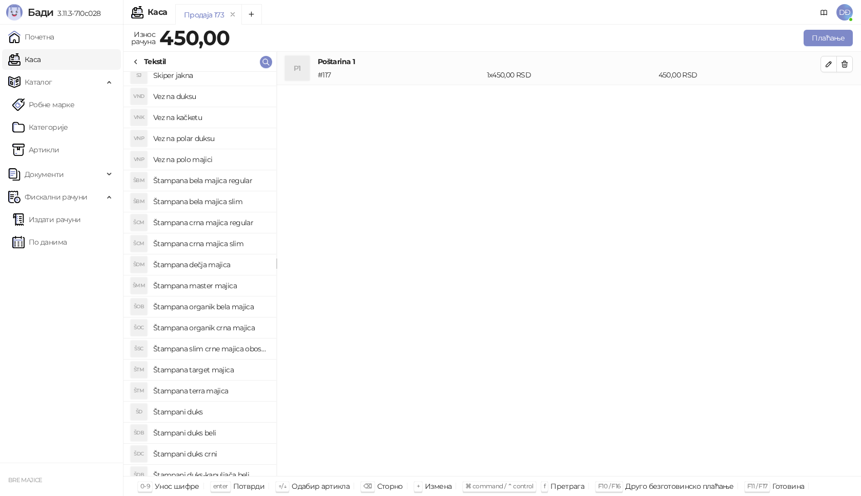
scroll to position [102, 0]
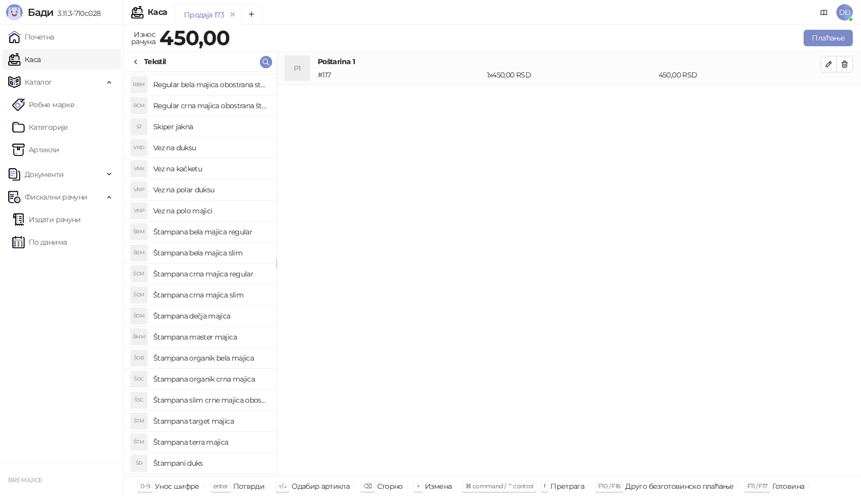
click at [208, 253] on h4 "Štampana bela majica slim" at bounding box center [210, 252] width 115 height 16
click at [825, 95] on icon "button" at bounding box center [829, 97] width 8 height 8
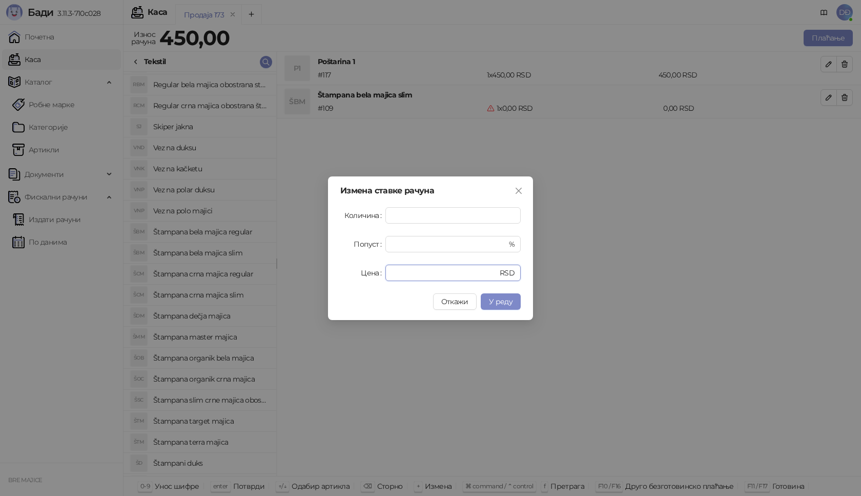
drag, startPoint x: 409, startPoint y: 273, endPoint x: 362, endPoint y: 272, distance: 47.2
click at [371, 278] on div "Цена * RSD" at bounding box center [430, 272] width 180 height 16
type input "****"
click at [505, 301] on span "У реду" at bounding box center [501, 301] width 24 height 9
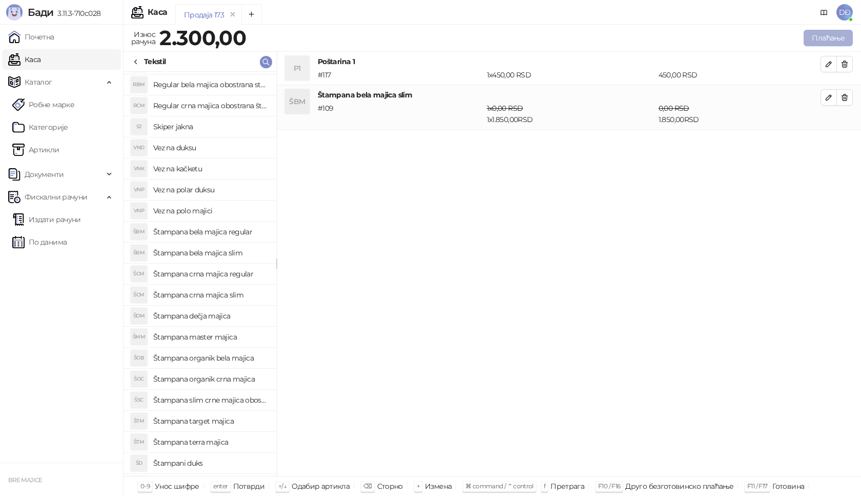
click at [826, 39] on button "Плаћање" at bounding box center [828, 38] width 49 height 16
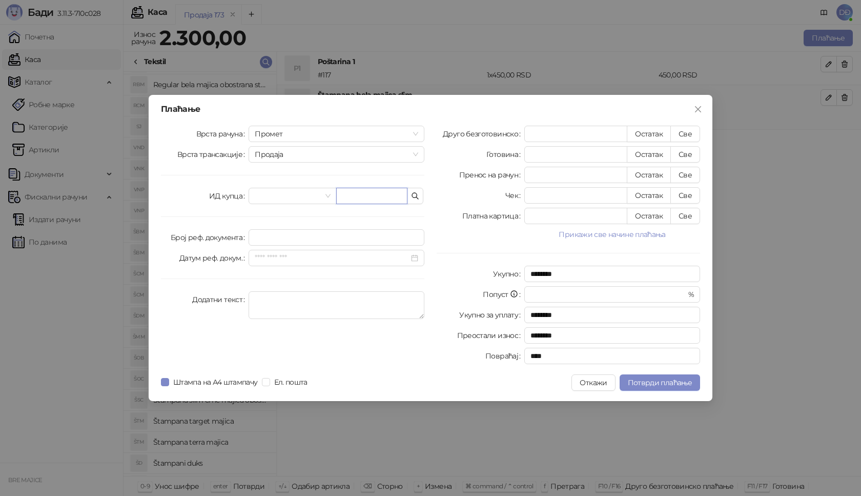
click at [351, 194] on input "text" at bounding box center [371, 196] width 71 height 16
paste input "**********"
type input "**********"
click at [681, 133] on button "Све" at bounding box center [685, 134] width 30 height 16
type input "****"
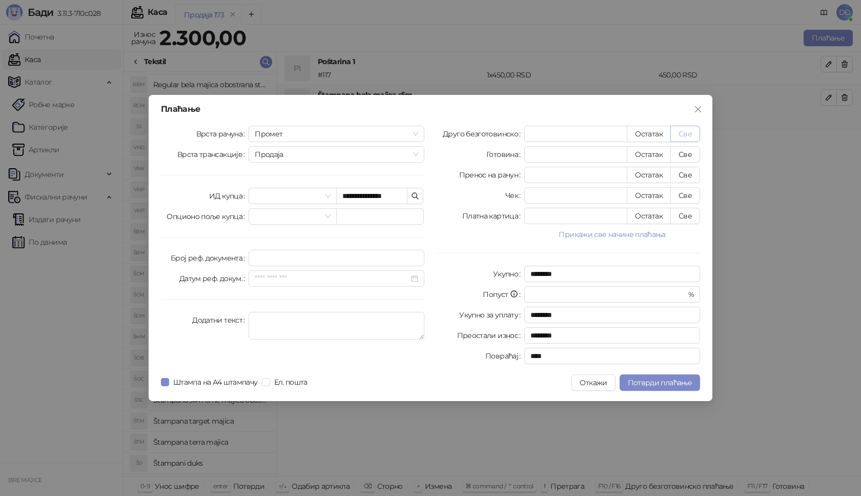
type input "****"
click at [664, 386] on span "Потврди плаћање" at bounding box center [660, 382] width 64 height 9
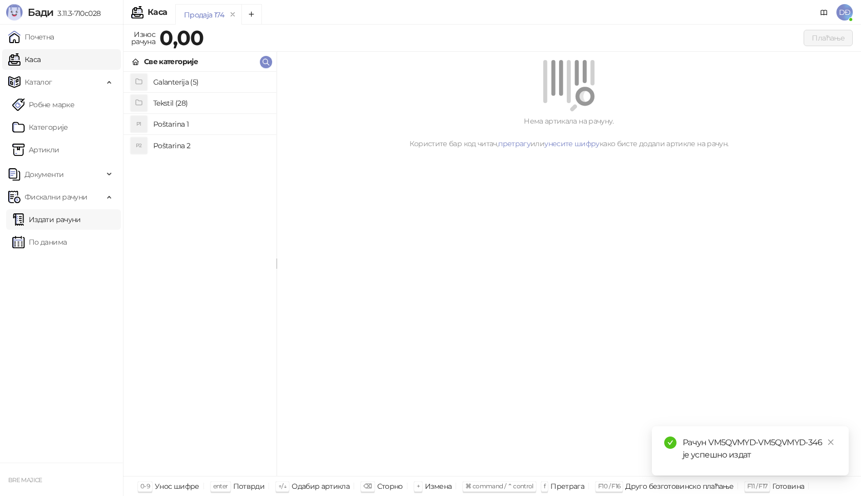
click at [66, 221] on link "Издати рачуни" at bounding box center [46, 219] width 69 height 20
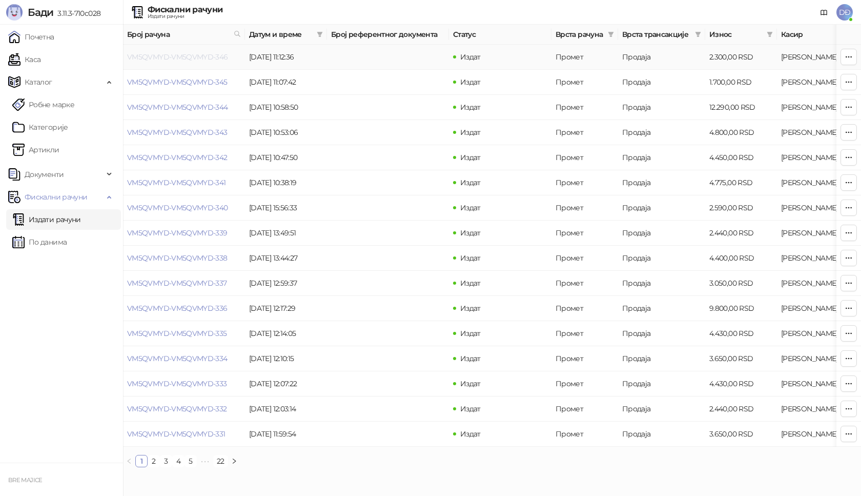
click at [190, 55] on link "VM5QVMYD-VM5QVMYD-346" at bounding box center [177, 56] width 101 height 9
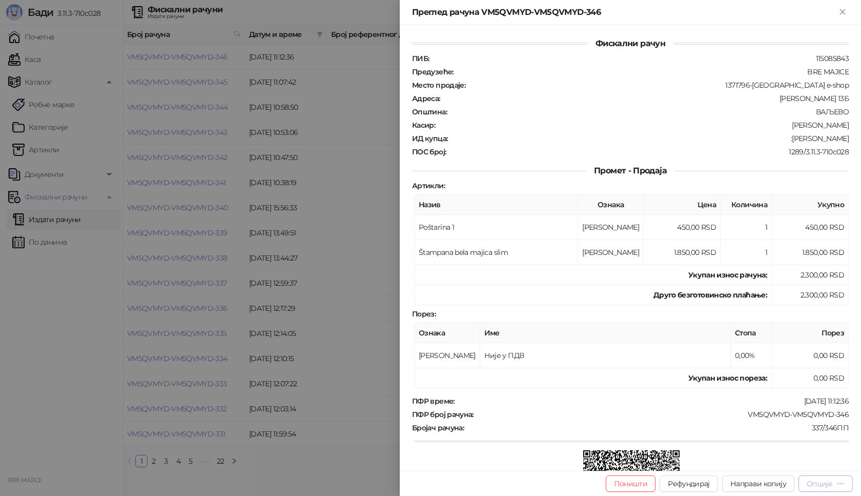
click at [818, 484] on div "Опције" at bounding box center [820, 483] width 26 height 9
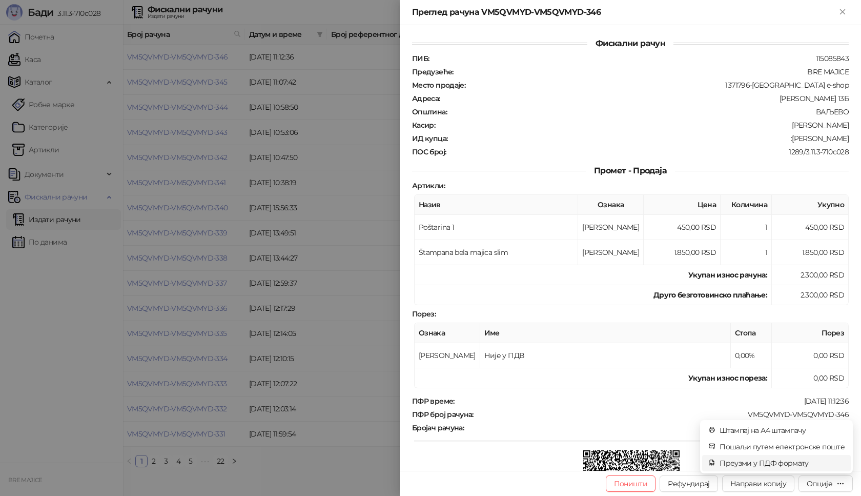
click at [791, 465] on span "Преузми у ПДФ формату" at bounding box center [782, 462] width 125 height 11
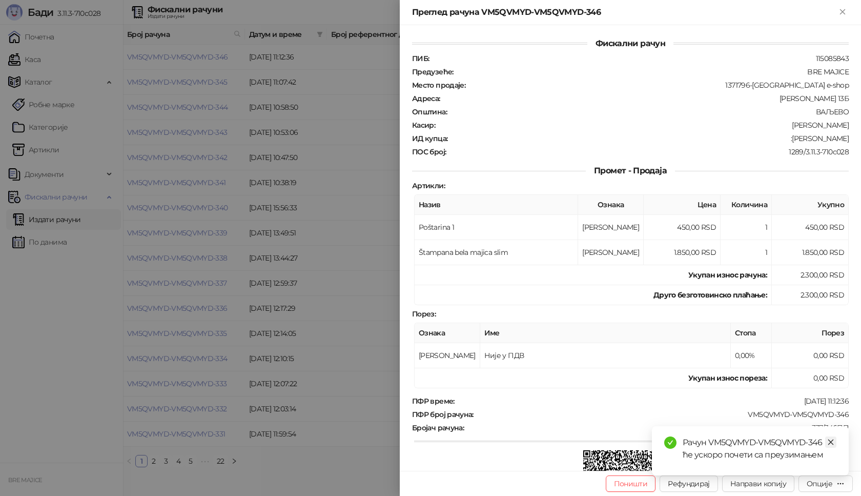
click at [830, 441] on icon "close" at bounding box center [830, 441] width 7 height 7
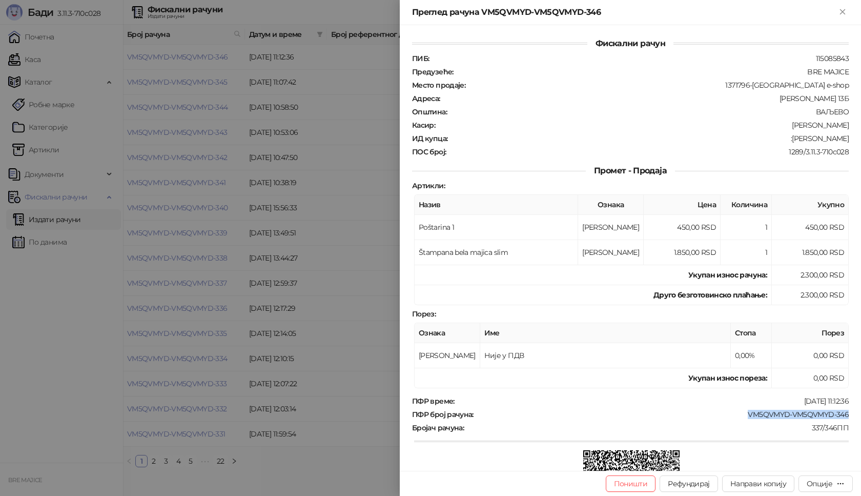
drag, startPoint x: 841, startPoint y: 414, endPoint x: 738, endPoint y: 420, distance: 103.2
click at [738, 420] on div "Фискални рачун ПИБ : 115085843 Предузеће : BRE MAJICE Место продаје : 1371796-B…" at bounding box center [630, 247] width 461 height 445
drag, startPoint x: 841, startPoint y: 138, endPoint x: 788, endPoint y: 142, distance: 53.5
click at [788, 142] on div "ИД купца : :Boban Avdalovix" at bounding box center [630, 138] width 441 height 9
click at [843, 13] on icon "Close" at bounding box center [842, 11] width 9 height 9
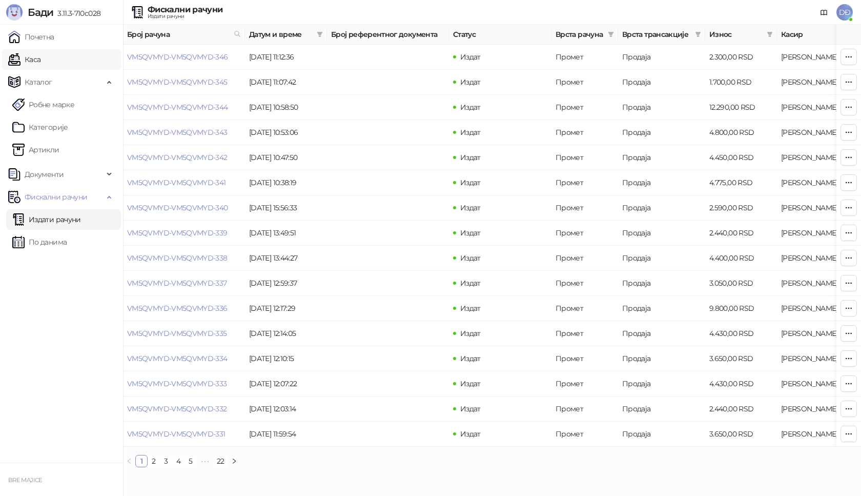
click at [40, 59] on link "Каса" at bounding box center [24, 59] width 32 height 20
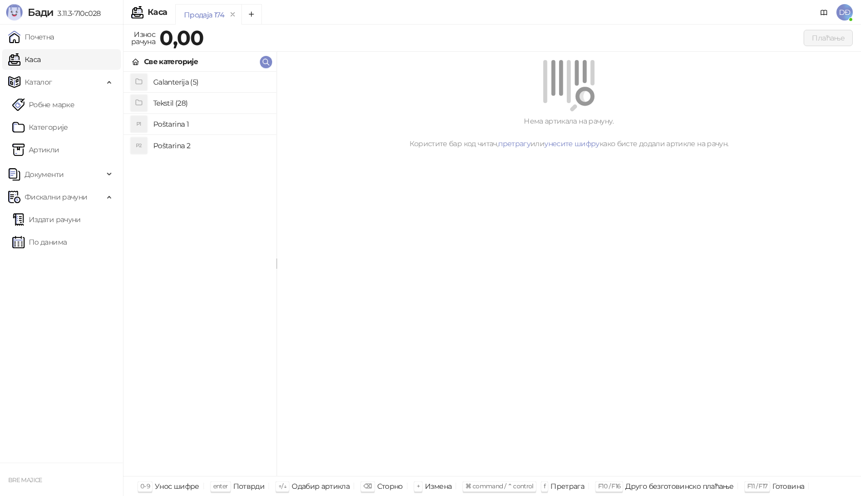
click at [164, 125] on h4 "Poštarina 1" at bounding box center [210, 124] width 115 height 16
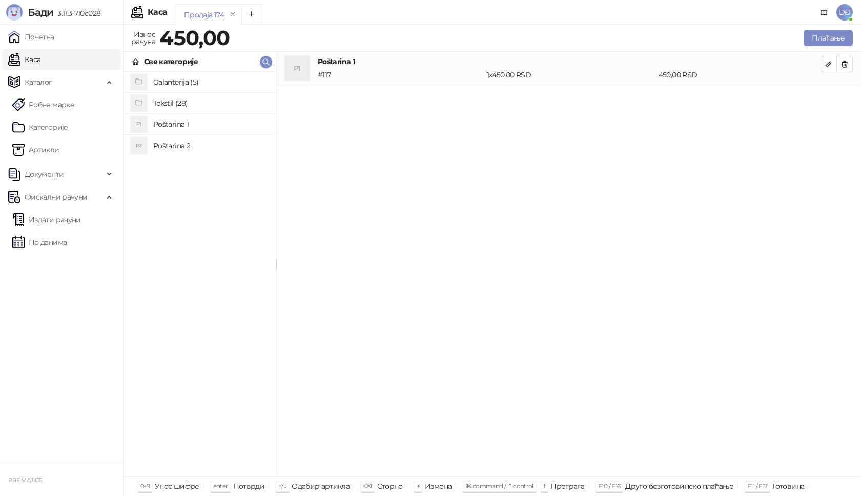
click at [171, 98] on h4 "Tekstil (28)" at bounding box center [210, 103] width 115 height 16
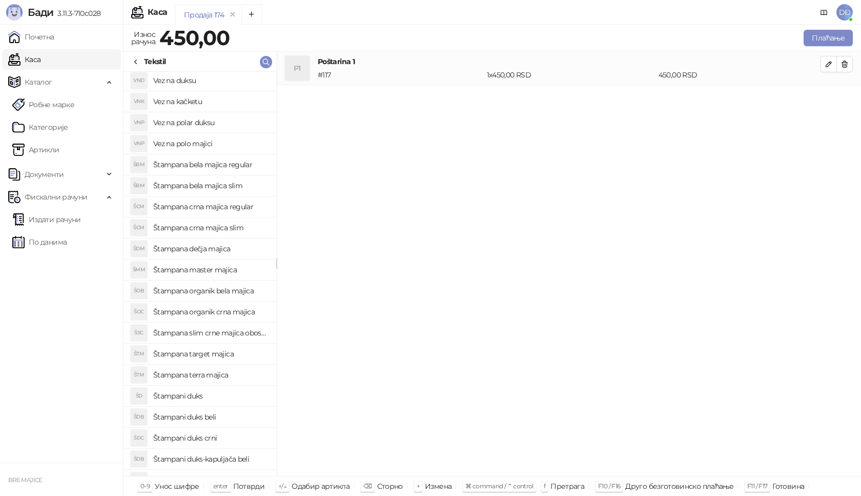
scroll to position [184, 0]
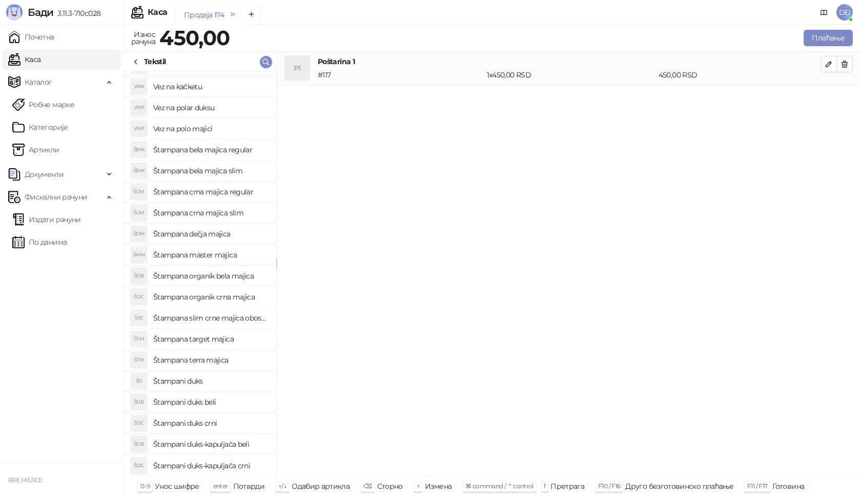
click at [230, 466] on h4 "Štampani duks-kapuljača crni" at bounding box center [210, 465] width 115 height 16
click at [831, 100] on icon "button" at bounding box center [829, 97] width 8 height 8
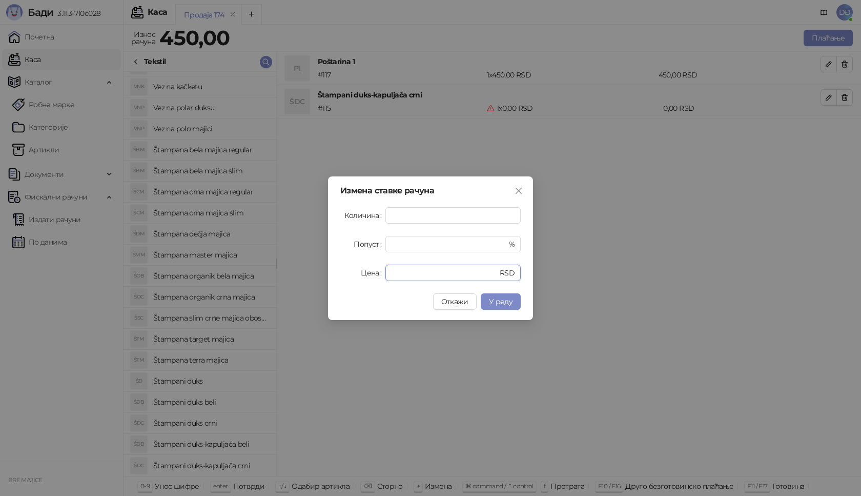
drag, startPoint x: 402, startPoint y: 272, endPoint x: 368, endPoint y: 274, distance: 33.3
click at [369, 274] on div "Цена * RSD" at bounding box center [430, 272] width 180 height 16
type input "****"
click at [506, 304] on span "У реду" at bounding box center [501, 301] width 24 height 9
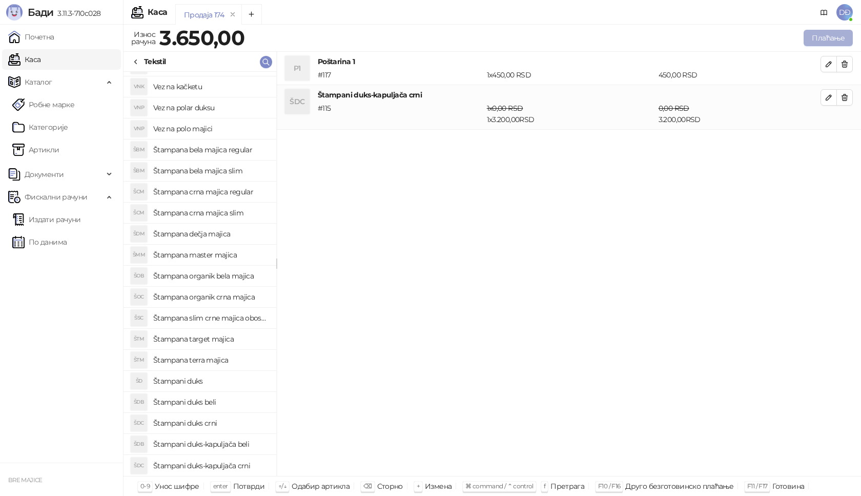
click at [827, 37] on button "Плаћање" at bounding box center [828, 38] width 49 height 16
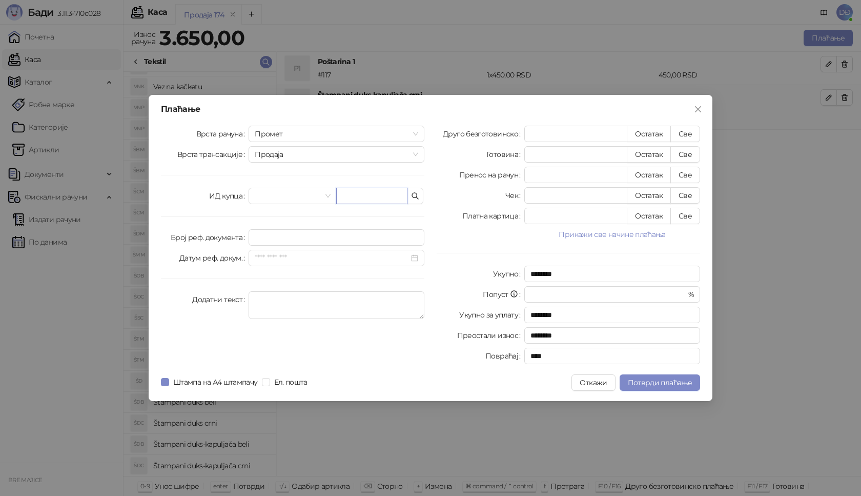
click at [354, 193] on input "text" at bounding box center [371, 196] width 71 height 16
paste input "**********"
type input "**********"
click at [687, 131] on button "Све" at bounding box center [685, 134] width 30 height 16
type input "****"
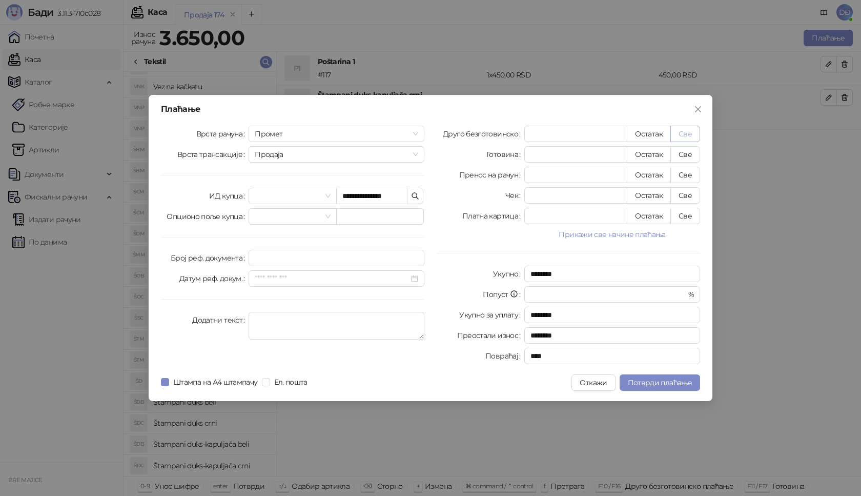
type input "****"
click at [644, 380] on span "Потврди плаћање" at bounding box center [660, 382] width 64 height 9
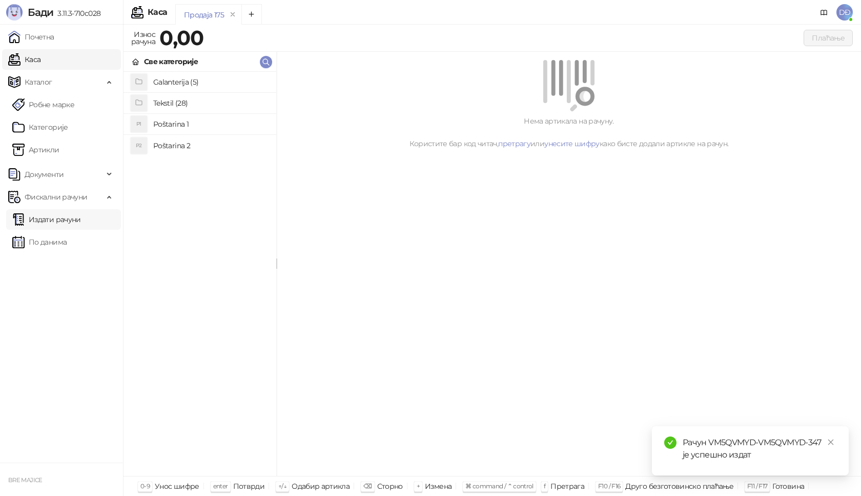
click at [80, 222] on link "Издати рачуни" at bounding box center [46, 219] width 69 height 20
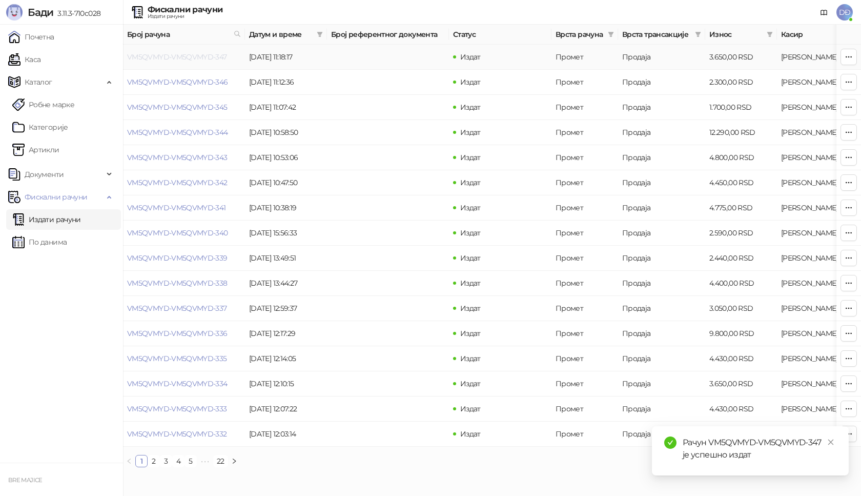
click at [202, 55] on link "VM5QVMYD-VM5QVMYD-347" at bounding box center [177, 56] width 100 height 9
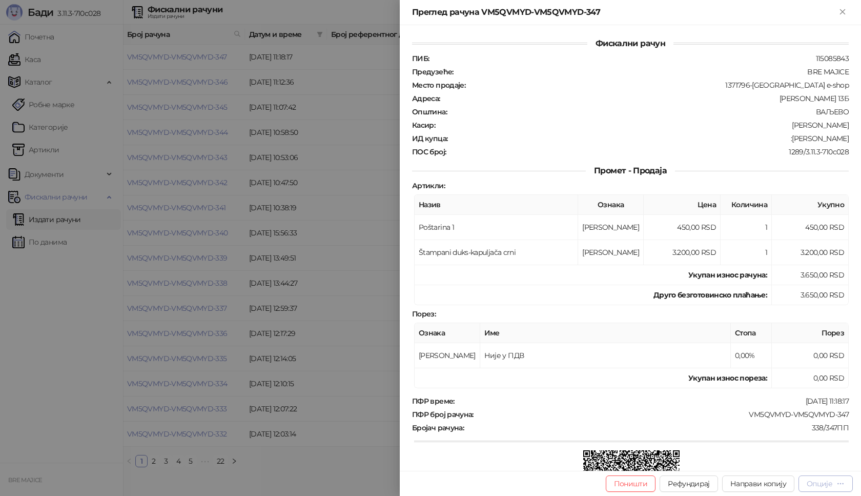
click at [829, 486] on div "Опције" at bounding box center [820, 483] width 26 height 9
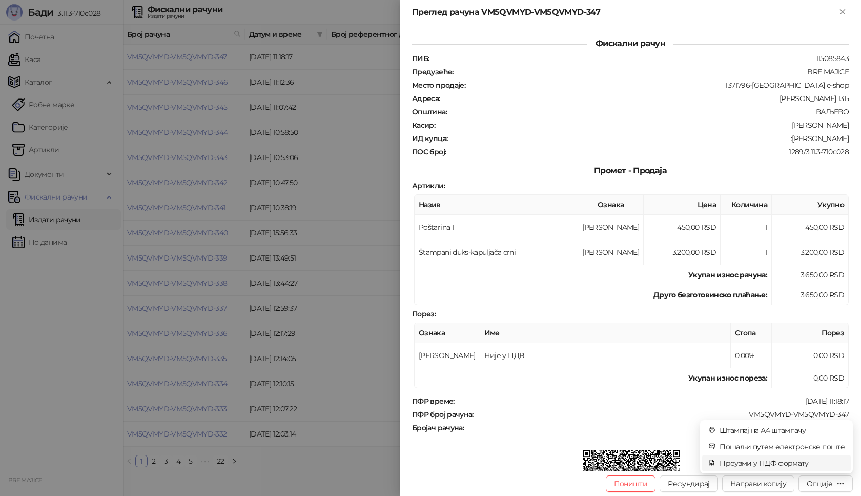
click at [791, 463] on span "Преузми у ПДФ формату" at bounding box center [782, 462] width 125 height 11
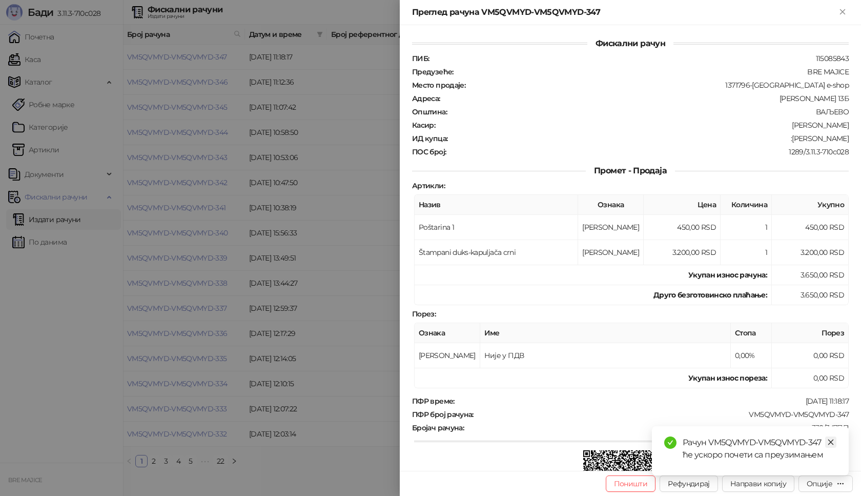
click at [830, 442] on icon "close" at bounding box center [830, 441] width 7 height 7
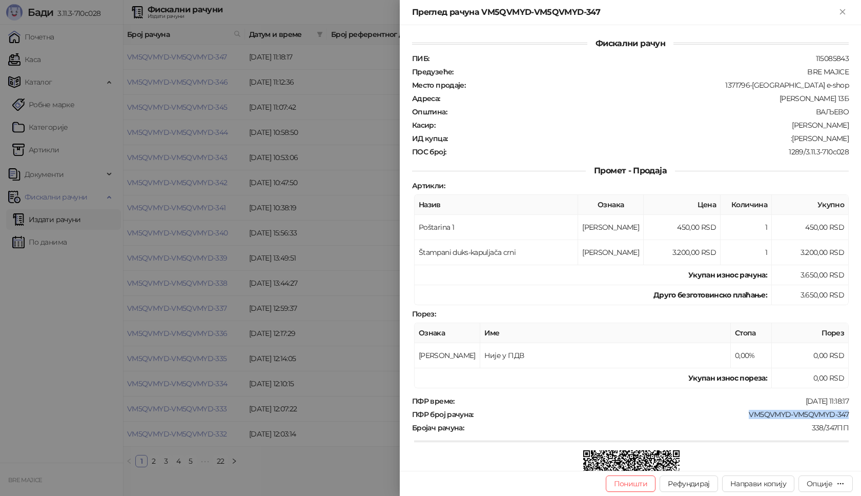
drag, startPoint x: 834, startPoint y: 414, endPoint x: 741, endPoint y: 417, distance: 93.3
click at [741, 417] on div "Фискални рачун ПИБ : 115085843 Предузеће : BRE MAJICE Место продаје : 1371796-B…" at bounding box center [630, 247] width 461 height 445
drag, startPoint x: 839, startPoint y: 137, endPoint x: 790, endPoint y: 141, distance: 49.4
click at [790, 141] on div ":David Marjanski" at bounding box center [648, 138] width 401 height 9
click at [846, 11] on icon "Close" at bounding box center [842, 11] width 9 height 9
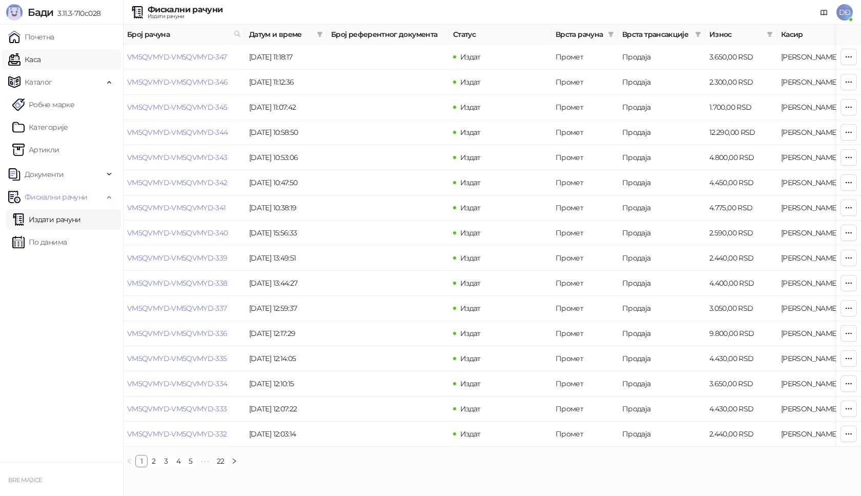
click at [37, 61] on link "Каса" at bounding box center [24, 59] width 32 height 20
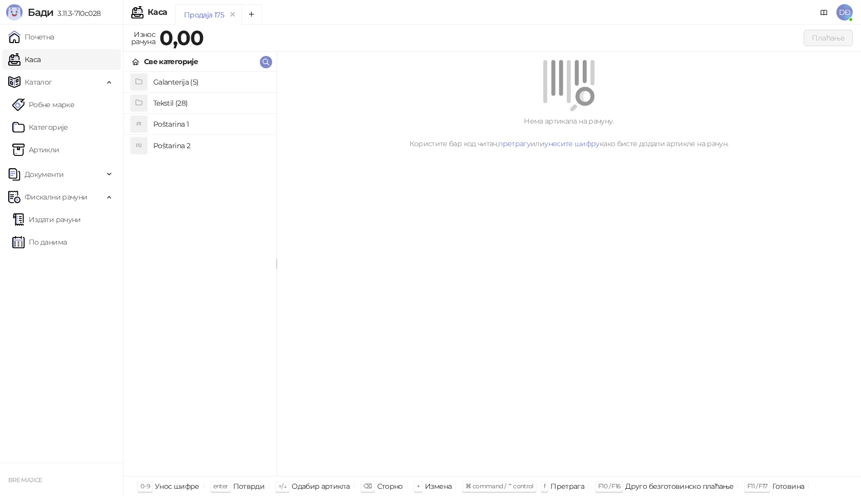
click at [160, 122] on h4 "Poštarina 1" at bounding box center [210, 124] width 115 height 16
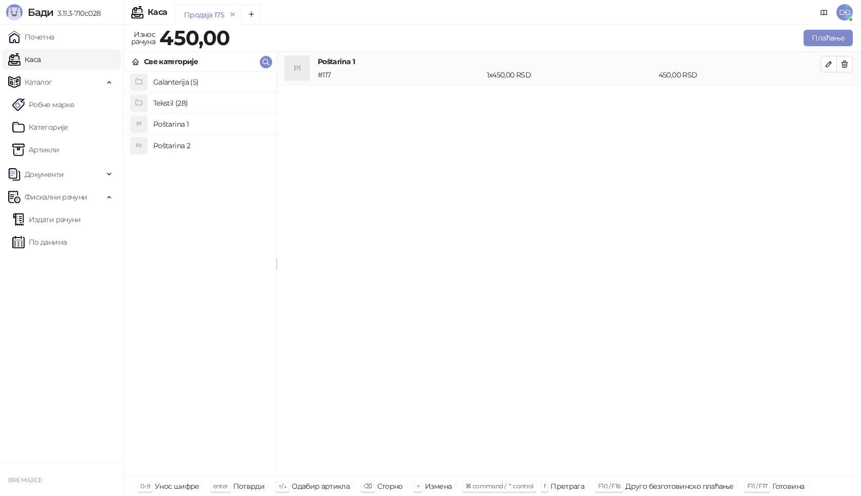
click at [168, 104] on h4 "Tekstil (28)" at bounding box center [210, 103] width 115 height 16
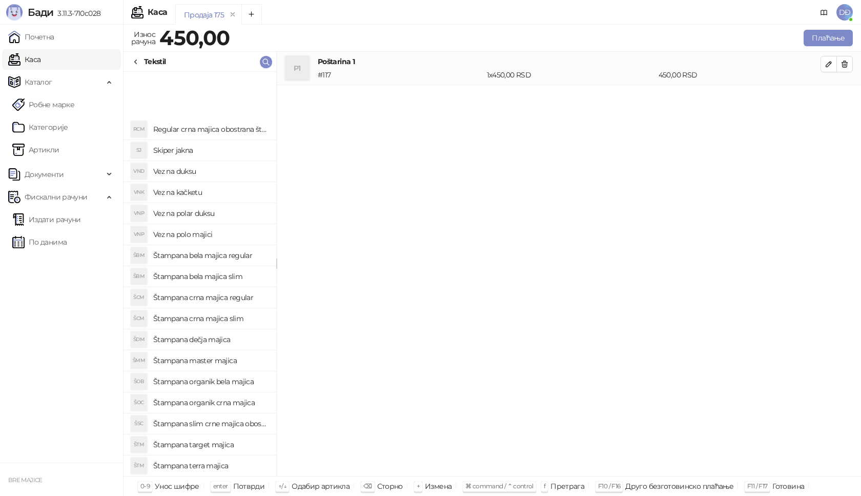
scroll to position [184, 0]
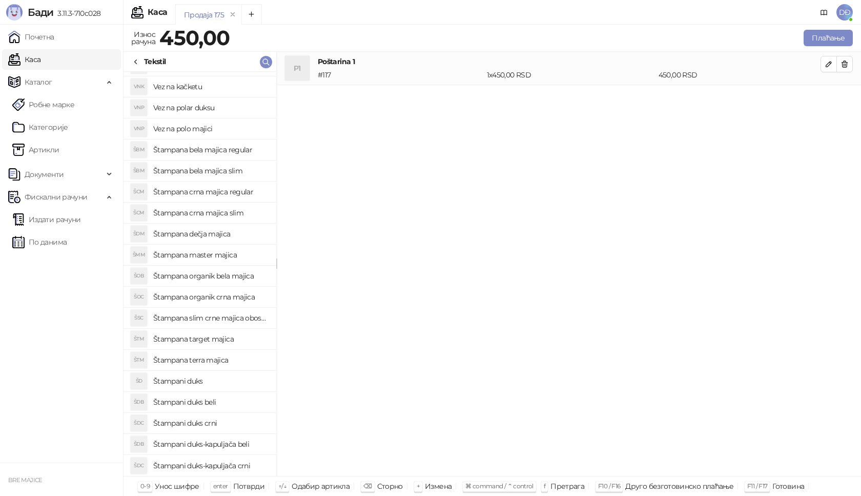
click at [236, 464] on h4 "Štampani duks-kapuljača crni" at bounding box center [210, 465] width 115 height 16
click at [834, 97] on button "button" at bounding box center [828, 97] width 16 height 16
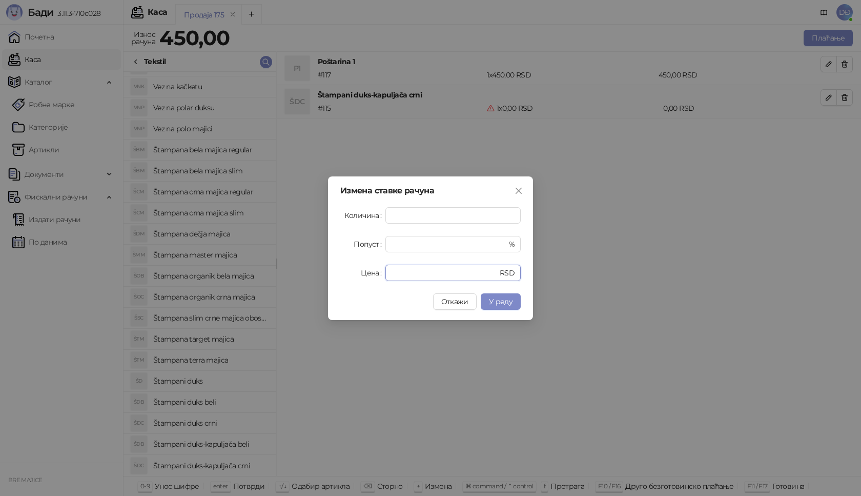
drag, startPoint x: 403, startPoint y: 267, endPoint x: 355, endPoint y: 268, distance: 47.7
click at [372, 277] on div "Цена * RSD" at bounding box center [430, 272] width 180 height 16
type input "****"
click at [501, 301] on span "У реду" at bounding box center [501, 301] width 24 height 9
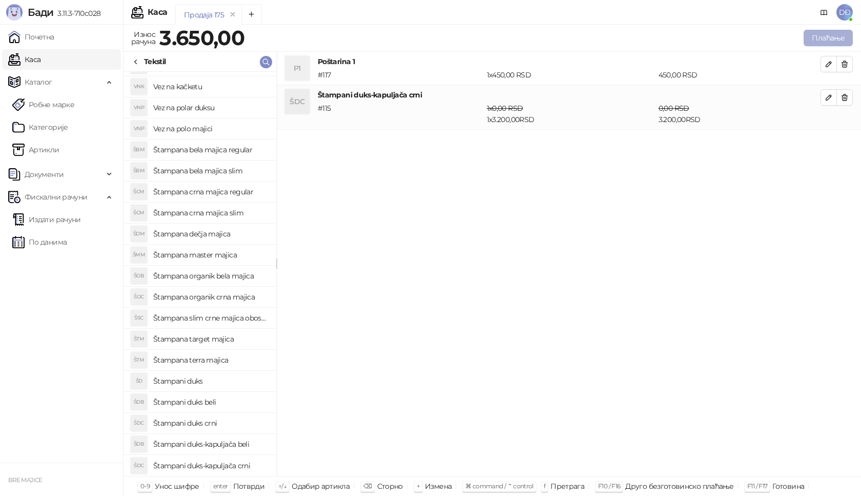
click at [827, 36] on button "Плаћање" at bounding box center [828, 38] width 49 height 16
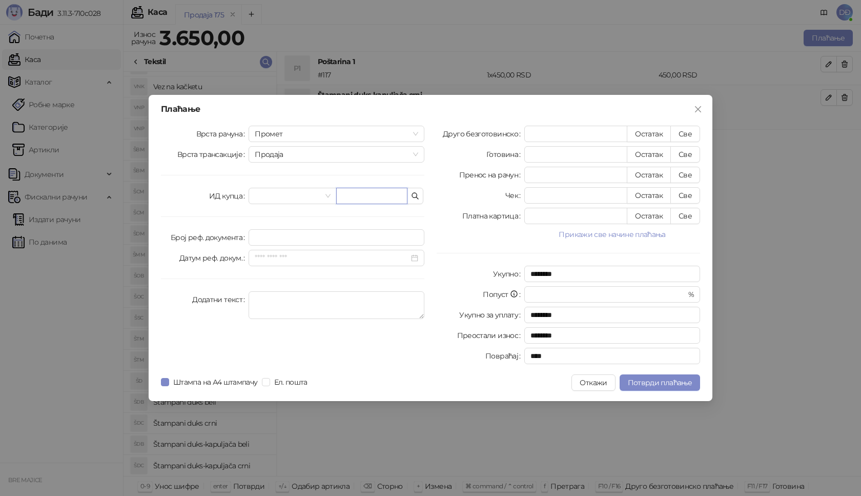
click at [350, 194] on input "text" at bounding box center [371, 196] width 71 height 16
paste input "**********"
type input "**********"
click at [688, 131] on button "Све" at bounding box center [685, 134] width 30 height 16
type input "****"
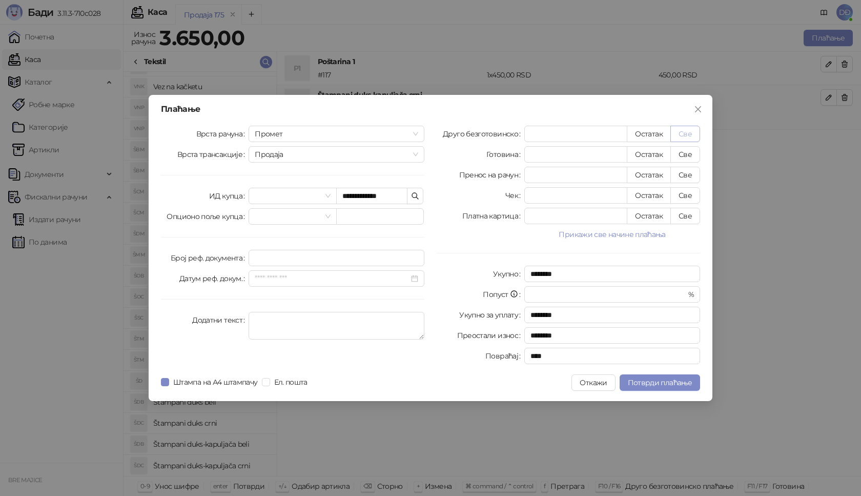
type input "****"
click at [659, 379] on span "Потврди плаћање" at bounding box center [660, 382] width 64 height 9
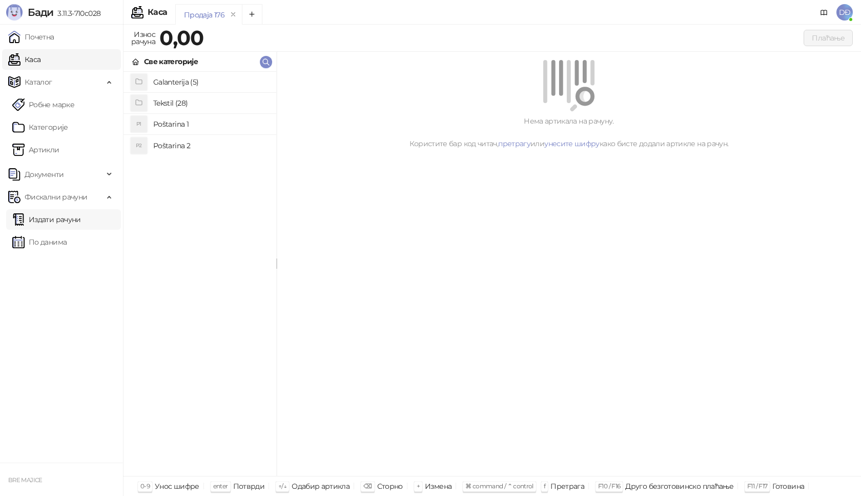
click at [56, 222] on link "Издати рачуни" at bounding box center [46, 219] width 69 height 20
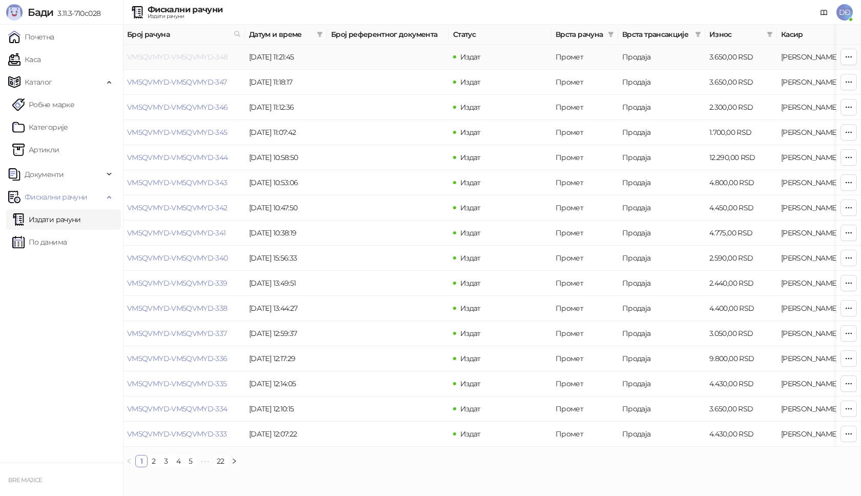
click at [205, 57] on link "VM5QVMYD-VM5QVMYD-348" at bounding box center [177, 56] width 101 height 9
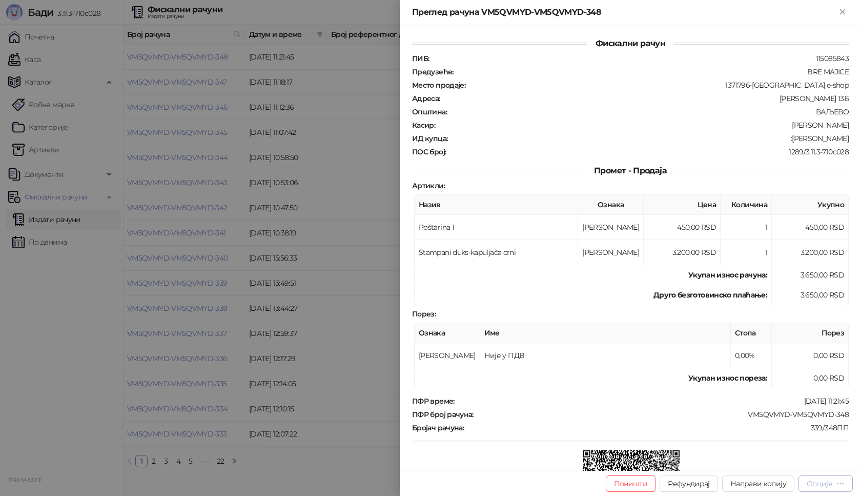
click at [827, 483] on div "Опције" at bounding box center [820, 483] width 26 height 9
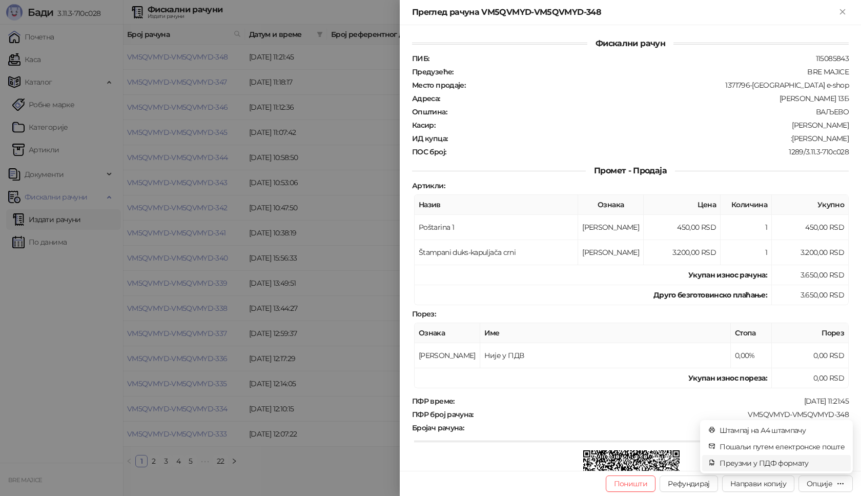
click at [813, 463] on span "Преузми у ПДФ формату" at bounding box center [782, 462] width 125 height 11
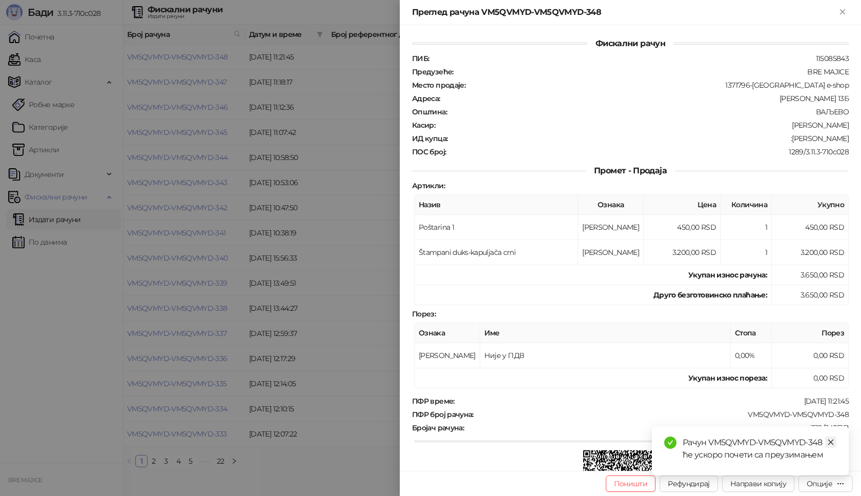
click at [834, 440] on icon "close" at bounding box center [830, 441] width 7 height 7
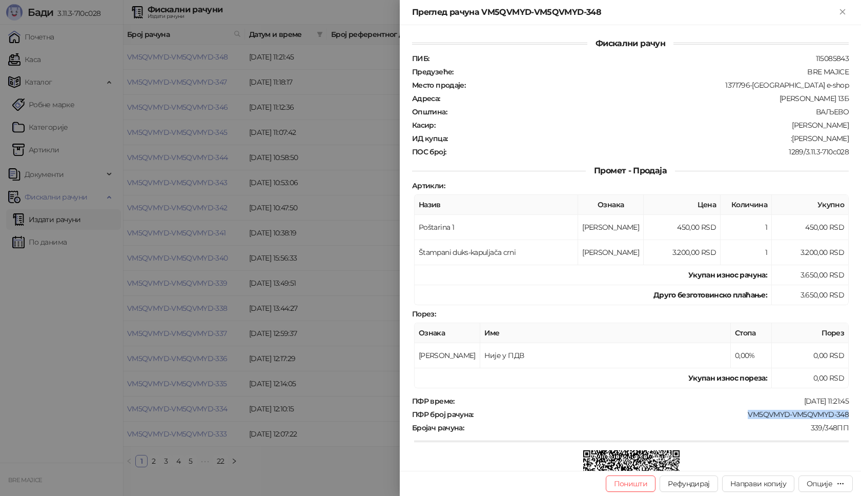
drag, startPoint x: 844, startPoint y: 414, endPoint x: 735, endPoint y: 414, distance: 108.6
click at [735, 414] on div "Фискални рачун ПИБ : 115085843 Предузеће : BRE MAJICE Место продаје : 1371796-B…" at bounding box center [630, 247] width 461 height 445
drag, startPoint x: 842, startPoint y: 139, endPoint x: 799, endPoint y: 140, distance: 42.5
click at [799, 140] on div "Фискални рачун ПИБ : 115085843 Предузеће : BRE MAJICE Место продаје : 1371796-B…" at bounding box center [630, 247] width 461 height 445
click at [845, 11] on icon "Close" at bounding box center [842, 11] width 9 height 9
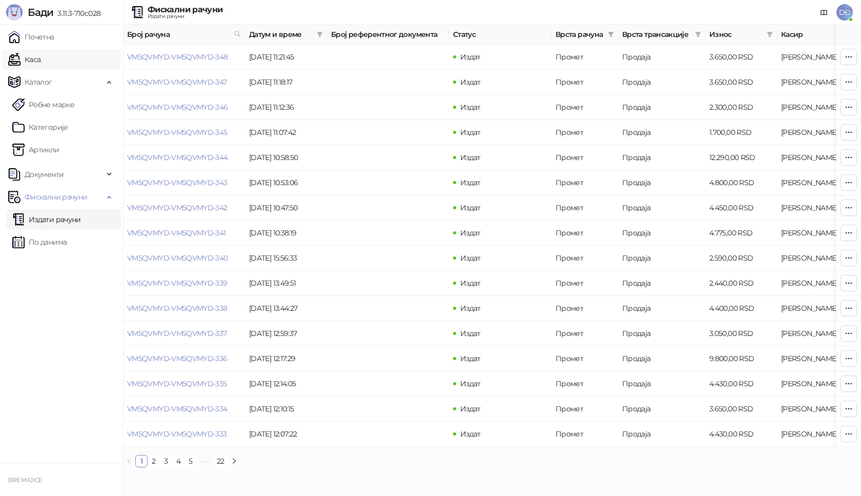
click at [40, 54] on link "Каса" at bounding box center [24, 59] width 32 height 20
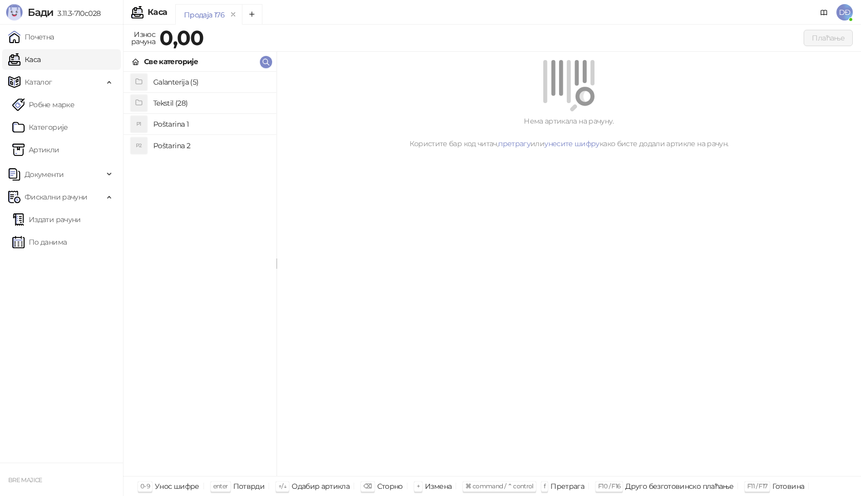
click at [174, 123] on h4 "Poštarina 1" at bounding box center [210, 124] width 115 height 16
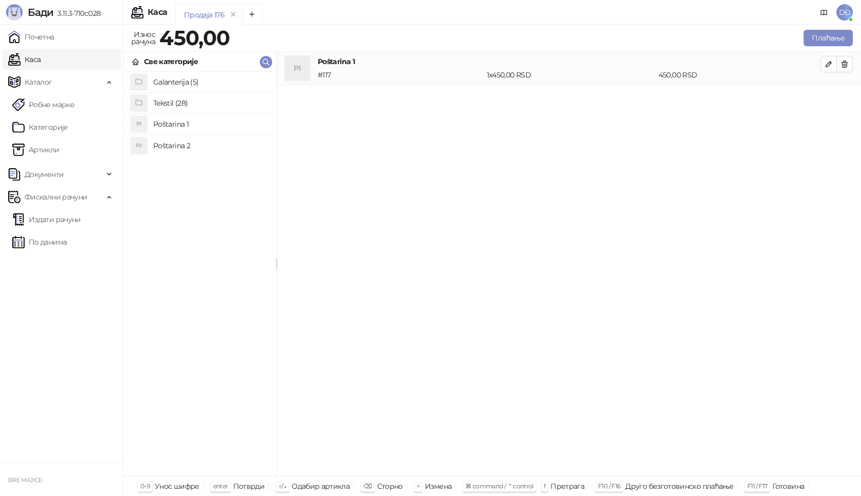
click at [171, 98] on h4 "Tekstil (28)" at bounding box center [210, 103] width 115 height 16
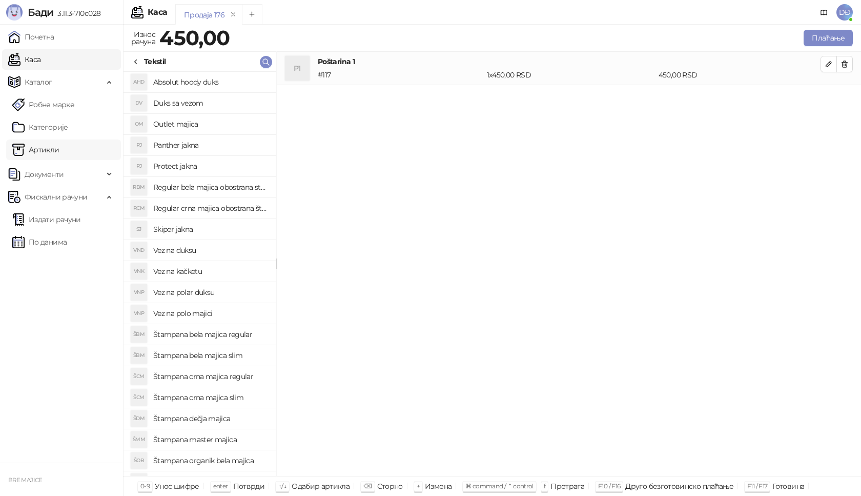
click at [39, 152] on link "Артикли" at bounding box center [35, 149] width 47 height 20
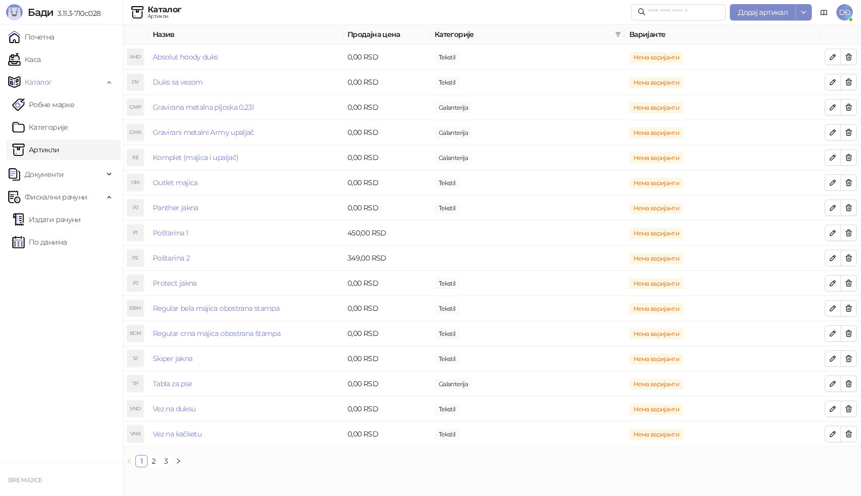
click at [39, 150] on link "Артикли" at bounding box center [35, 149] width 47 height 20
click at [41, 126] on link "Категорије" at bounding box center [40, 127] width 56 height 20
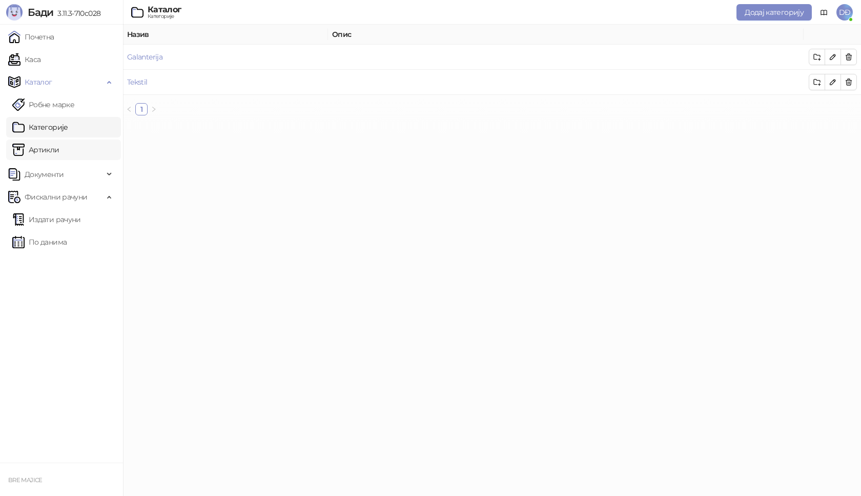
click at [45, 148] on link "Артикли" at bounding box center [35, 149] width 47 height 20
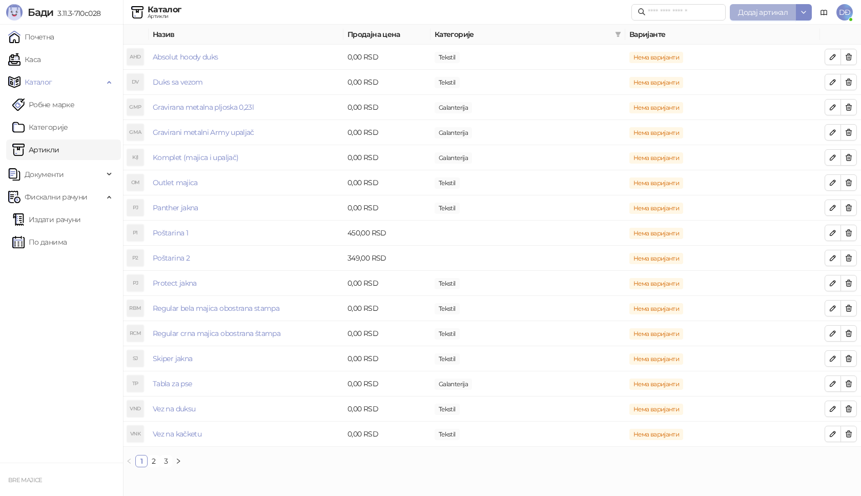
click at [772, 15] on span "Додај артикал" at bounding box center [763, 12] width 50 height 9
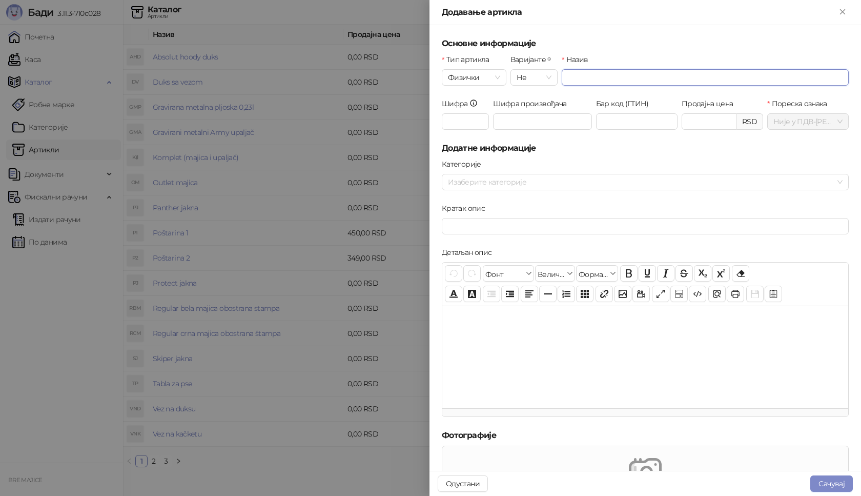
click at [578, 79] on input "Назив" at bounding box center [705, 77] width 287 height 16
type input "**********"
click at [474, 122] on input "Шифра" at bounding box center [465, 121] width 47 height 16
click at [460, 181] on div at bounding box center [640, 182] width 392 height 14
type input "***"
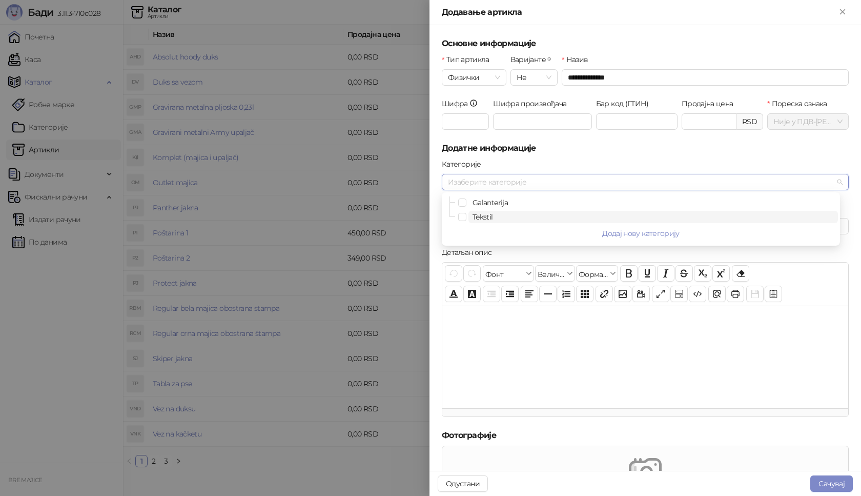
click at [476, 218] on span "Tekstil" at bounding box center [482, 216] width 20 height 9
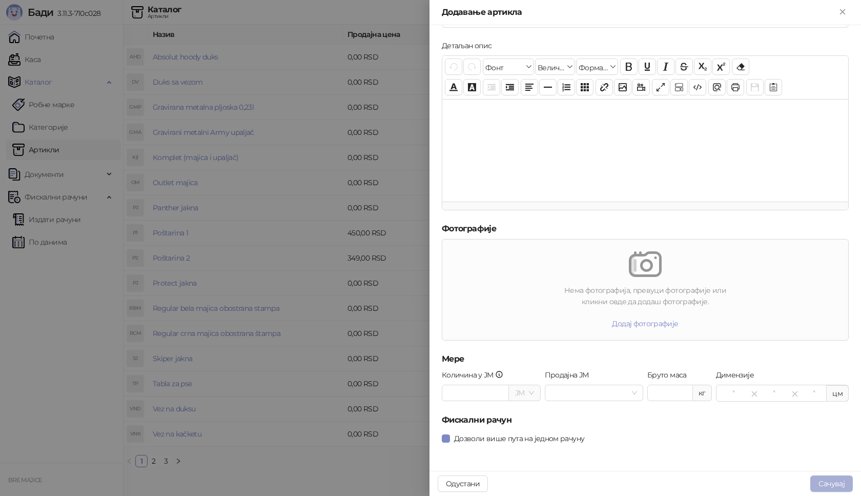
click at [839, 488] on button "Сачувај" at bounding box center [831, 483] width 43 height 16
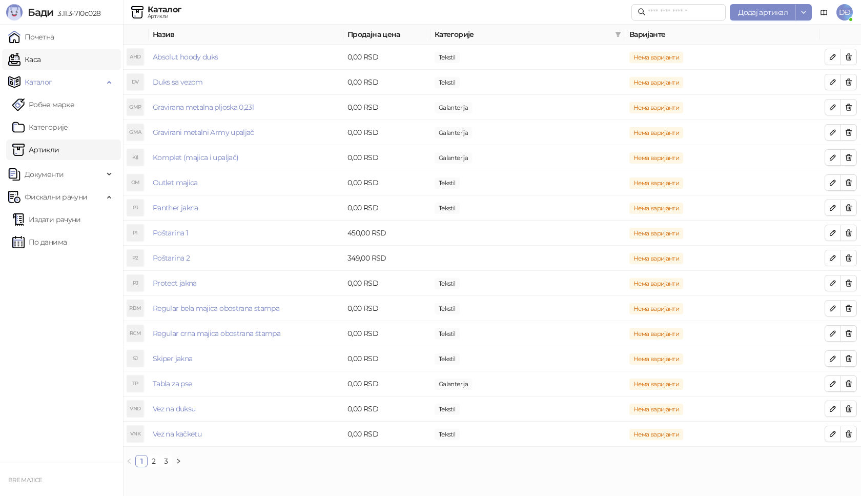
click at [35, 60] on link "Каса" at bounding box center [24, 59] width 32 height 20
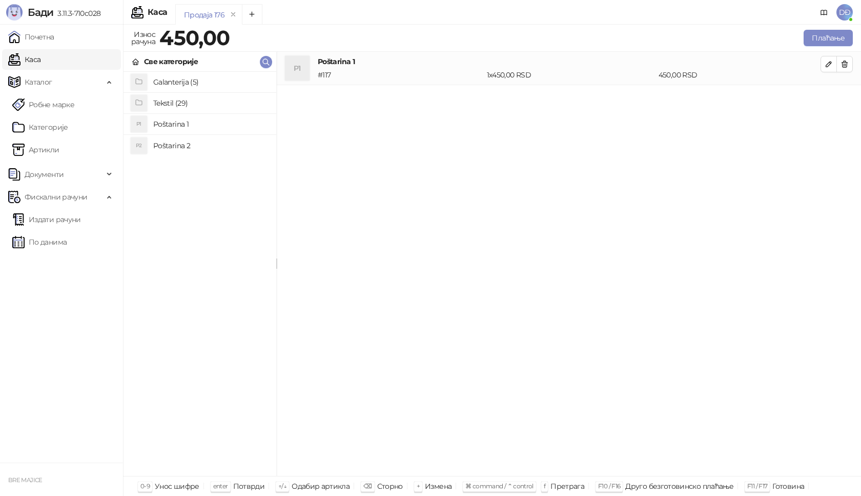
click at [159, 100] on h4 "Tekstil (29)" at bounding box center [210, 103] width 115 height 16
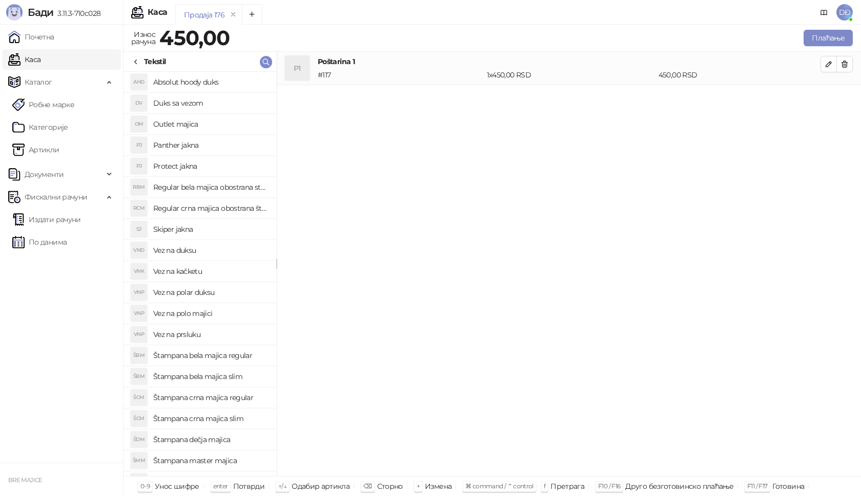
click at [218, 335] on h4 "Vez na prsluku" at bounding box center [210, 334] width 115 height 16
click at [827, 98] on icon "button" at bounding box center [828, 97] width 5 height 5
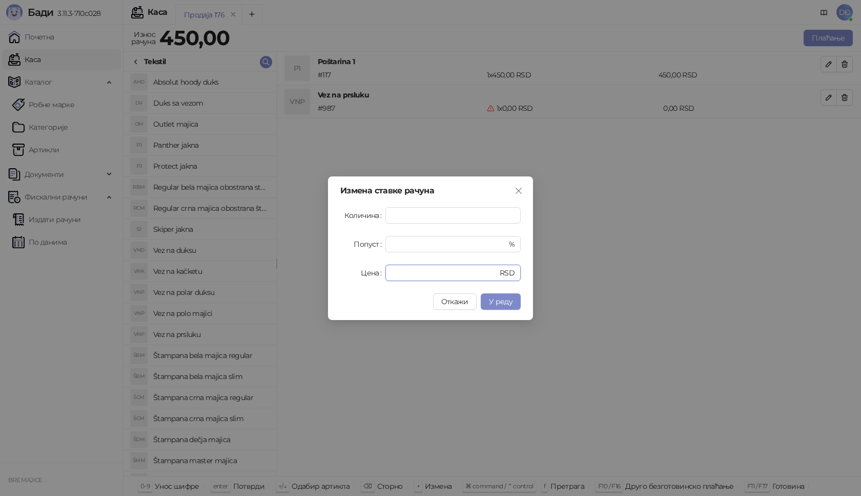
drag, startPoint x: 392, startPoint y: 274, endPoint x: 357, endPoint y: 277, distance: 34.5
click at [357, 277] on div "Цена * RSD" at bounding box center [430, 272] width 180 height 16
click at [496, 303] on span "У реду" at bounding box center [501, 301] width 24 height 9
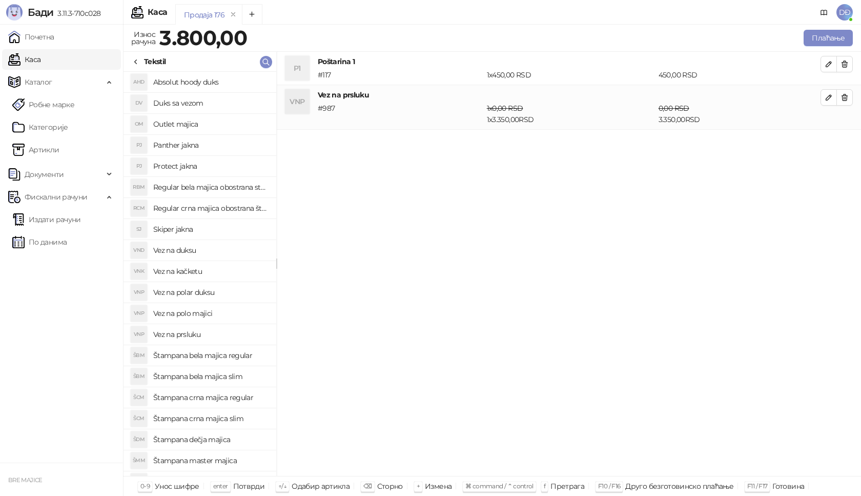
click at [191, 249] on h4 "Vez na duksu" at bounding box center [210, 250] width 115 height 16
click at [832, 142] on icon "button" at bounding box center [829, 142] width 8 height 8
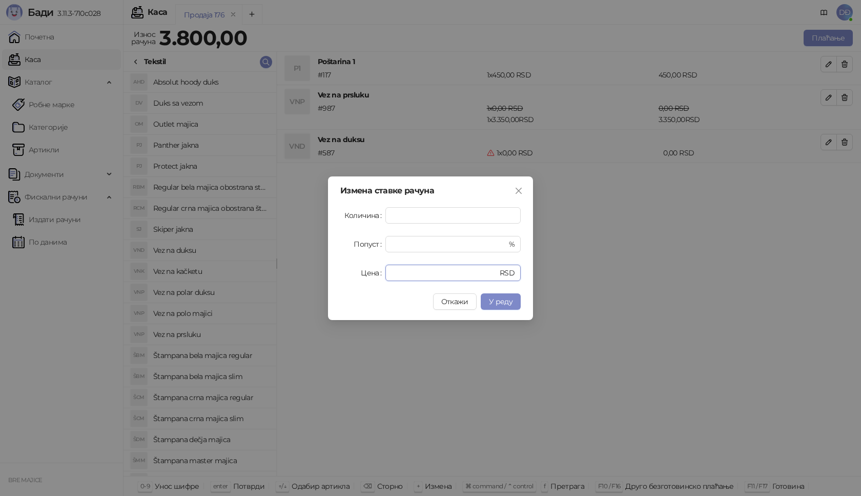
drag, startPoint x: 407, startPoint y: 277, endPoint x: 336, endPoint y: 268, distance: 71.3
click at [355, 277] on div "Цена * RSD" at bounding box center [430, 272] width 180 height 16
click at [495, 301] on span "У реду" at bounding box center [501, 301] width 24 height 9
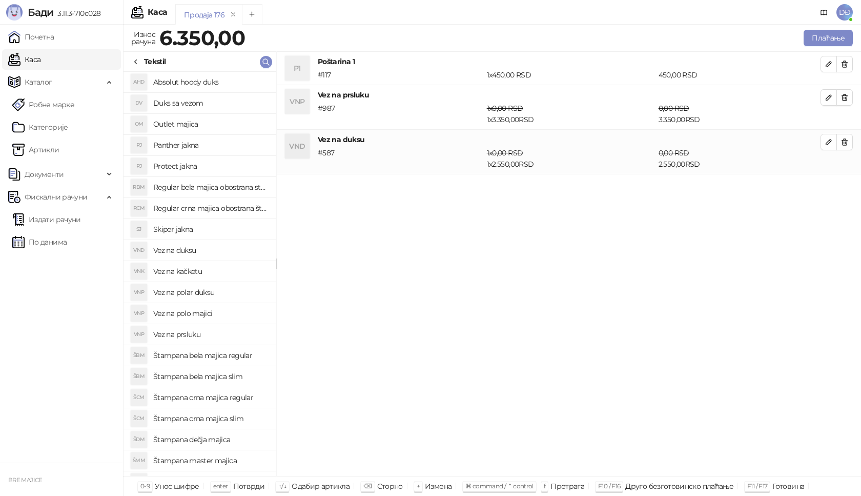
click at [184, 272] on h4 "Vez na kačketu" at bounding box center [210, 271] width 115 height 16
click at [834, 185] on button "button" at bounding box center [828, 186] width 16 height 16
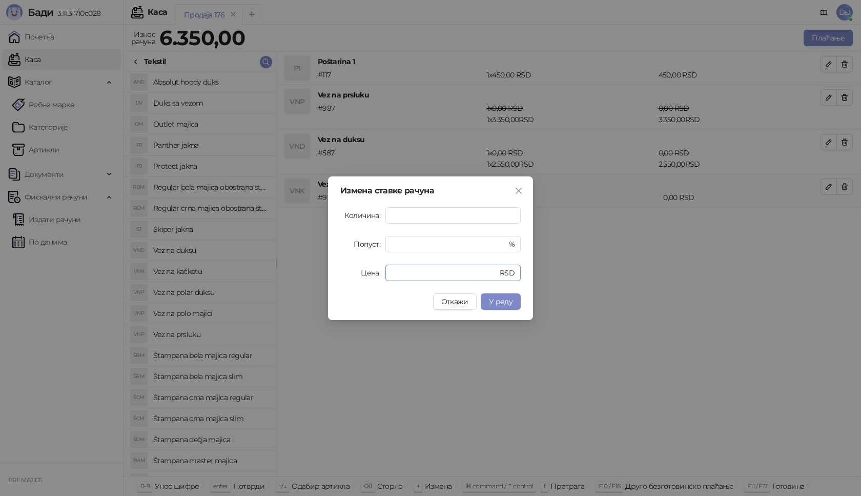
drag, startPoint x: 405, startPoint y: 273, endPoint x: 356, endPoint y: 273, distance: 48.7
click at [358, 273] on div "Цена * RSD" at bounding box center [430, 272] width 180 height 16
type input "****"
click at [497, 307] on button "У реду" at bounding box center [501, 301] width 40 height 16
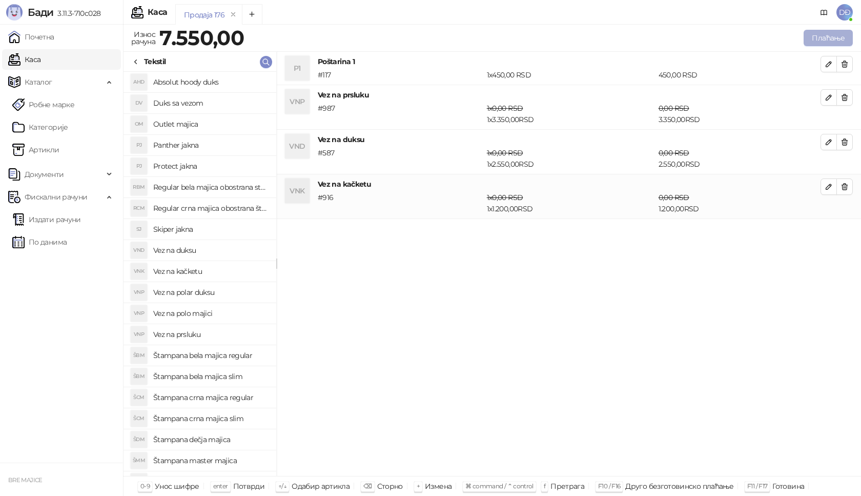
click at [827, 37] on button "Плаћање" at bounding box center [828, 38] width 49 height 16
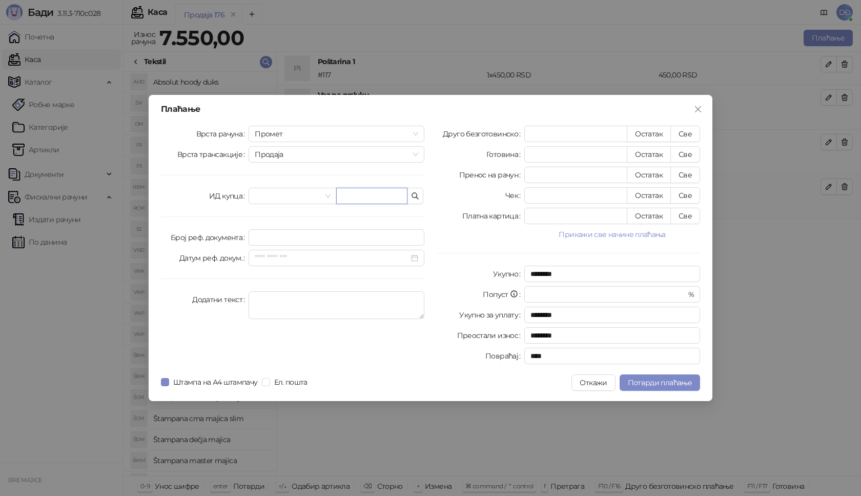
click at [363, 198] on input "text" at bounding box center [371, 196] width 71 height 16
paste input "**********"
type input "**********"
click at [682, 129] on button "Све" at bounding box center [685, 134] width 30 height 16
type input "****"
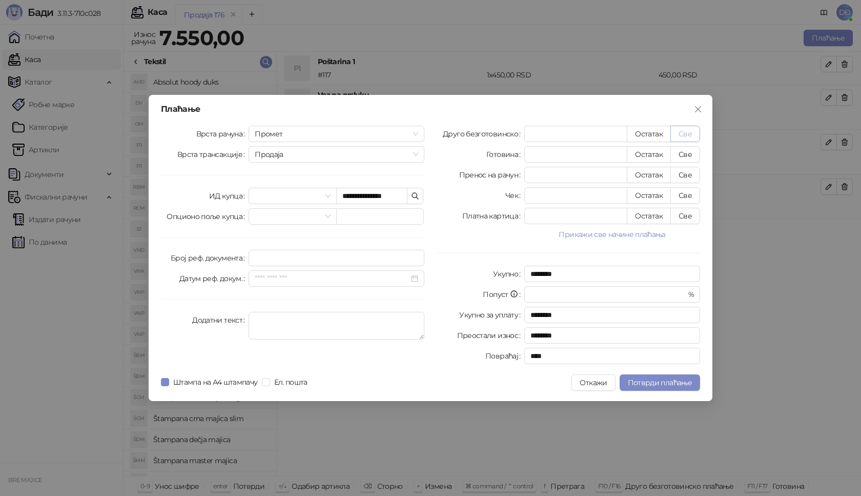
type input "****"
click at [667, 378] on span "Потврди плаћање" at bounding box center [660, 382] width 64 height 9
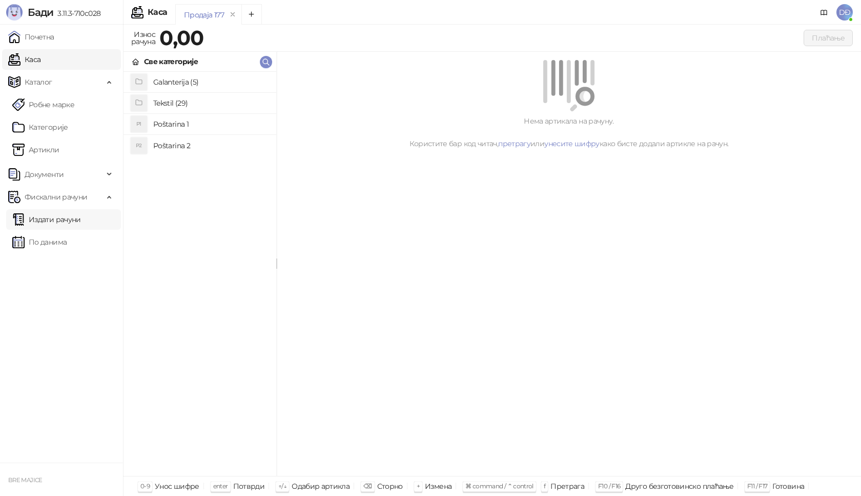
click at [57, 220] on link "Издати рачуни" at bounding box center [46, 219] width 69 height 20
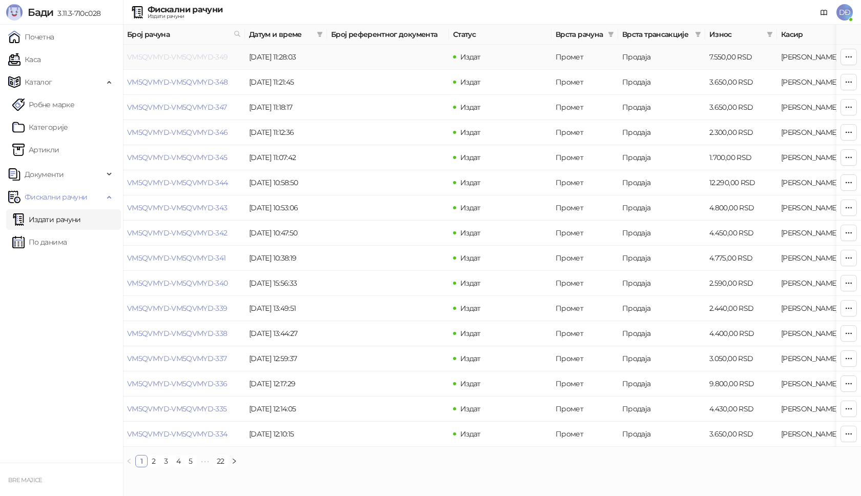
click at [171, 57] on link "VM5QVMYD-VM5QVMYD-349" at bounding box center [177, 56] width 101 height 9
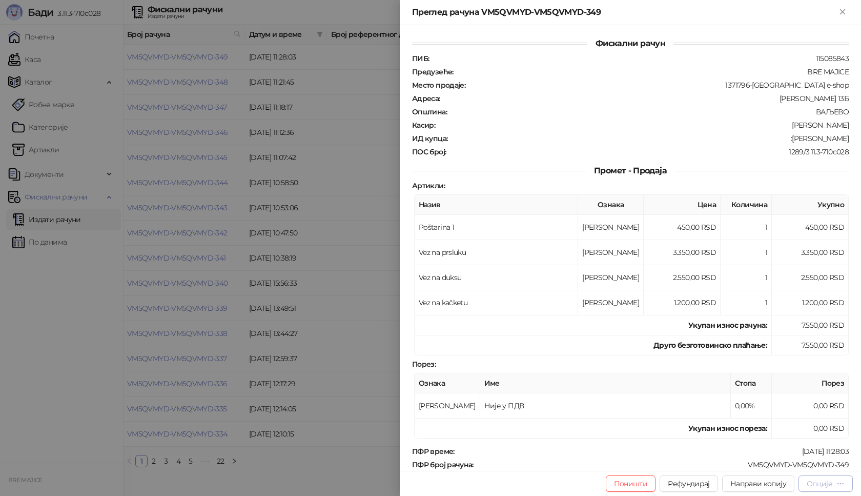
click at [826, 487] on div "Опције" at bounding box center [820, 483] width 26 height 9
click at [785, 466] on span "Преузми у ПДФ формату" at bounding box center [782, 462] width 125 height 11
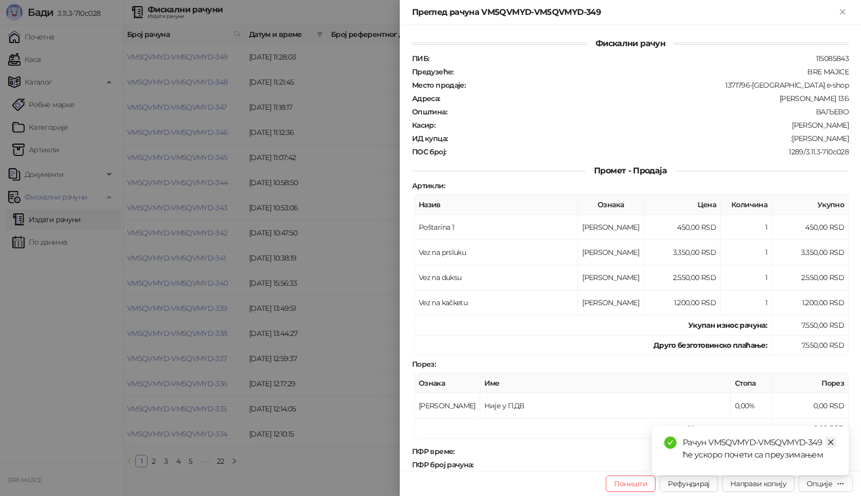
click at [832, 442] on icon "close" at bounding box center [830, 441] width 7 height 7
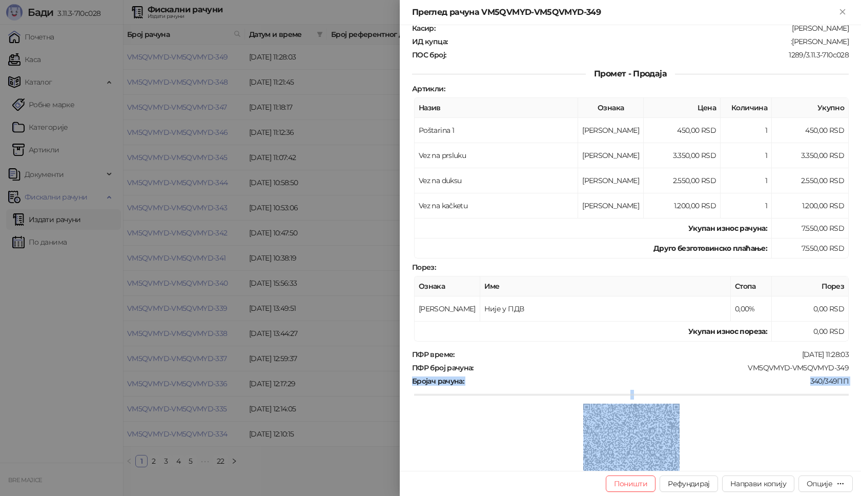
scroll to position [127, 0]
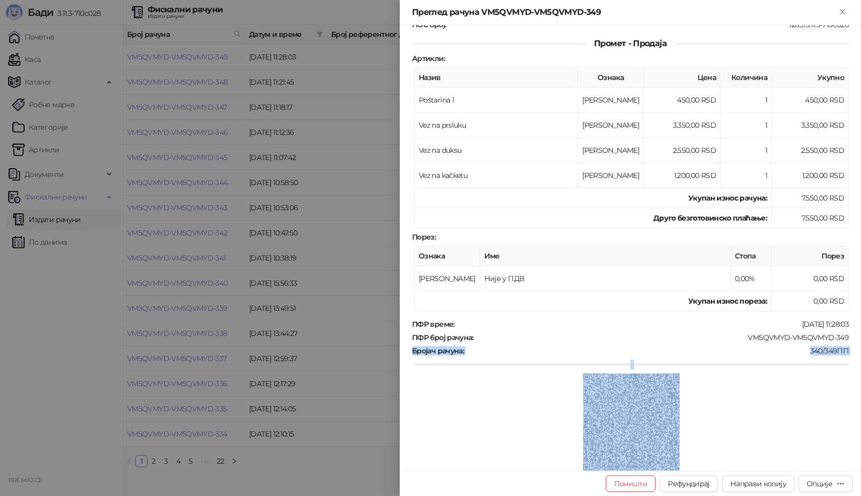
drag, startPoint x: 841, startPoint y: 459, endPoint x: 794, endPoint y: 405, distance: 71.2
click at [768, 442] on div "ПФР време : 01.10.2025 11:28:03 ПФР број рачуна : VM5QVMYD-VM5QVMYD-349 Бројач …" at bounding box center [630, 395] width 441 height 153
click at [816, 385] on div at bounding box center [631, 422] width 435 height 99
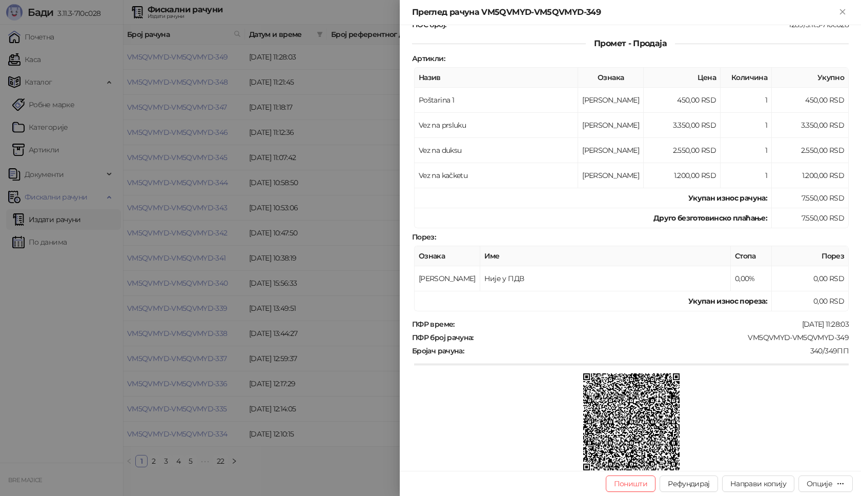
click at [786, 339] on div "VM5QVMYD-VM5QVMYD-349" at bounding box center [662, 337] width 375 height 9
drag, startPoint x: 844, startPoint y: 337, endPoint x: 742, endPoint y: 338, distance: 101.5
click at [742, 338] on div "Фискални рачун ПИБ : 115085843 Предузеће : BRE MAJICE Место продаје : 1371796-B…" at bounding box center [630, 247] width 461 height 445
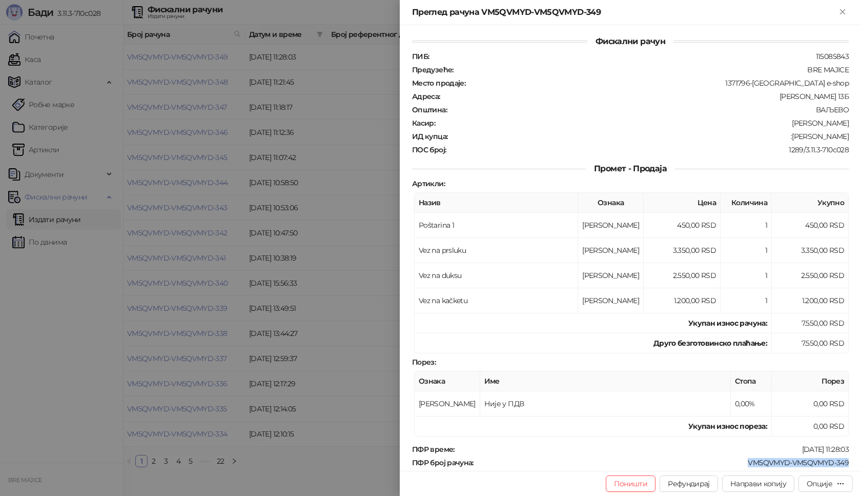
scroll to position [0, 0]
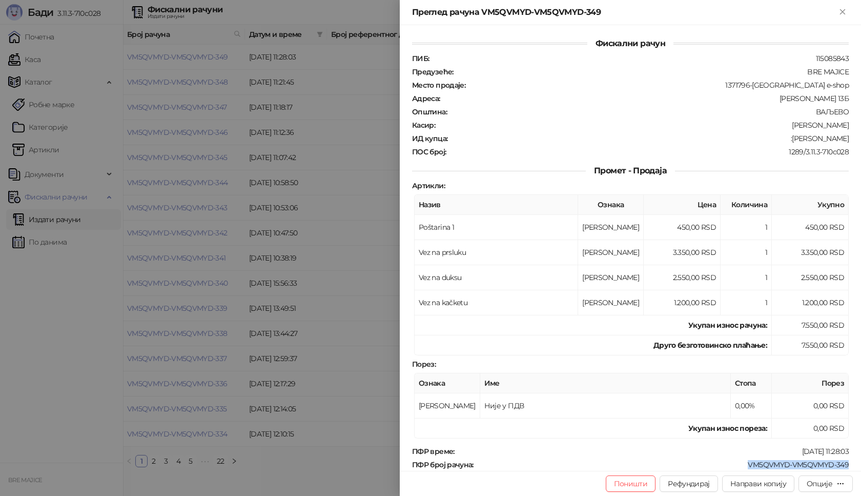
drag, startPoint x: 845, startPoint y: 140, endPoint x: 792, endPoint y: 138, distance: 52.8
click at [792, 138] on div "Фискални рачун ПИБ : 115085843 Предузеће : BRE MAJICE Место продаје : 1371796-B…" at bounding box center [630, 247] width 461 height 445
click at [839, 12] on icon "Close" at bounding box center [842, 11] width 9 height 9
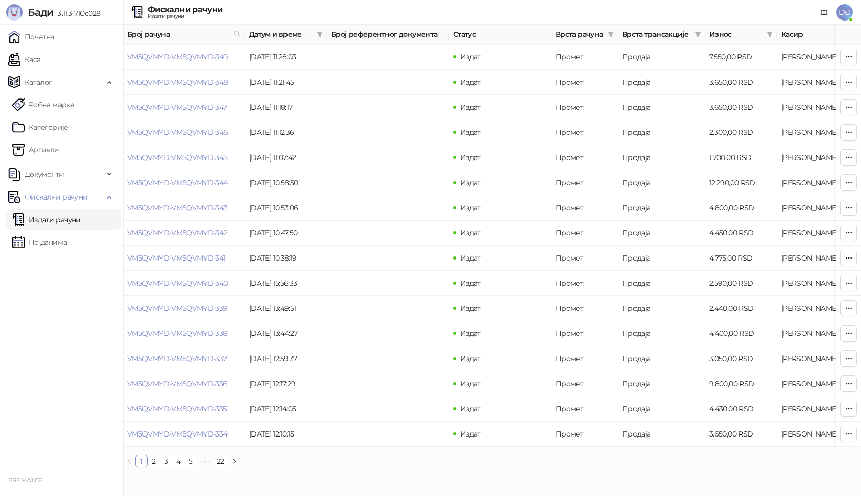
click at [848, 12] on span "DĐ" at bounding box center [844, 12] width 16 height 16
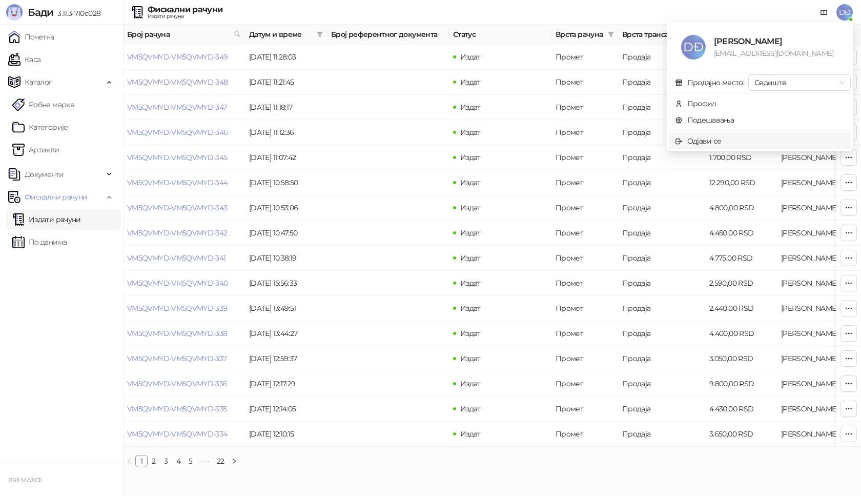
click at [723, 141] on span "Одјави се" at bounding box center [760, 140] width 170 height 11
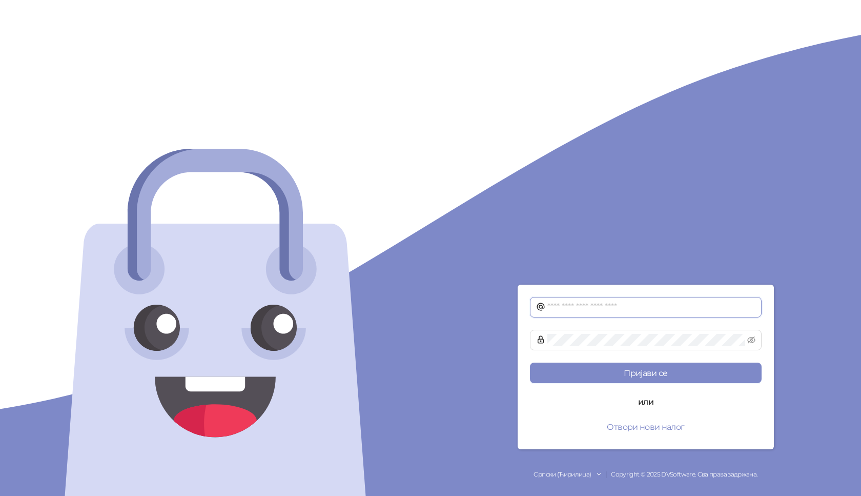
click at [550, 306] on input "text" at bounding box center [651, 307] width 208 height 12
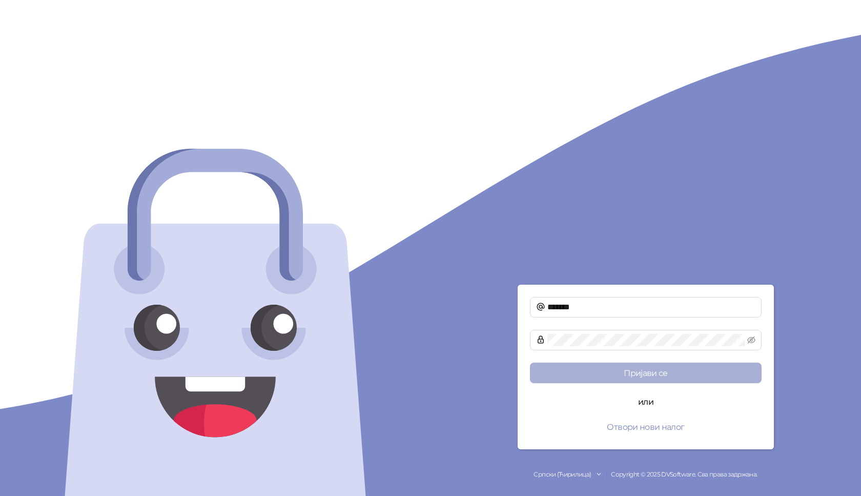
click at [666, 373] on button "Пријави се" at bounding box center [646, 372] width 232 height 20
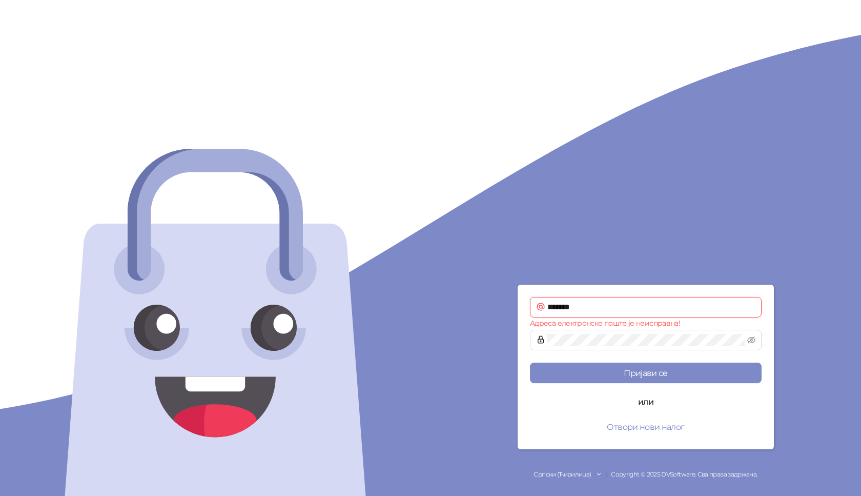
click at [579, 308] on input "*******" at bounding box center [651, 307] width 208 height 12
type input "**********"
click at [535, 340] on span at bounding box center [646, 340] width 232 height 20
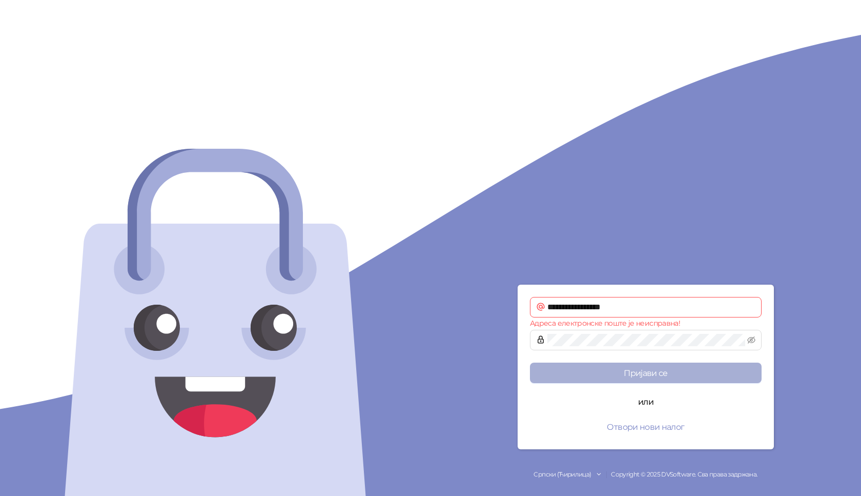
click at [698, 378] on button "Пријави се" at bounding box center [646, 372] width 232 height 20
